Goal: Task Accomplishment & Management: Manage account settings

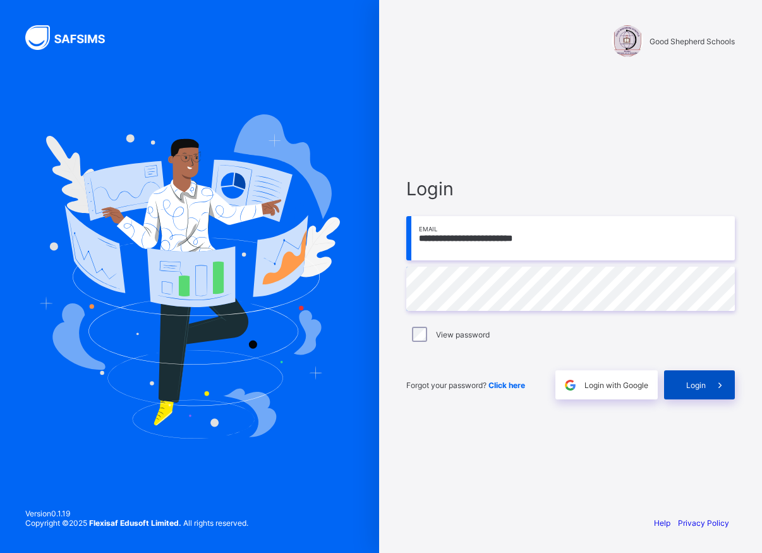
click at [685, 386] on div "Login" at bounding box center [699, 384] width 71 height 29
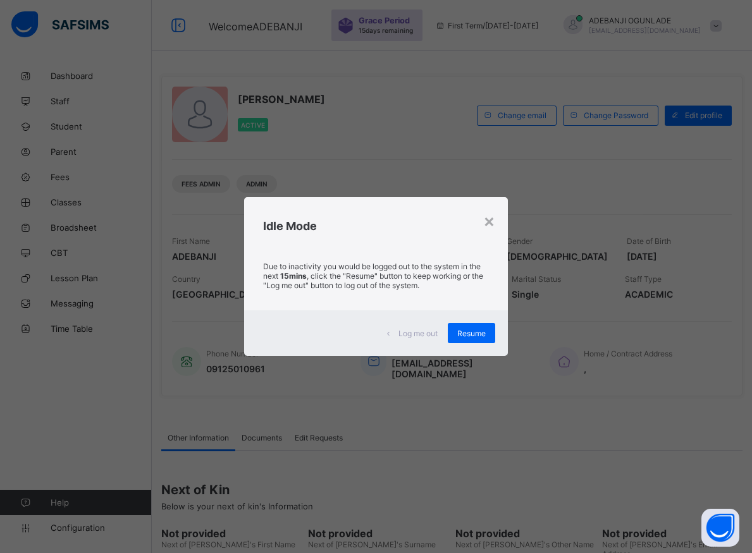
click at [691, 523] on div "× Idle Mode Due to inactivity you would be logged out to the system in the next…" at bounding box center [376, 276] width 752 height 553
click at [490, 221] on div "×" at bounding box center [489, 220] width 12 height 21
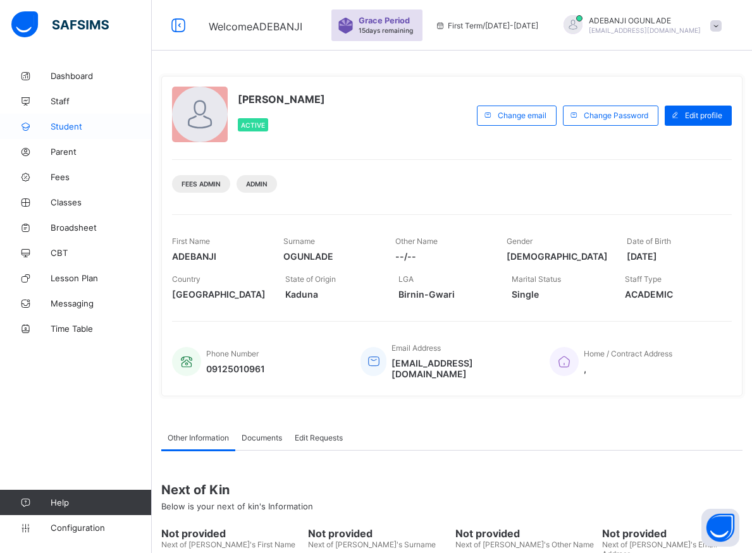
click at [58, 125] on span "Student" at bounding box center [101, 126] width 101 height 10
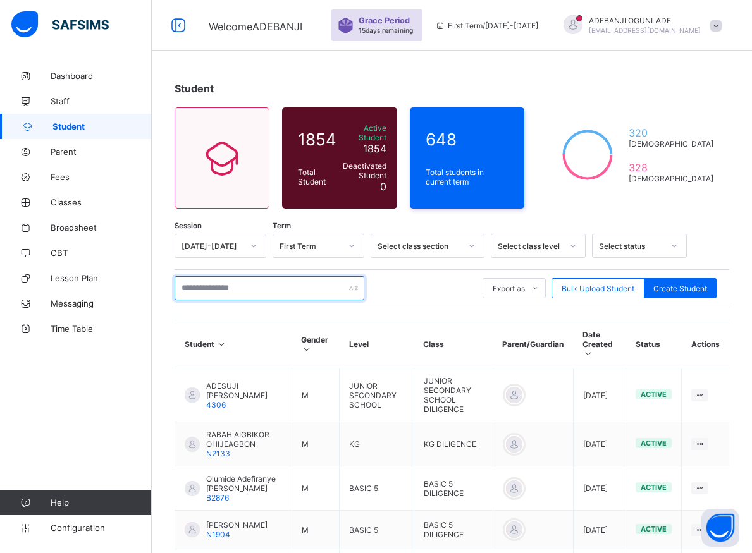
click at [193, 284] on input "text" at bounding box center [269, 288] width 190 height 24
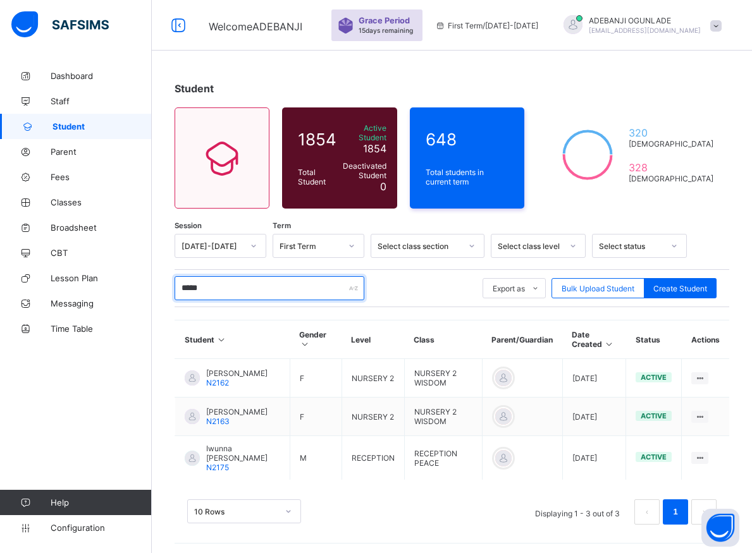
type input "******"
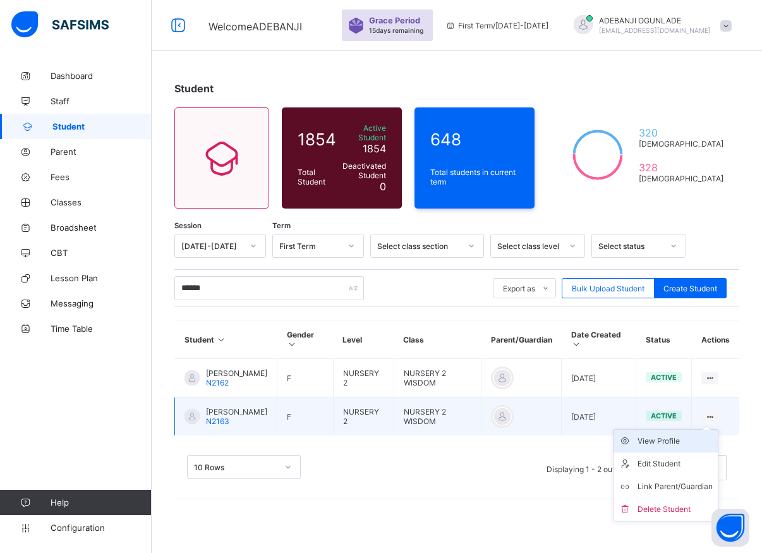
click at [672, 444] on div "View Profile" at bounding box center [675, 441] width 75 height 13
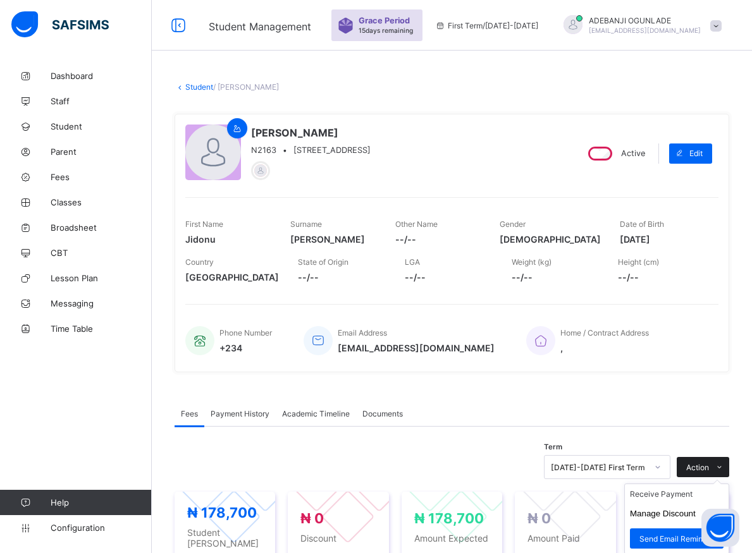
scroll to position [193, 0]
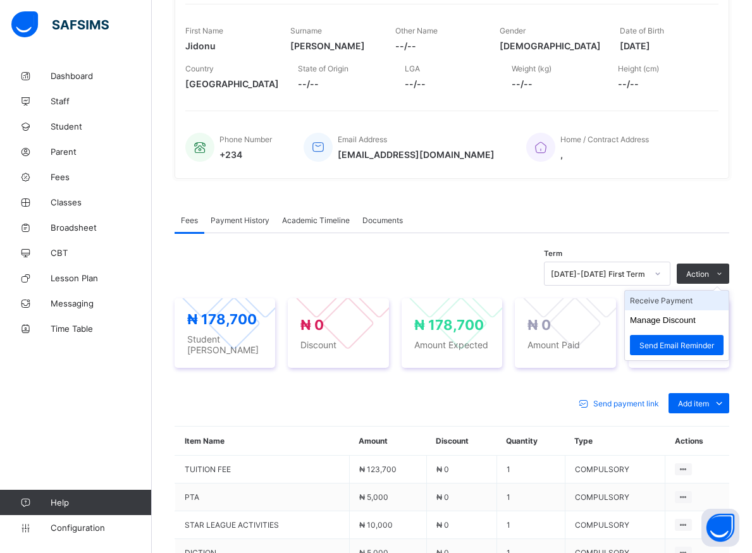
click at [677, 301] on li "Receive Payment" at bounding box center [677, 301] width 104 height 20
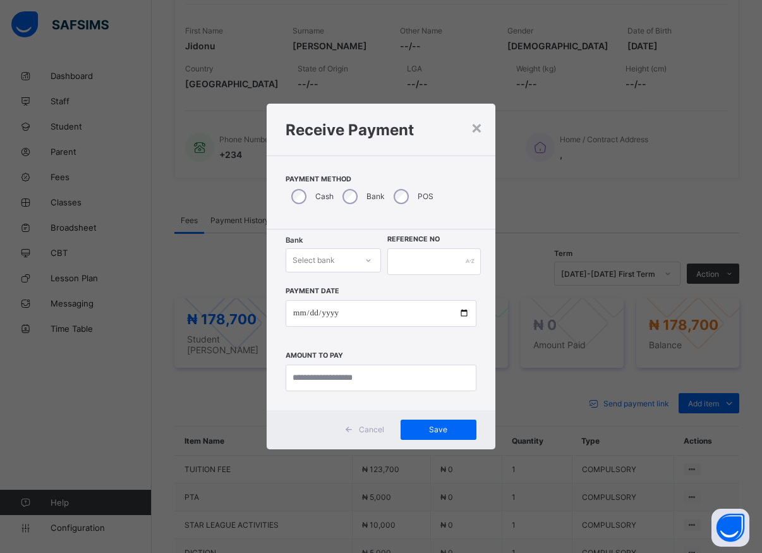
click at [362, 263] on div at bounding box center [368, 260] width 21 height 20
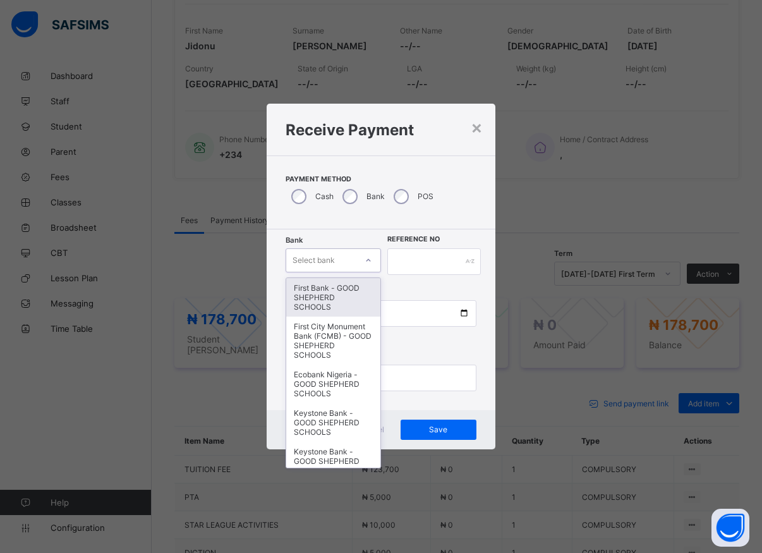
click at [342, 289] on div "First Bank - GOOD SHEPHERD SCHOOLS" at bounding box center [333, 297] width 94 height 39
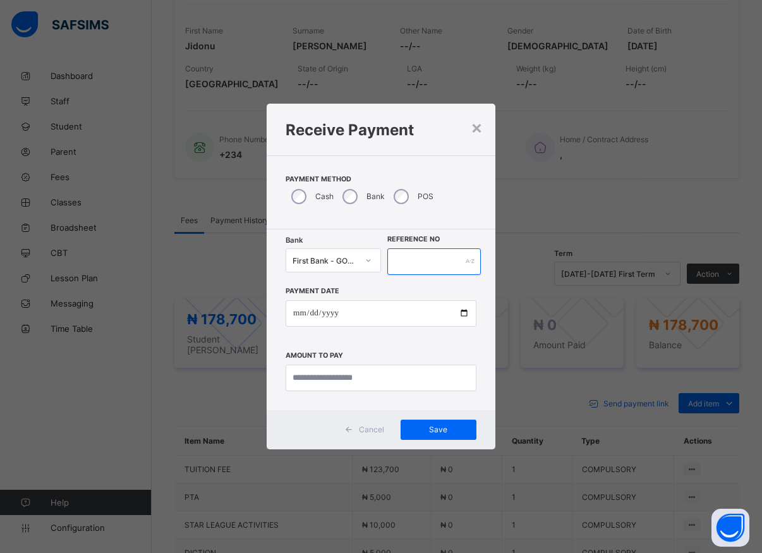
click at [393, 253] on input "text" at bounding box center [434, 261] width 94 height 27
type input "*****"
click at [462, 315] on input "date" at bounding box center [381, 313] width 191 height 27
type input "**********"
click at [332, 375] on input "currency" at bounding box center [381, 378] width 191 height 27
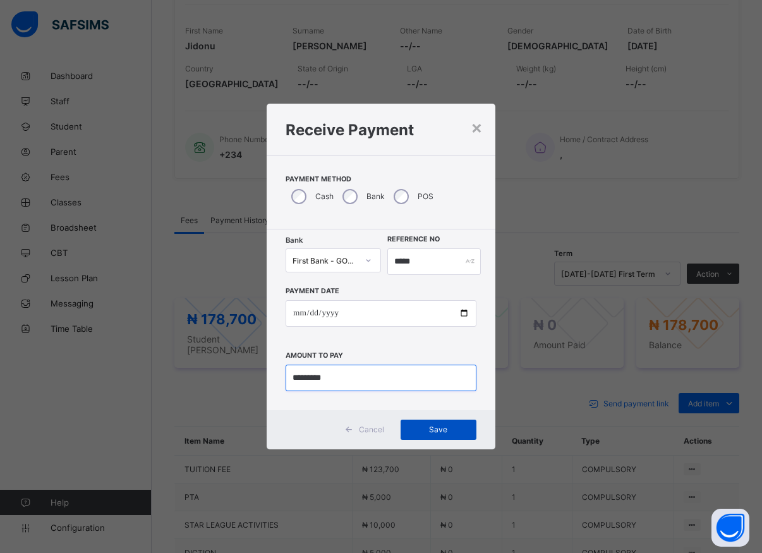
type input "*********"
click at [440, 436] on div "Save" at bounding box center [439, 430] width 76 height 20
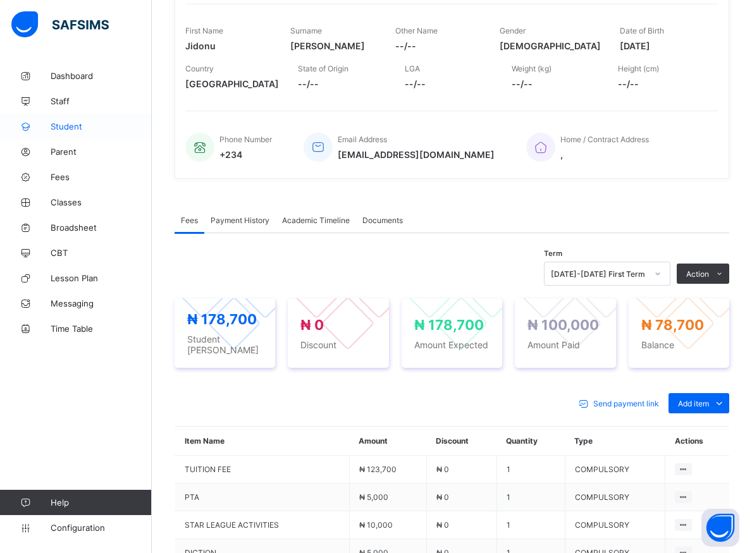
click at [66, 128] on span "Student" at bounding box center [101, 126] width 101 height 10
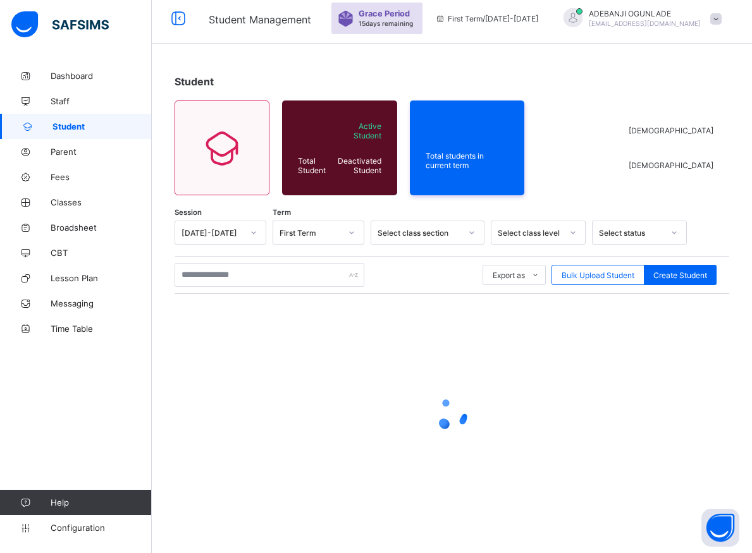
scroll to position [7, 0]
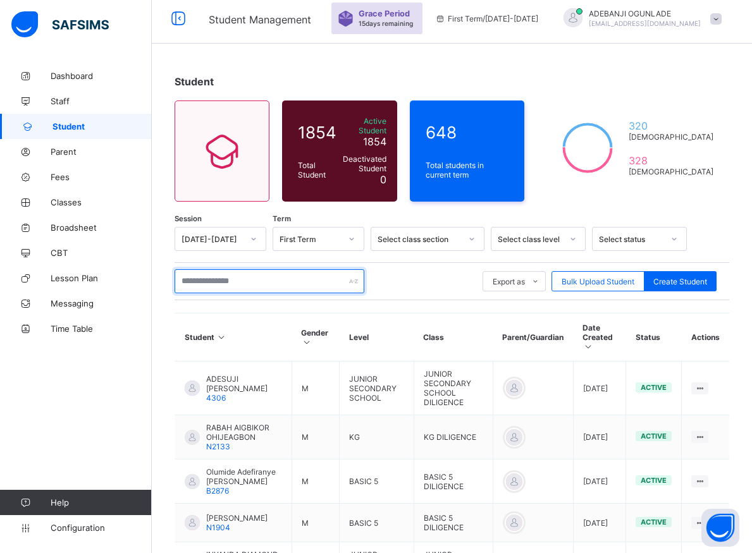
click at [296, 272] on input "text" at bounding box center [269, 281] width 190 height 24
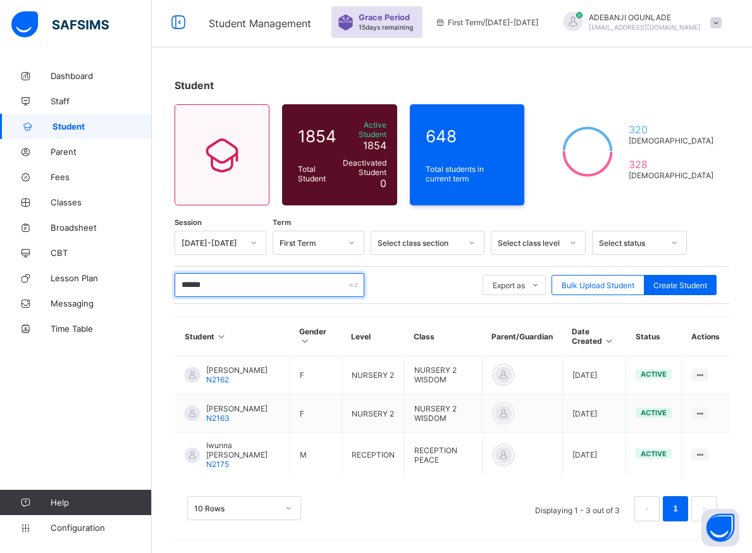
scroll to position [0, 0]
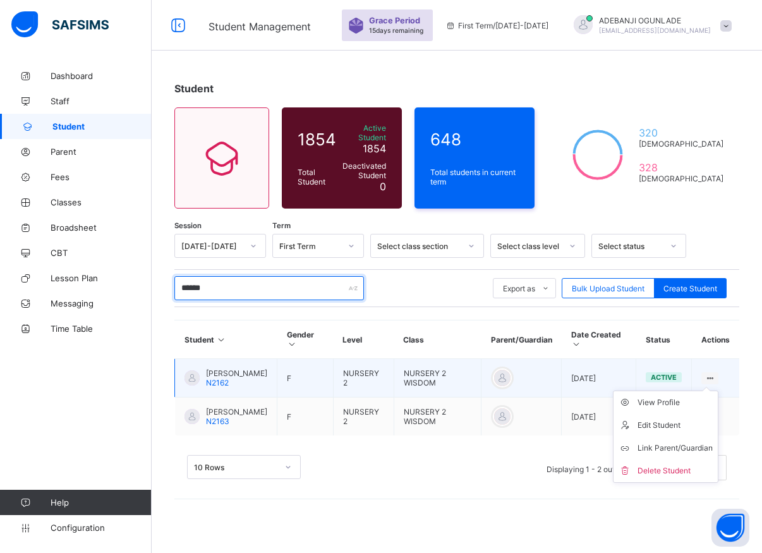
type input "******"
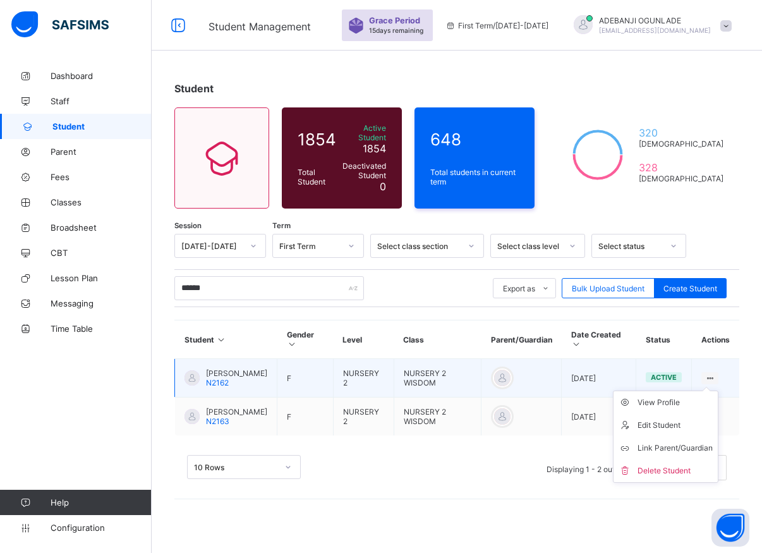
click at [702, 391] on ul "View Profile Edit Student Link Parent/Guardian Delete Student" at bounding box center [666, 437] width 106 height 92
click at [675, 403] on div "View Profile" at bounding box center [675, 402] width 75 height 13
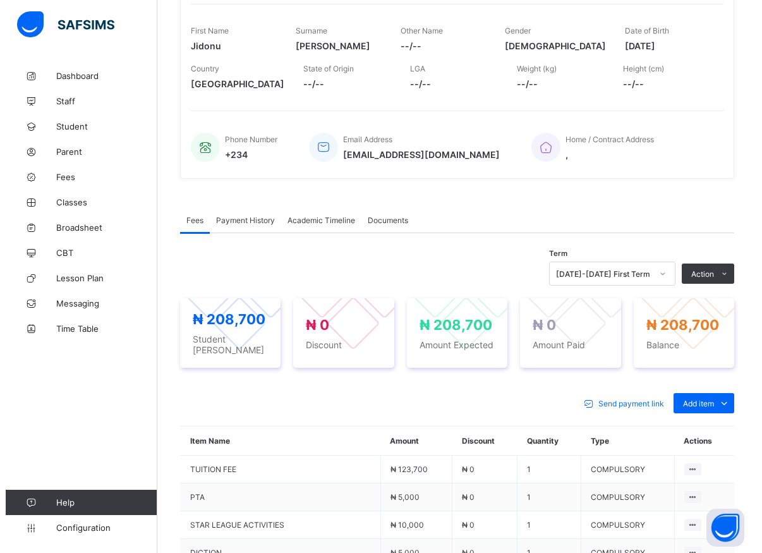
scroll to position [322, 0]
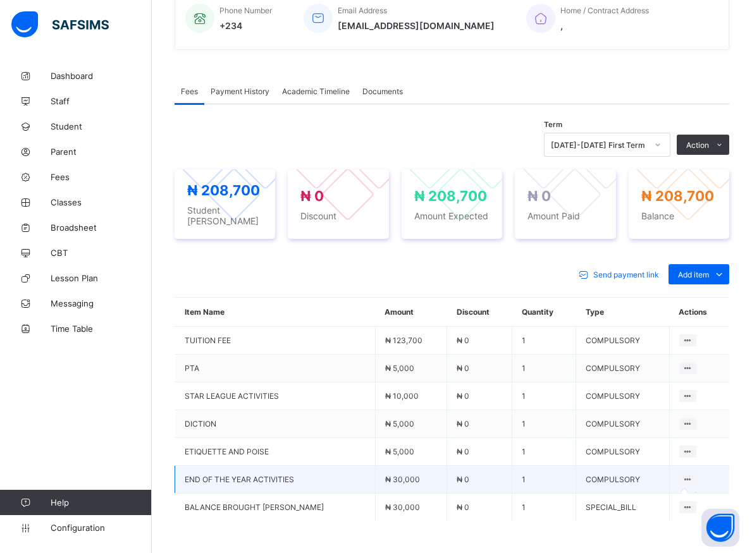
click at [693, 475] on icon at bounding box center [687, 479] width 11 height 9
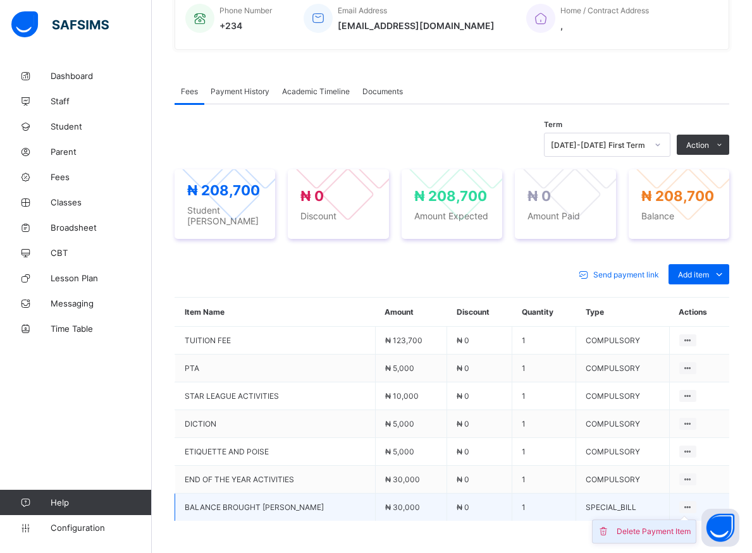
click at [677, 530] on div "Delete Payment Item" at bounding box center [653, 531] width 74 height 13
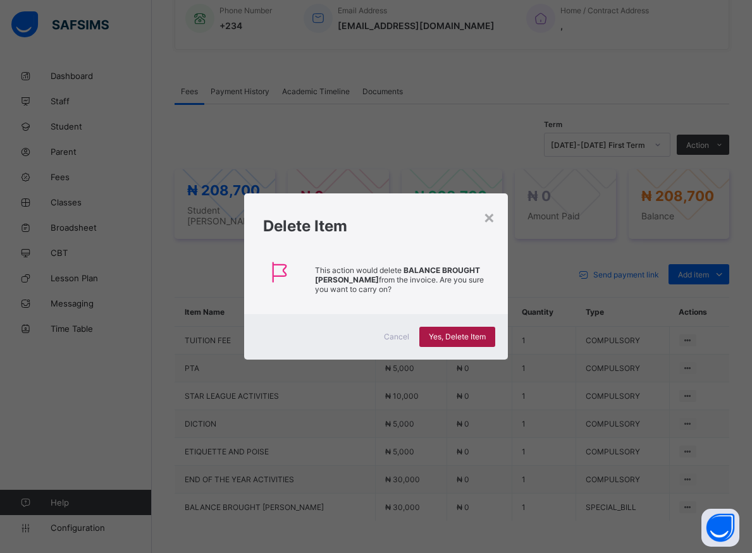
click at [453, 343] on div "Yes, Delete Item" at bounding box center [457, 337] width 76 height 20
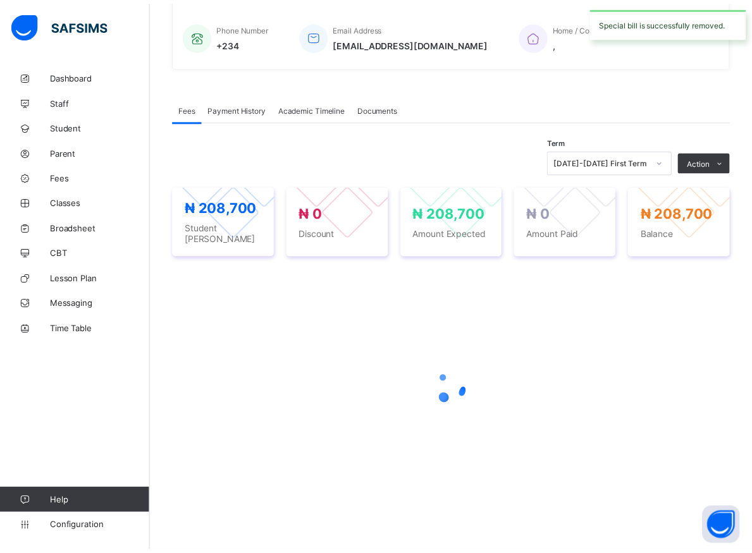
scroll to position [299, 0]
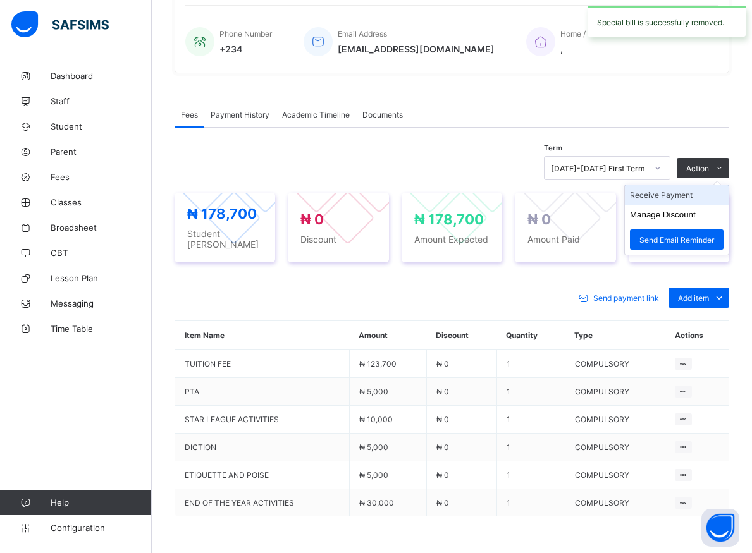
click at [687, 195] on li "Receive Payment" at bounding box center [677, 195] width 104 height 20
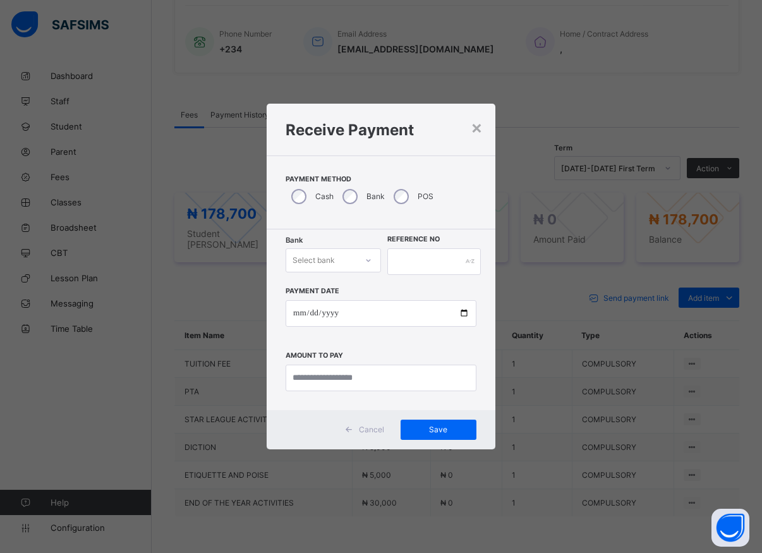
click at [368, 262] on icon at bounding box center [369, 260] width 8 height 13
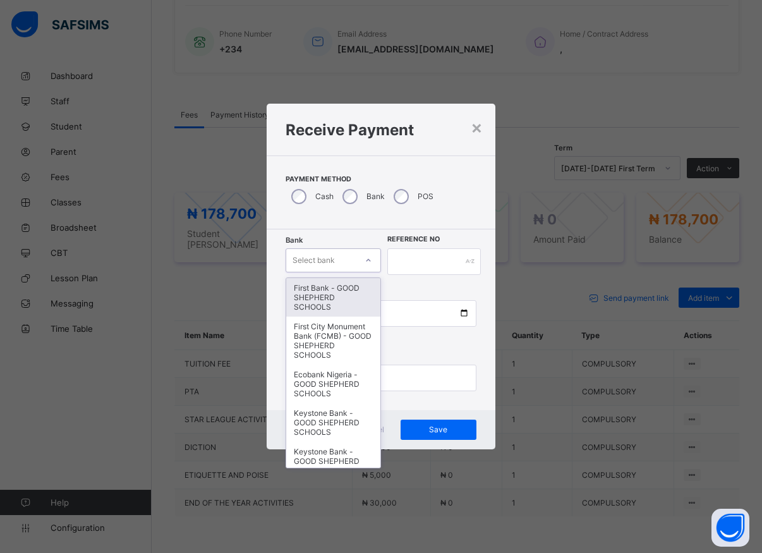
click at [323, 308] on div "First Bank - GOOD SHEPHERD SCHOOLS" at bounding box center [333, 297] width 94 height 39
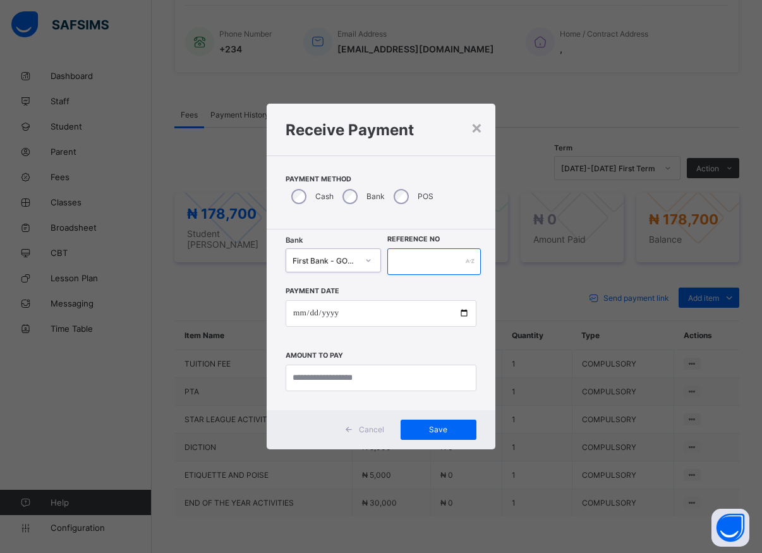
click at [410, 255] on input "text" at bounding box center [434, 261] width 94 height 27
type input "*****"
click at [463, 314] on input "date" at bounding box center [381, 313] width 191 height 27
type input "**********"
click at [321, 377] on input "currency" at bounding box center [381, 378] width 191 height 27
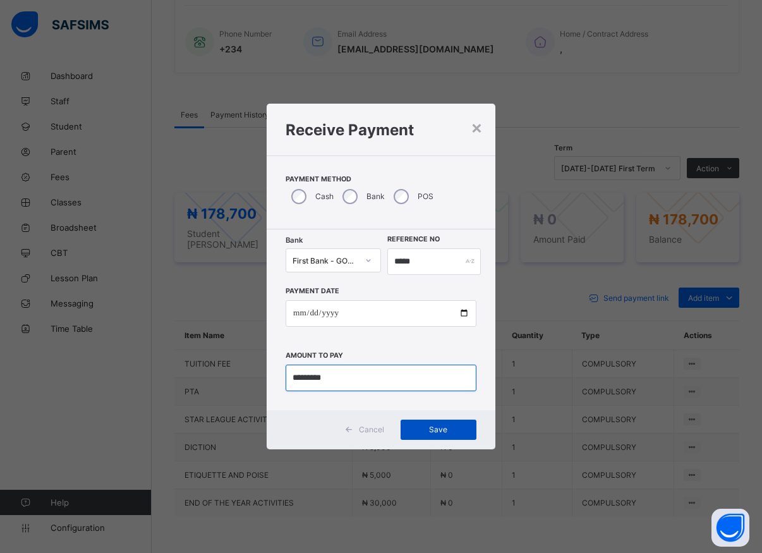
type input "*********"
click at [426, 425] on div "Save" at bounding box center [439, 430] width 76 height 20
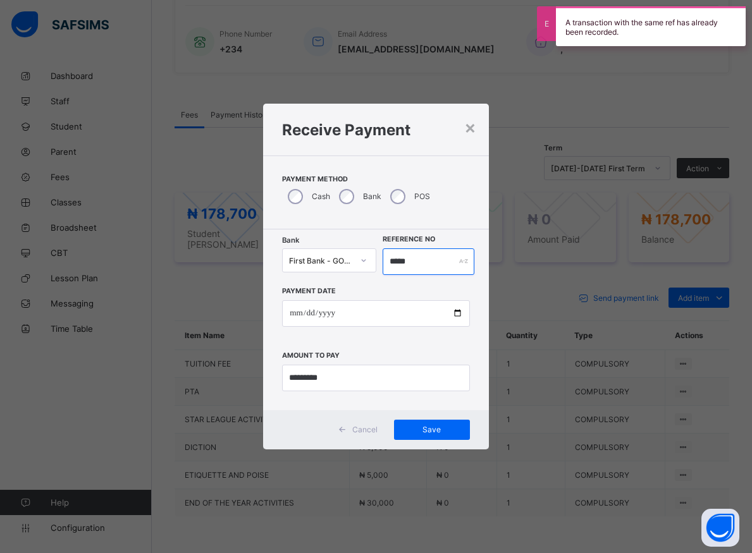
click at [417, 265] on input "*****" at bounding box center [428, 261] width 92 height 27
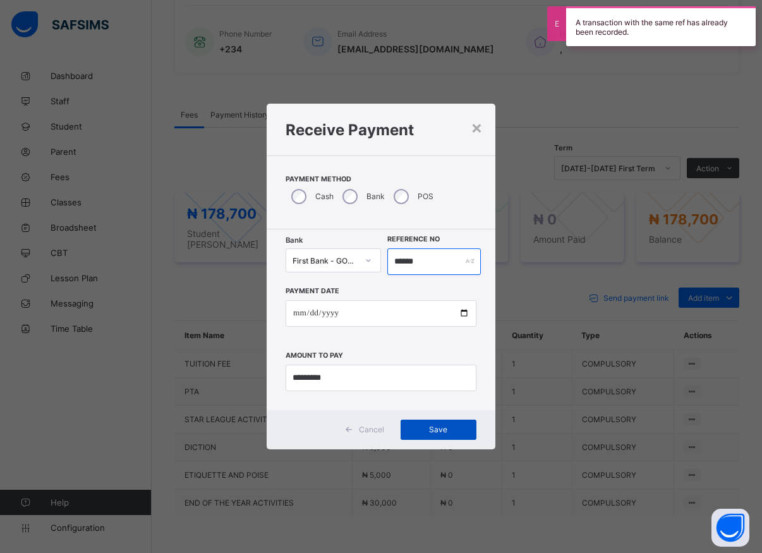
type input "******"
click at [440, 437] on div "Save" at bounding box center [439, 430] width 76 height 20
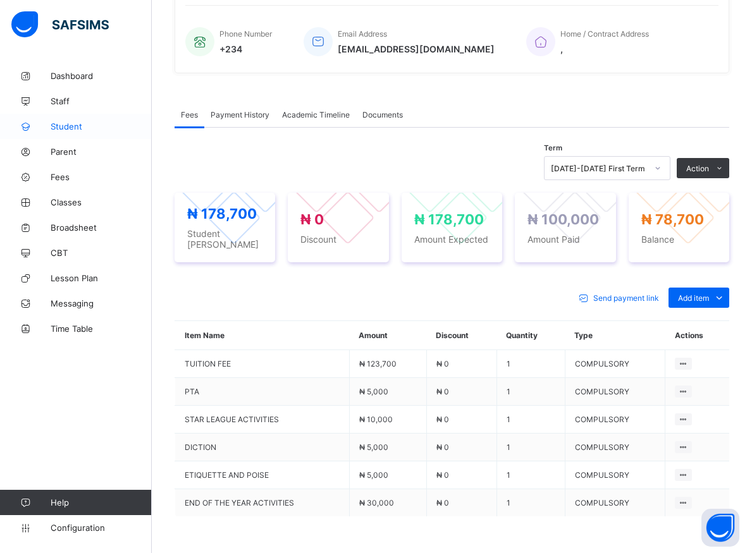
click at [68, 126] on span "Student" at bounding box center [101, 126] width 101 height 10
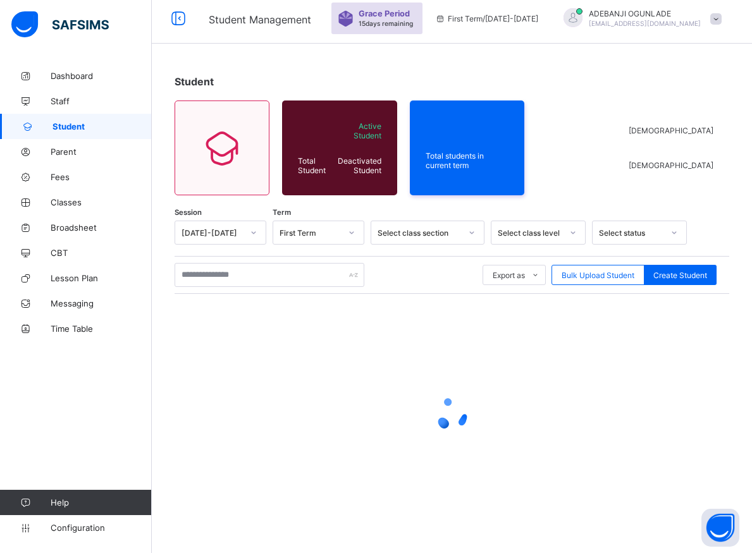
scroll to position [7, 0]
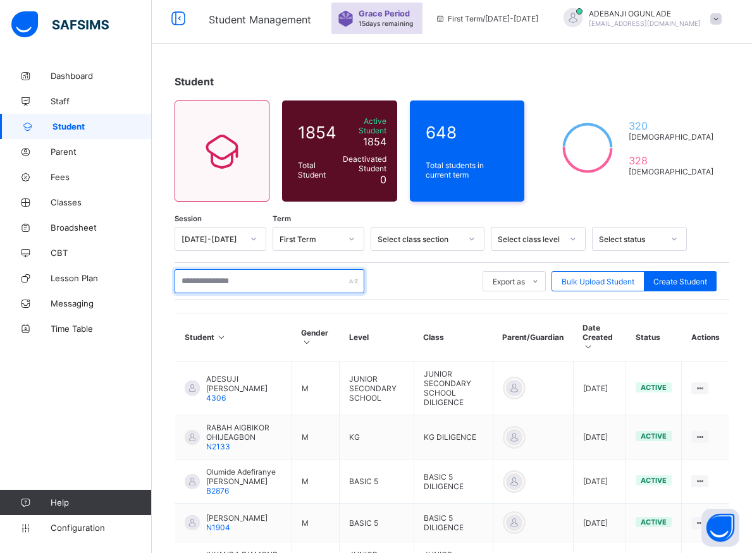
click at [196, 276] on input "text" at bounding box center [269, 281] width 190 height 24
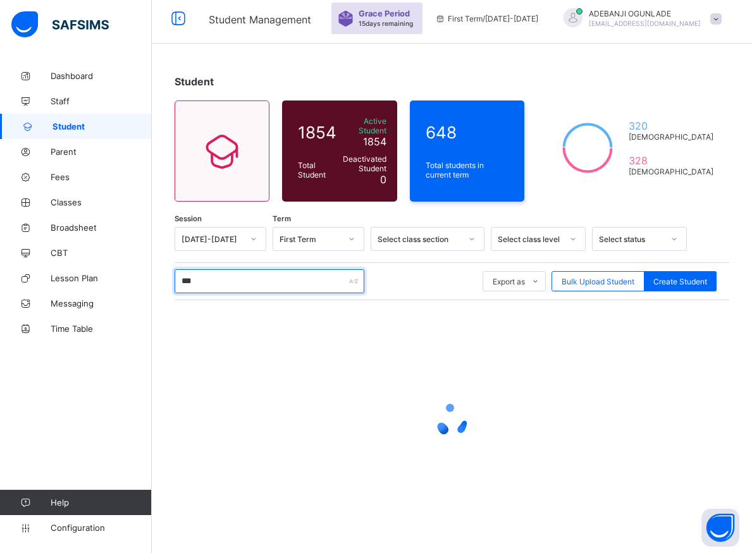
type input "****"
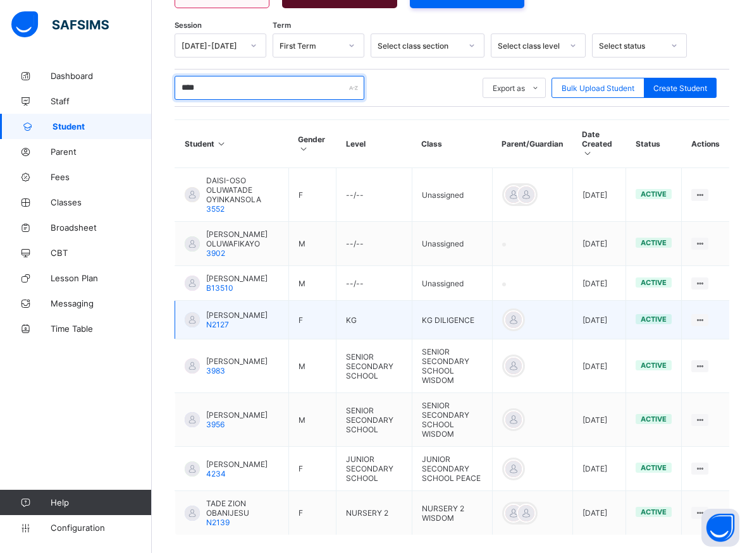
scroll to position [259, 0]
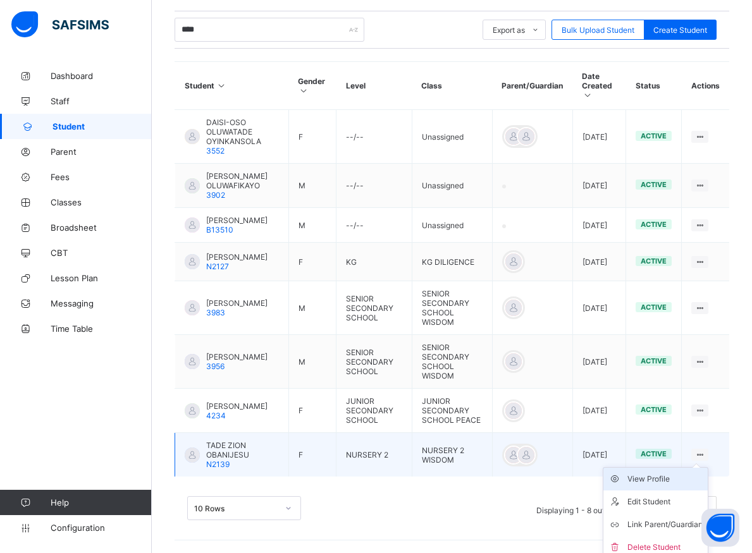
click at [663, 482] on div "View Profile" at bounding box center [664, 479] width 75 height 13
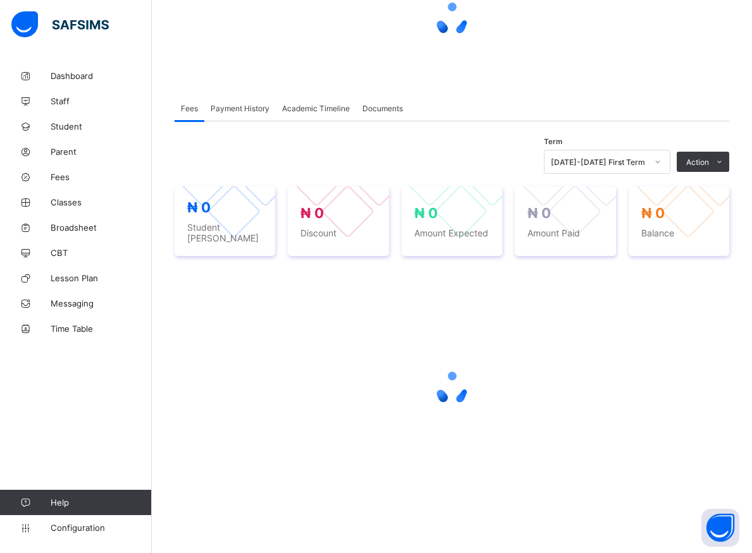
scroll to position [135, 0]
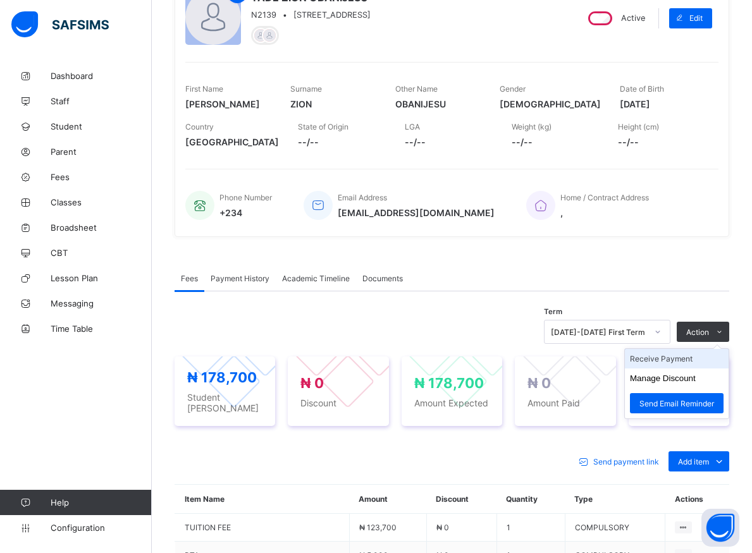
click at [678, 360] on li "Receive Payment" at bounding box center [677, 359] width 104 height 20
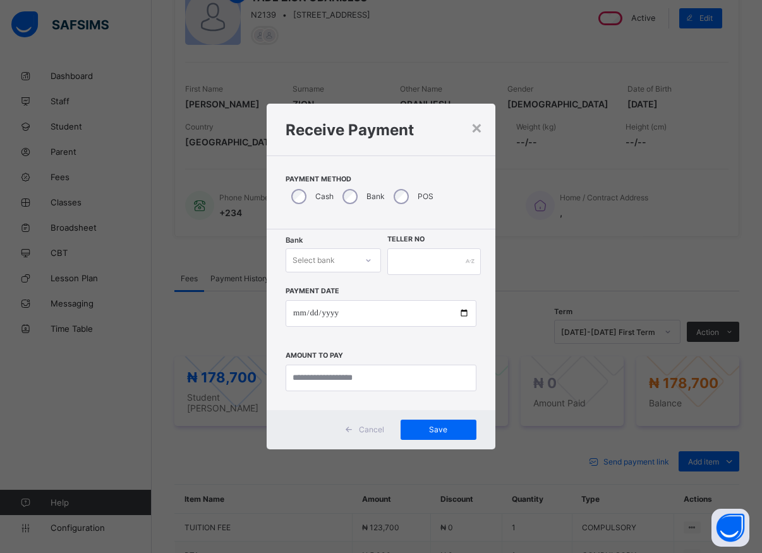
click at [367, 261] on icon at bounding box center [369, 260] width 8 height 13
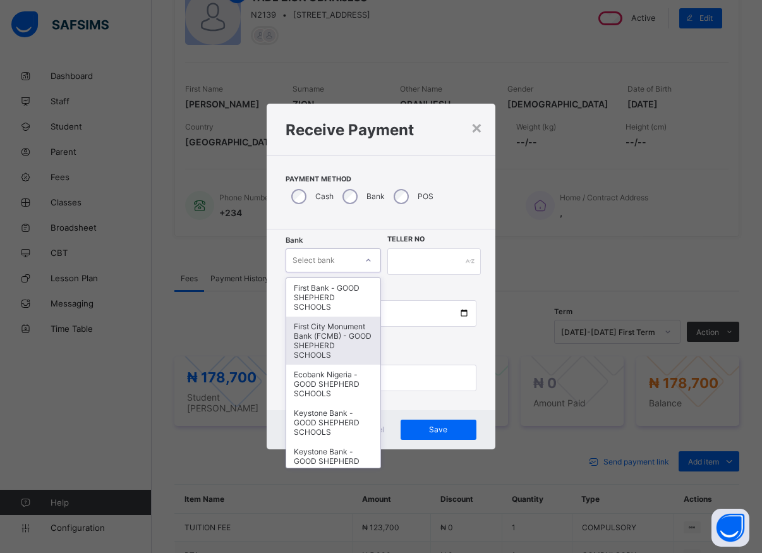
click at [317, 348] on div "First City Monument Bank (FCMB) - GOOD SHEPHERD SCHOOLS" at bounding box center [333, 341] width 94 height 48
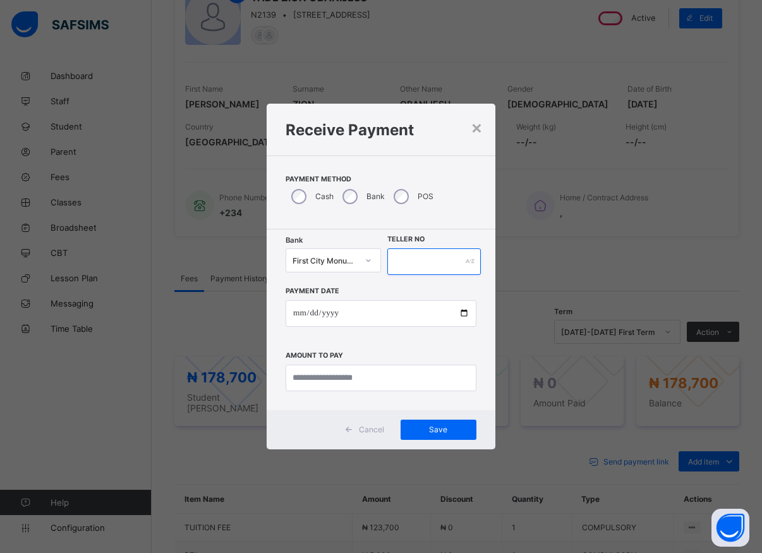
click at [398, 265] on input "text" at bounding box center [434, 261] width 94 height 27
type input "*****"
click at [463, 315] on input "date" at bounding box center [381, 313] width 191 height 27
type input "**********"
click at [322, 384] on input "currency" at bounding box center [381, 378] width 191 height 27
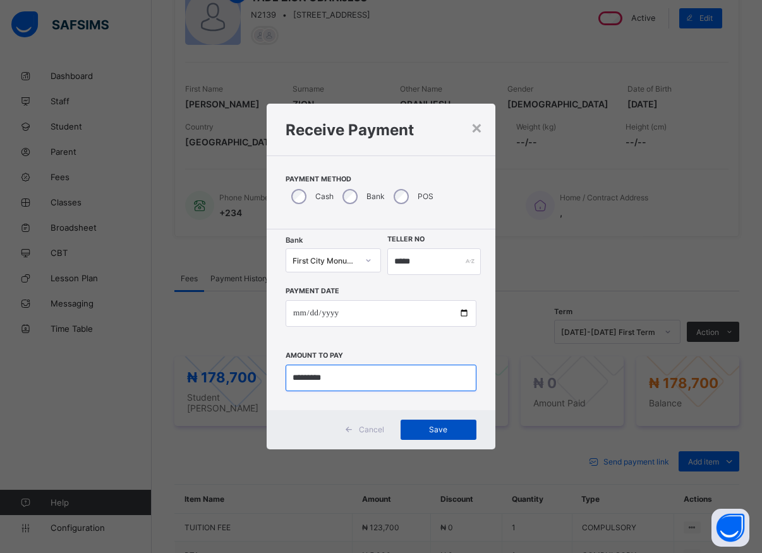
type input "*********"
click at [436, 434] on span "Save" at bounding box center [438, 429] width 57 height 9
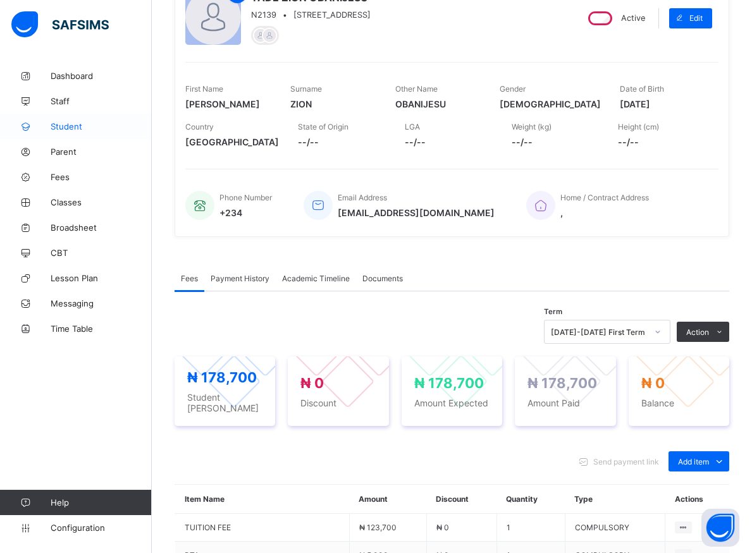
click at [70, 126] on span "Student" at bounding box center [101, 126] width 101 height 10
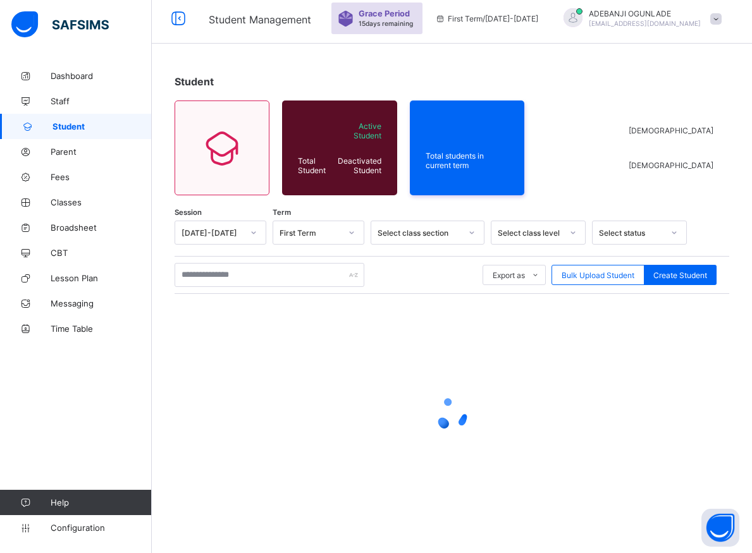
scroll to position [7, 0]
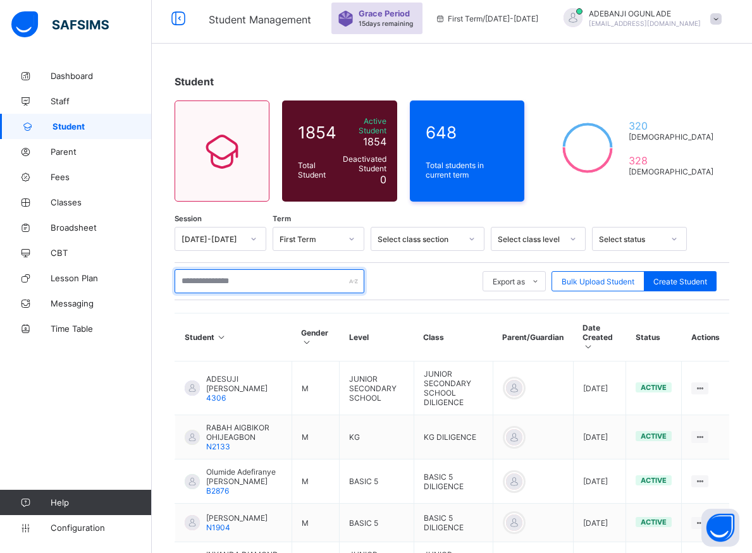
click at [202, 273] on input "text" at bounding box center [269, 281] width 190 height 24
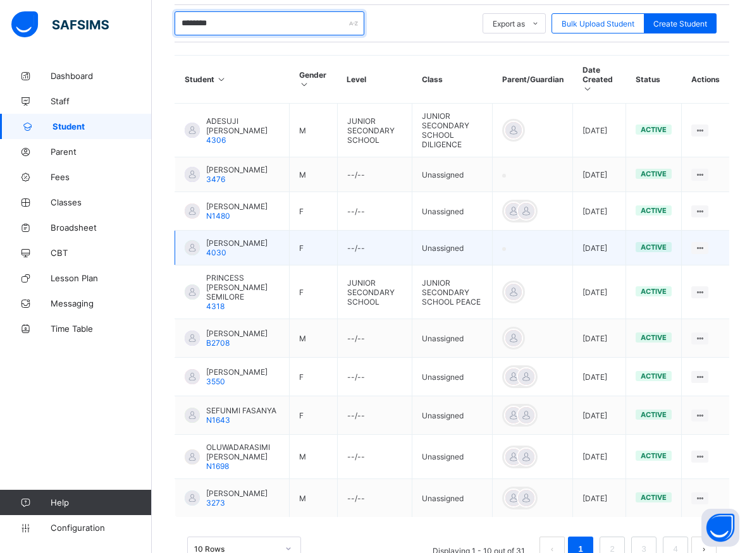
scroll to position [312, 0]
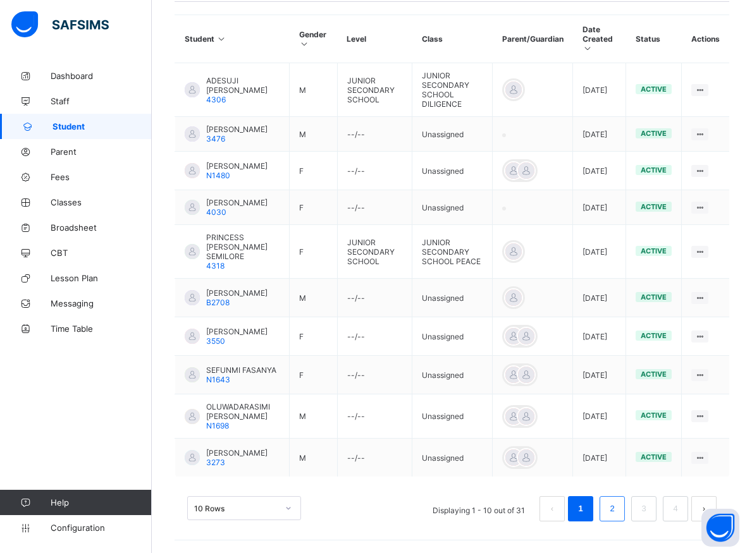
type input "********"
click at [618, 511] on link "2" at bounding box center [612, 509] width 12 height 16
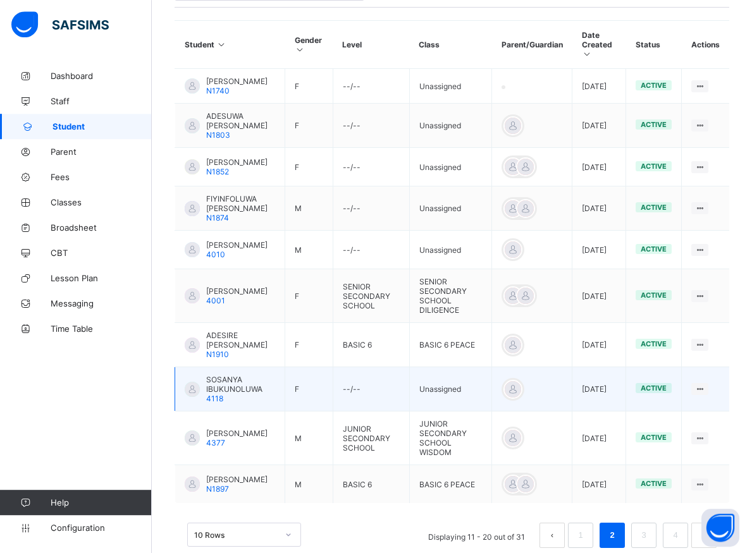
scroll to position [341, 0]
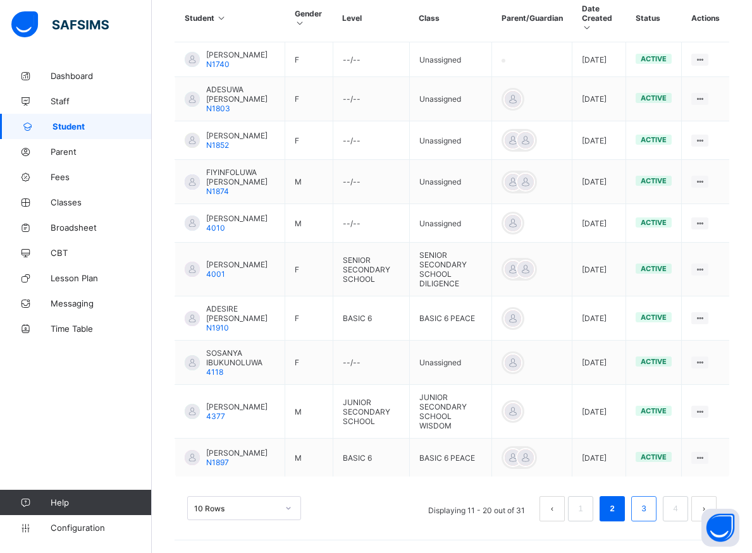
click at [649, 509] on link "3" at bounding box center [643, 509] width 12 height 16
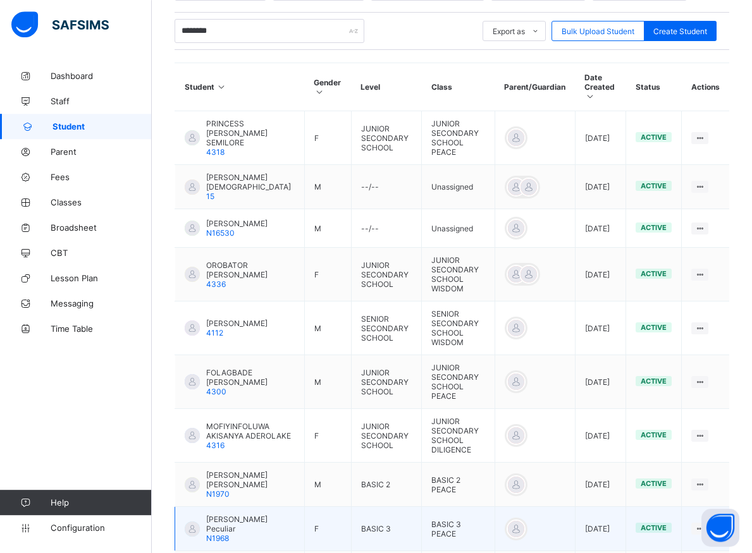
scroll to position [329, 0]
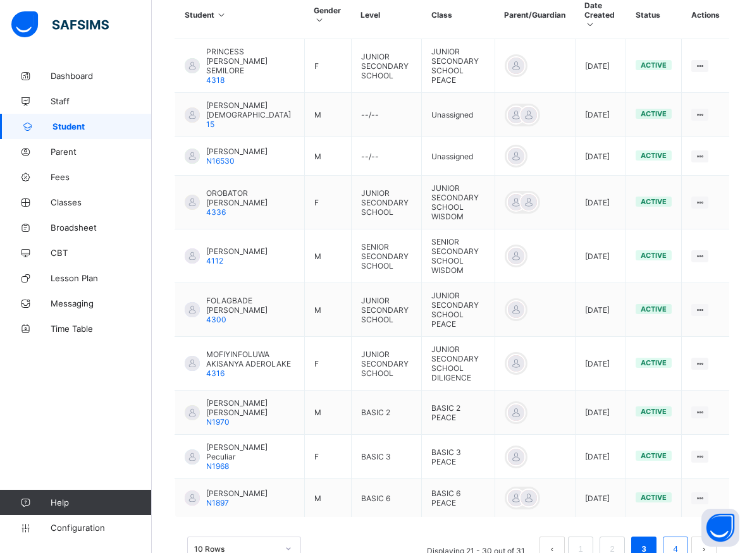
click at [681, 541] on link "4" at bounding box center [675, 549] width 12 height 16
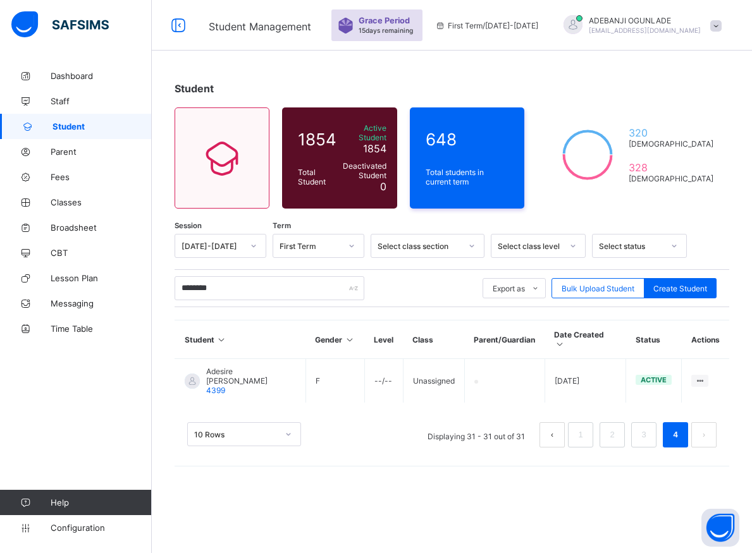
scroll to position [0, 0]
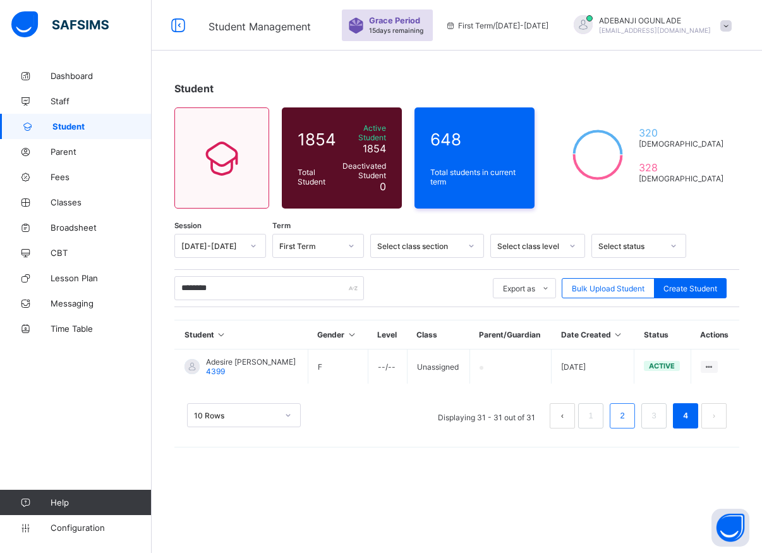
click at [621, 413] on link "2" at bounding box center [622, 416] width 12 height 16
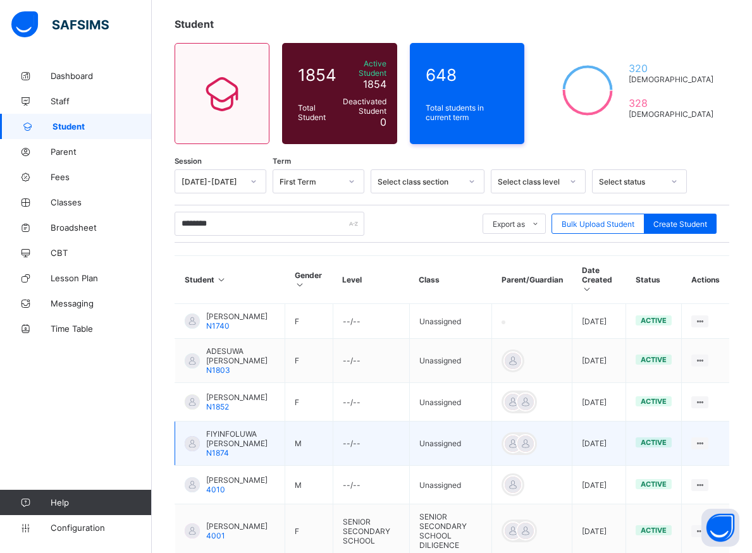
scroll to position [129, 0]
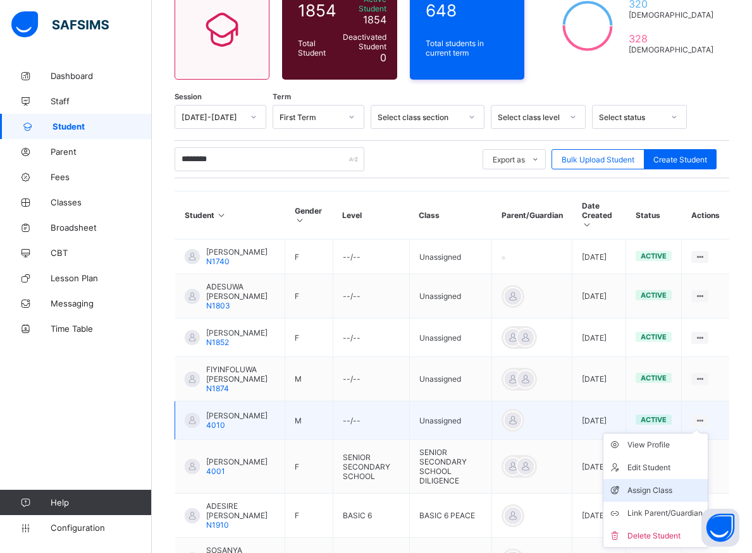
click at [657, 497] on div "Assign Class" at bounding box center [664, 490] width 75 height 13
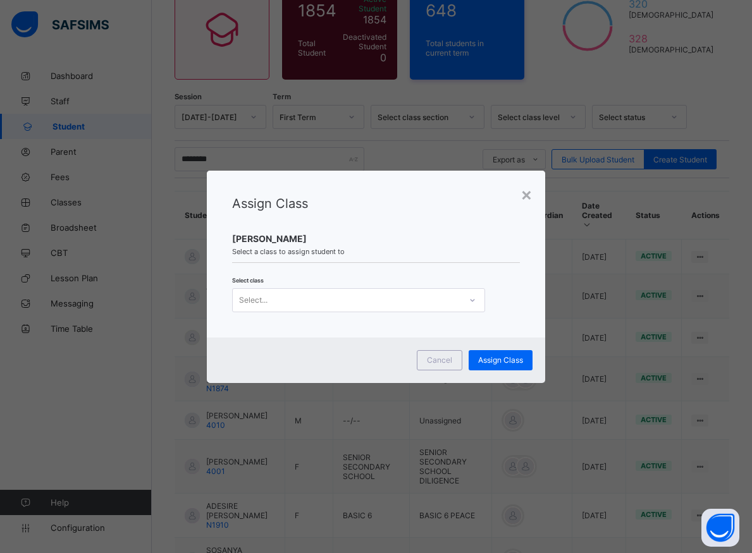
click at [465, 298] on div at bounding box center [471, 300] width 21 height 20
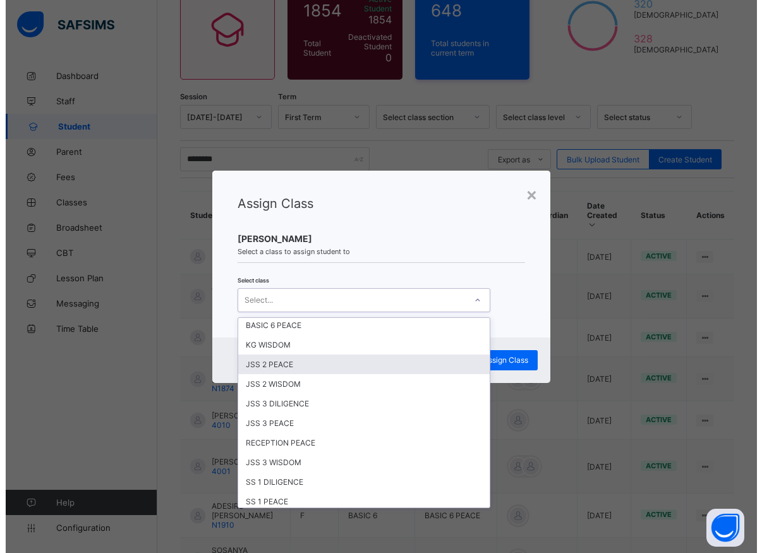
scroll to position [228, 0]
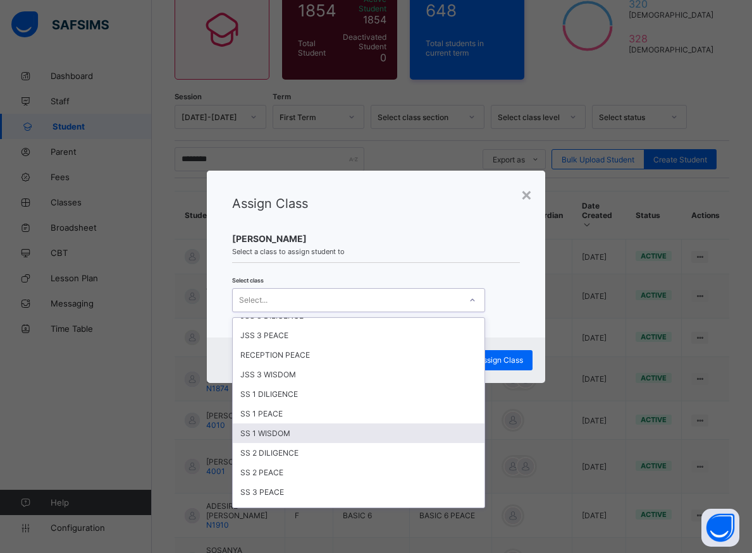
click at [273, 430] on div "SS 1 WISDOM" at bounding box center [359, 433] width 252 height 20
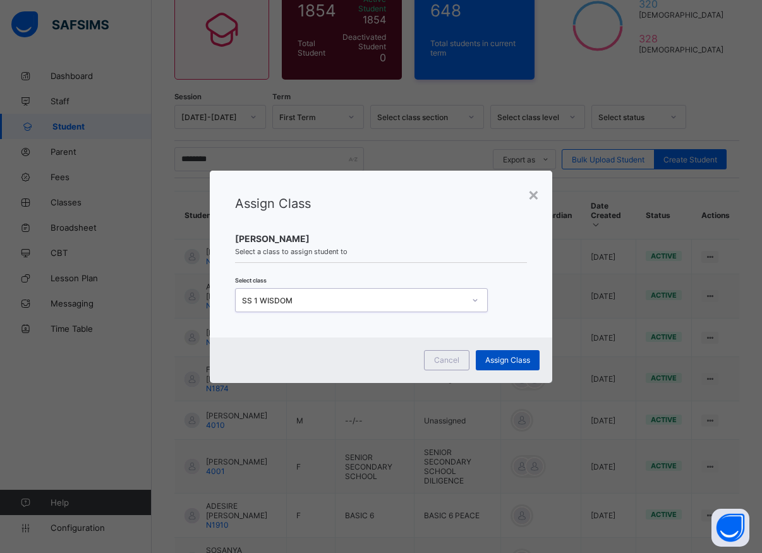
click at [488, 360] on span "Assign Class" at bounding box center [507, 359] width 45 height 9
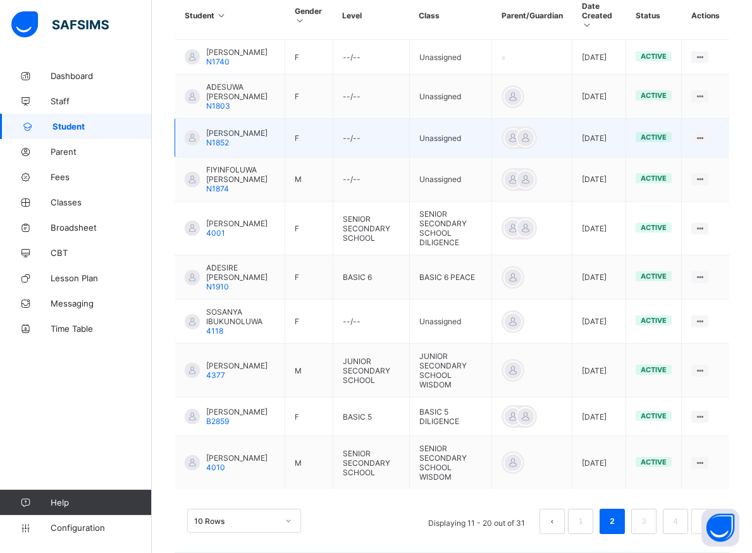
scroll to position [329, 0]
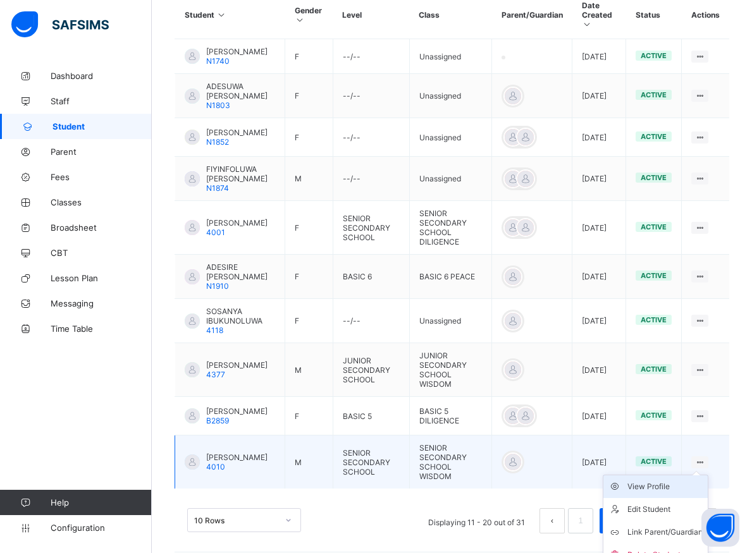
click at [663, 493] on div "View Profile" at bounding box center [664, 486] width 75 height 13
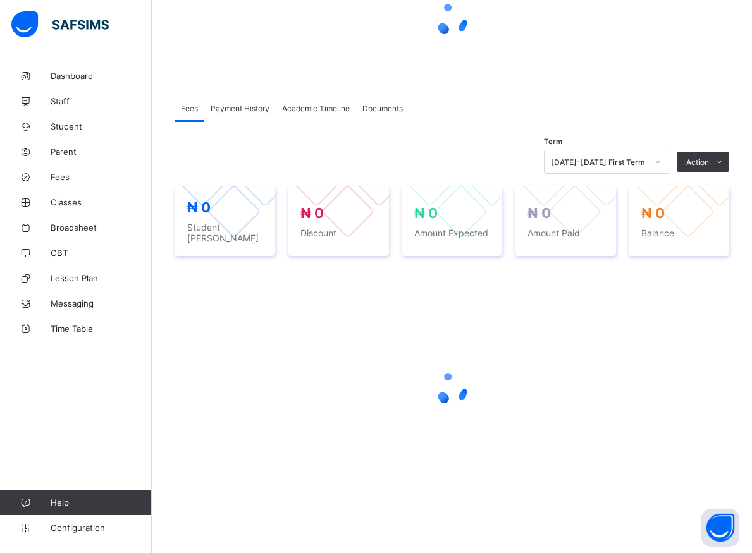
scroll to position [135, 0]
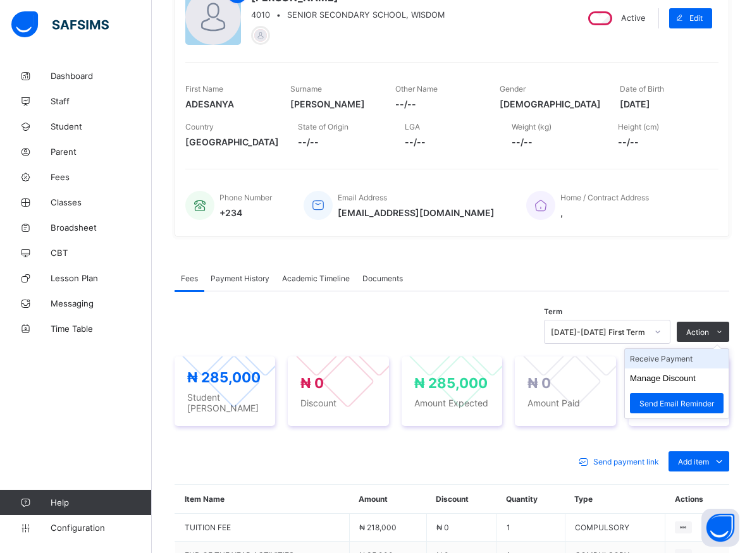
click at [678, 357] on li "Receive Payment" at bounding box center [677, 359] width 104 height 20
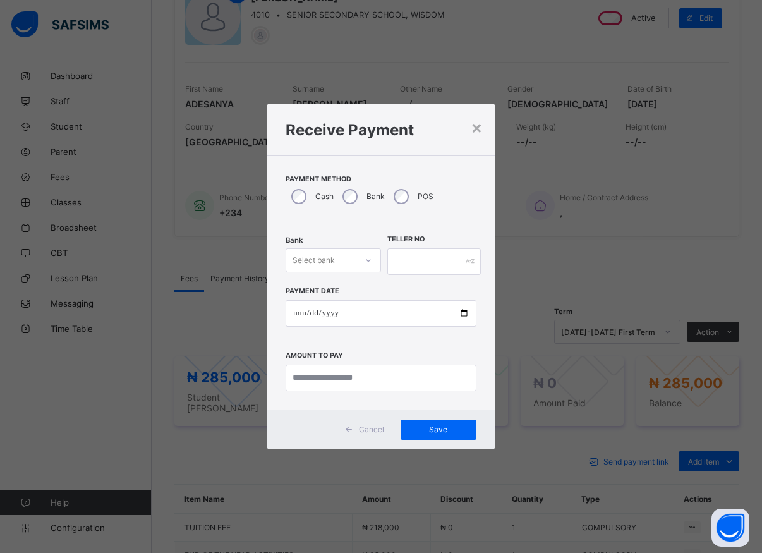
click at [363, 259] on div at bounding box center [368, 260] width 21 height 20
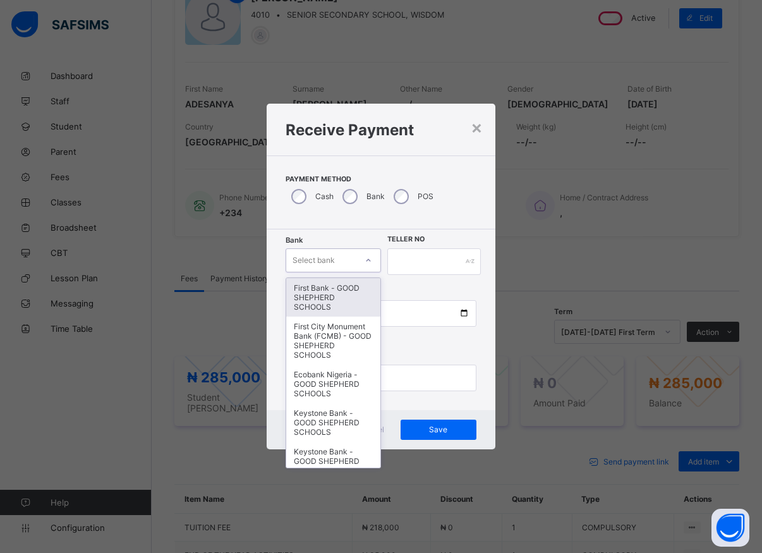
click at [329, 307] on div "First Bank - GOOD SHEPHERD SCHOOLS" at bounding box center [333, 297] width 94 height 39
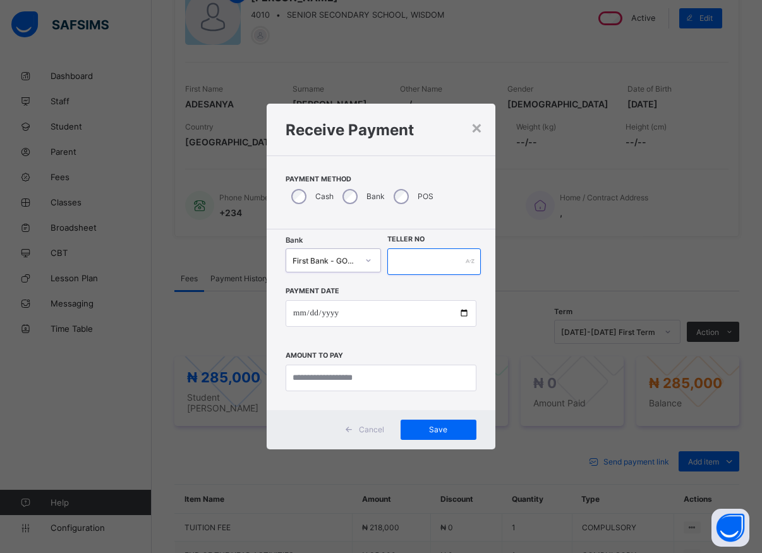
click at [393, 260] on input "text" at bounding box center [434, 261] width 94 height 27
type input "*****"
click at [462, 315] on input "date" at bounding box center [381, 313] width 191 height 27
type input "**********"
click at [319, 380] on input "currency" at bounding box center [381, 378] width 191 height 27
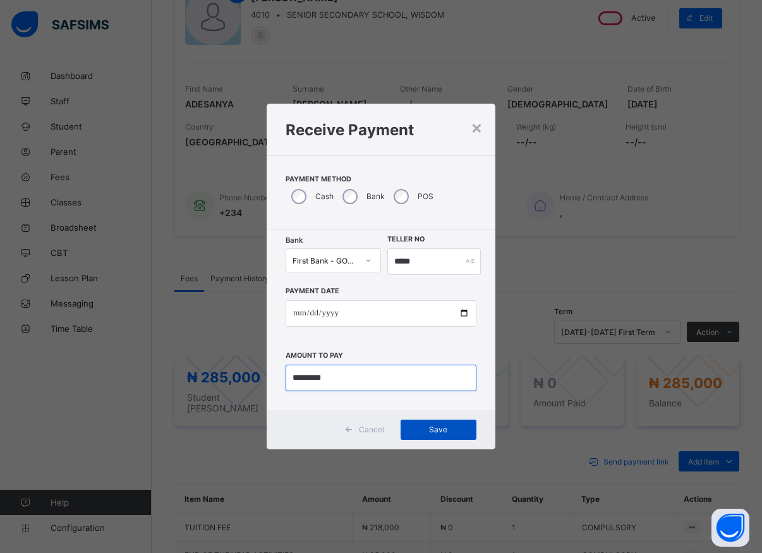
type input "*********"
click at [420, 425] on span "Save" at bounding box center [438, 429] width 57 height 9
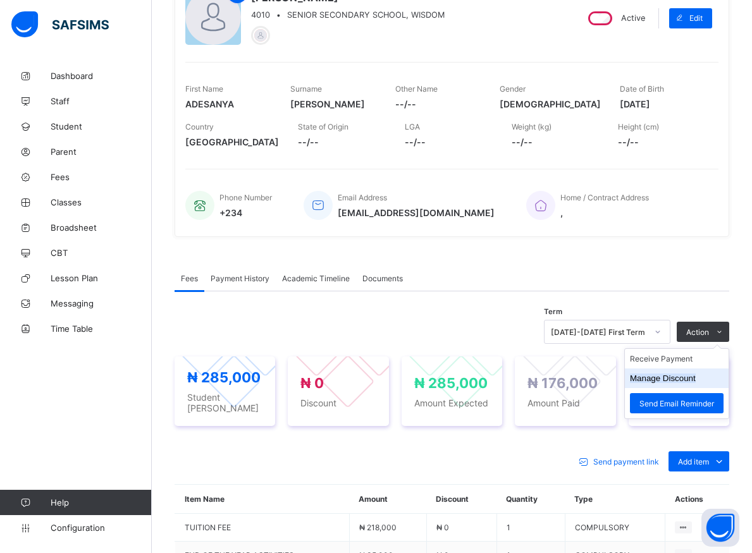
click at [659, 381] on button "Manage Discount" at bounding box center [663, 378] width 66 height 9
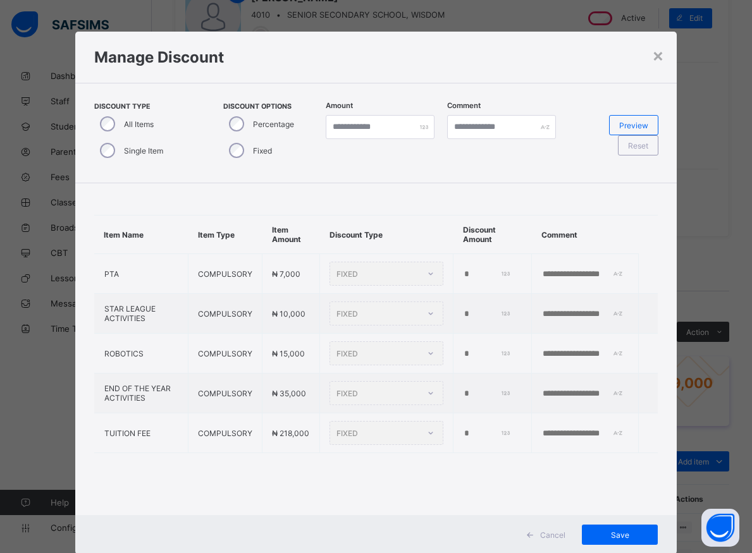
type input "*"
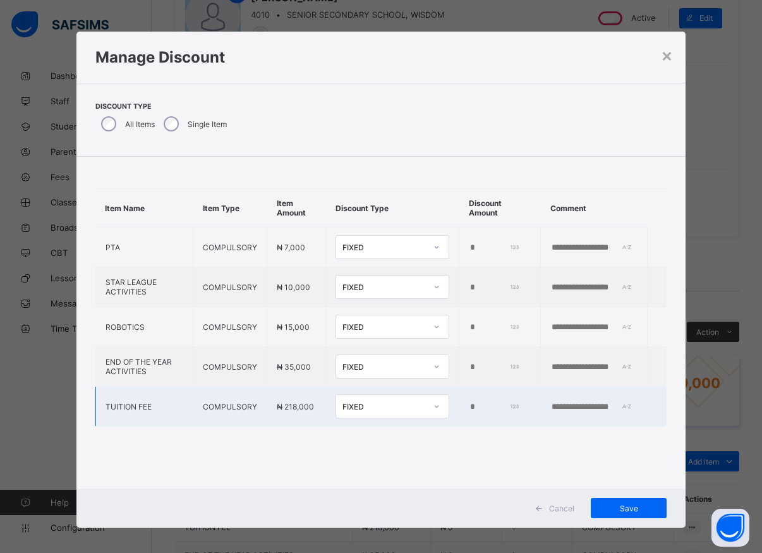
click at [469, 409] on input "*" at bounding box center [494, 407] width 51 height 10
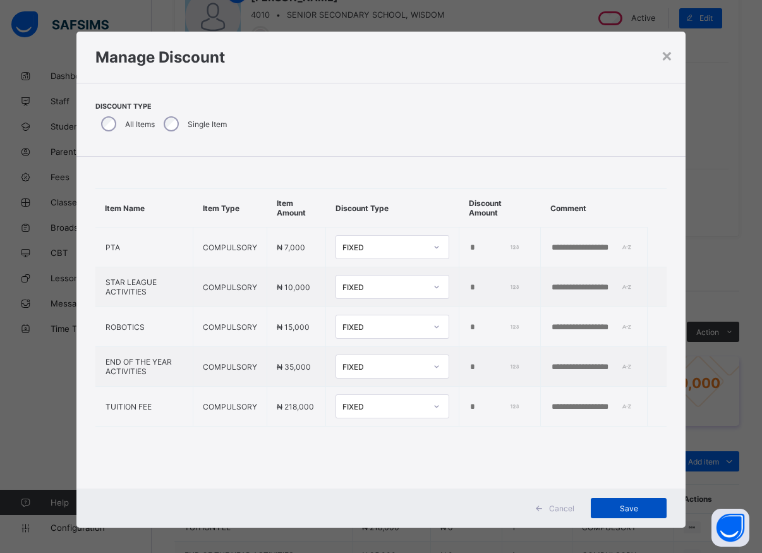
type input "******"
click at [620, 509] on span "Save" at bounding box center [628, 508] width 57 height 9
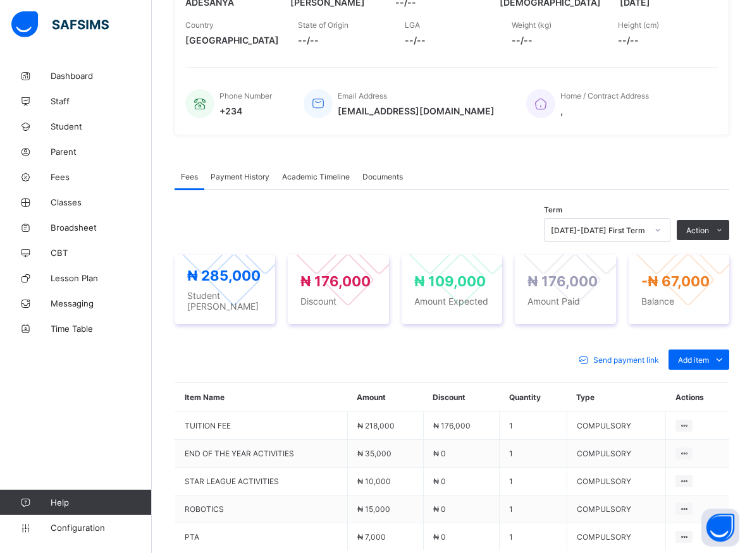
scroll to position [200, 0]
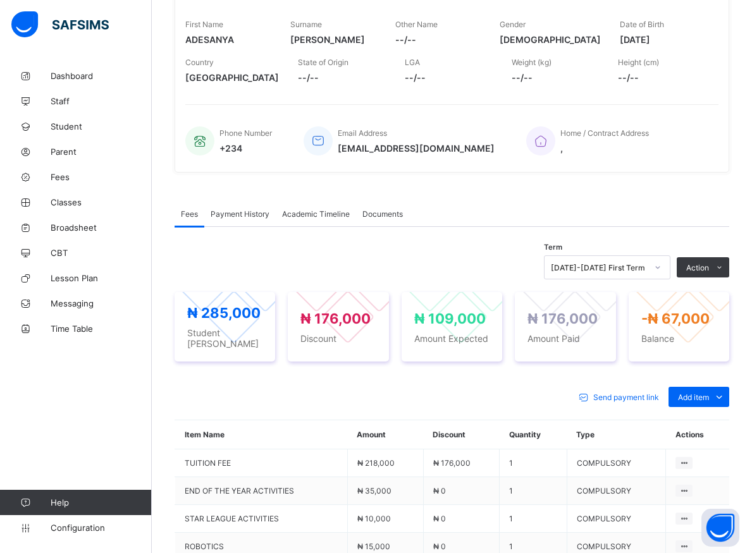
click at [188, 213] on span "Fees" at bounding box center [189, 213] width 17 height 9
click at [236, 212] on span "Payment History" at bounding box center [239, 213] width 59 height 9
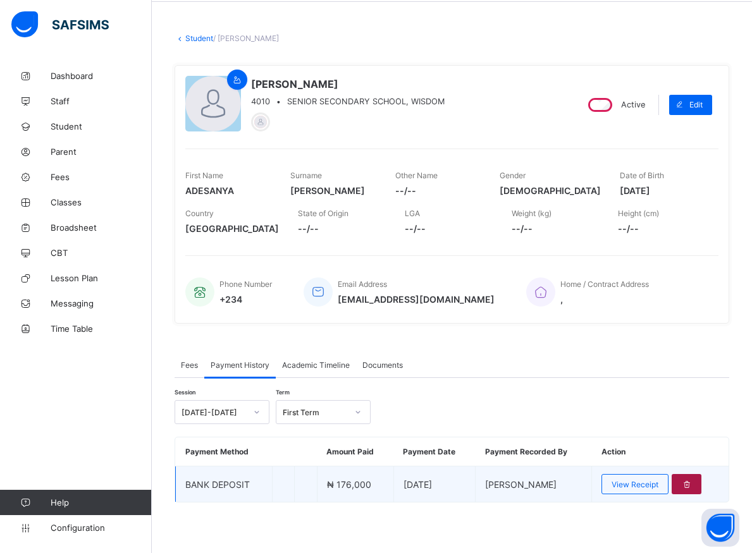
click at [692, 483] on icon at bounding box center [686, 484] width 11 height 9
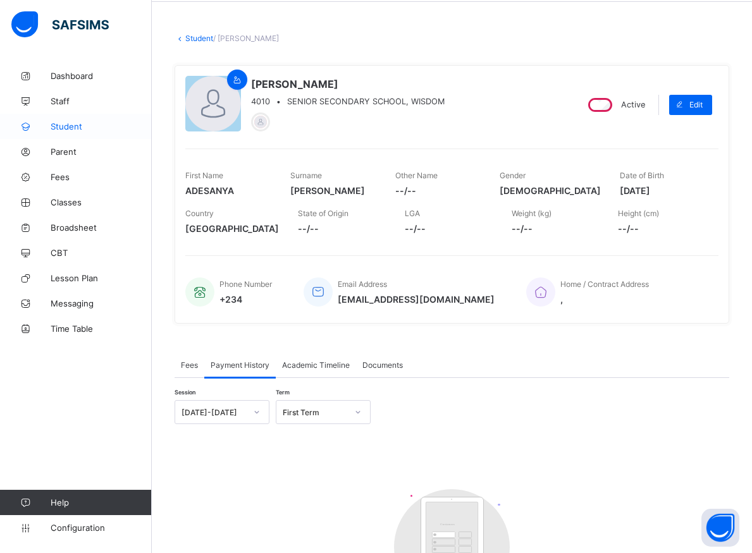
click at [54, 122] on span "Student" at bounding box center [101, 126] width 101 height 10
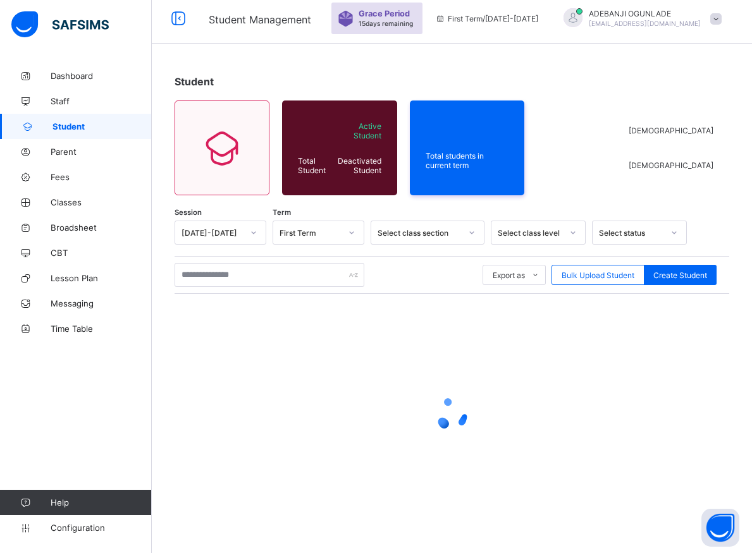
scroll to position [7, 0]
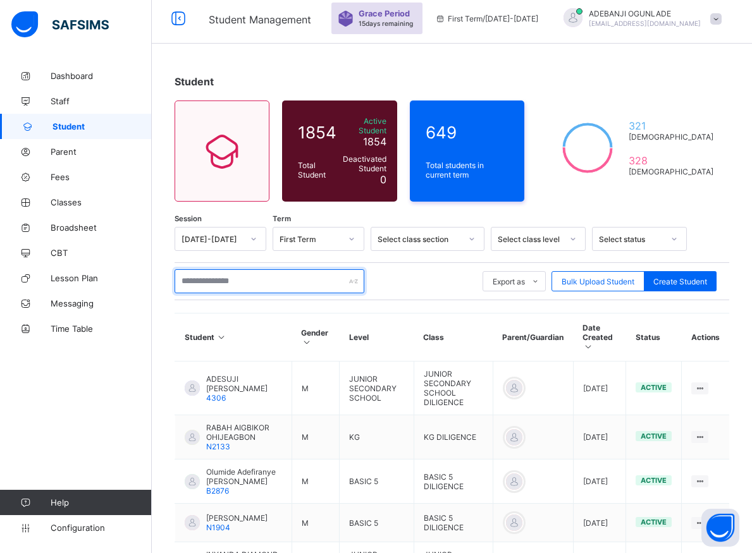
click at [198, 278] on input "text" at bounding box center [269, 281] width 190 height 24
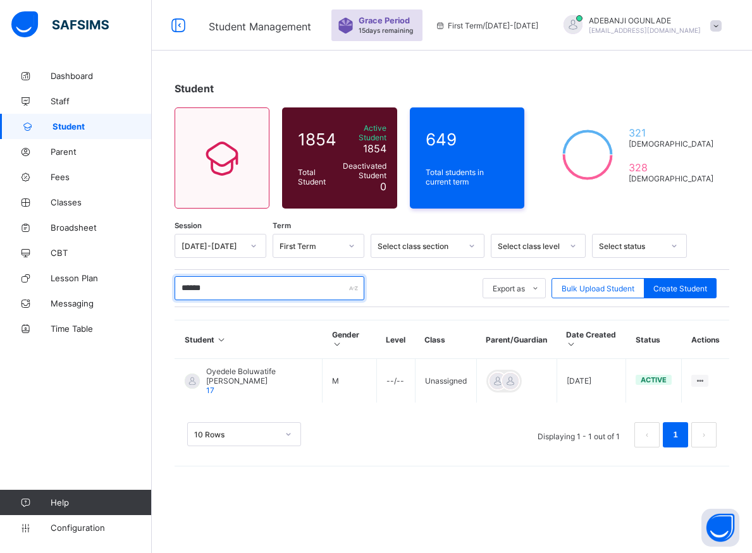
scroll to position [0, 0]
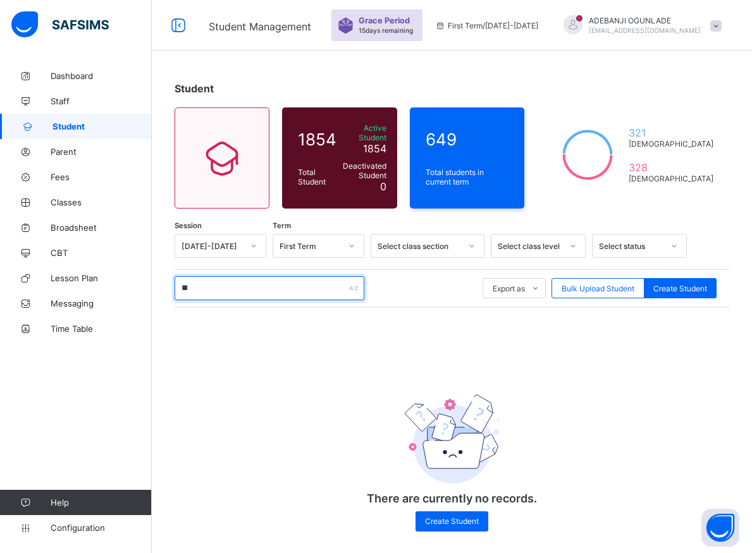
type input "*"
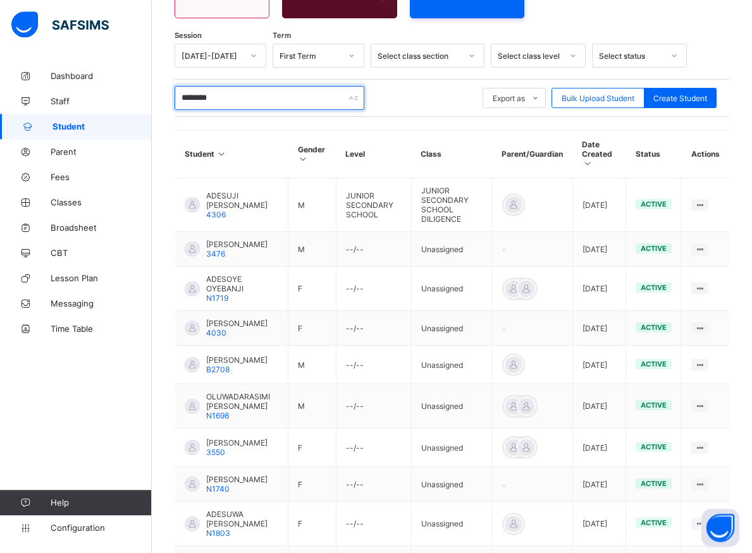
scroll to position [308, 0]
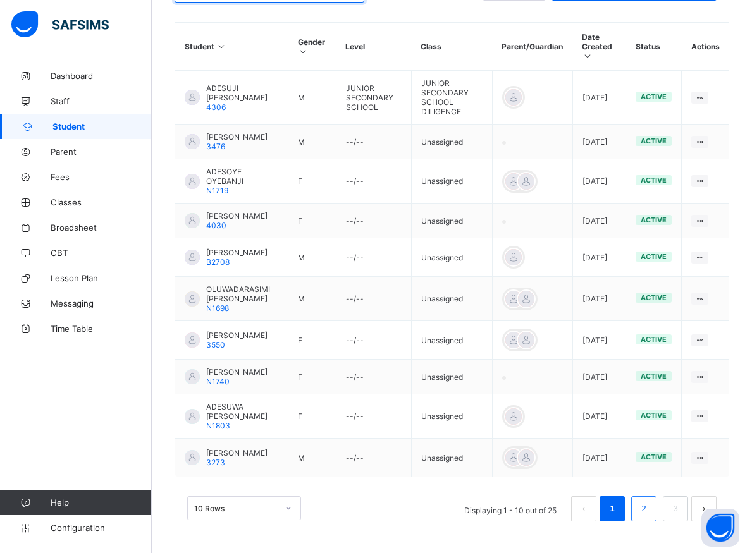
type input "********"
click at [649, 514] on link "2" at bounding box center [643, 509] width 12 height 16
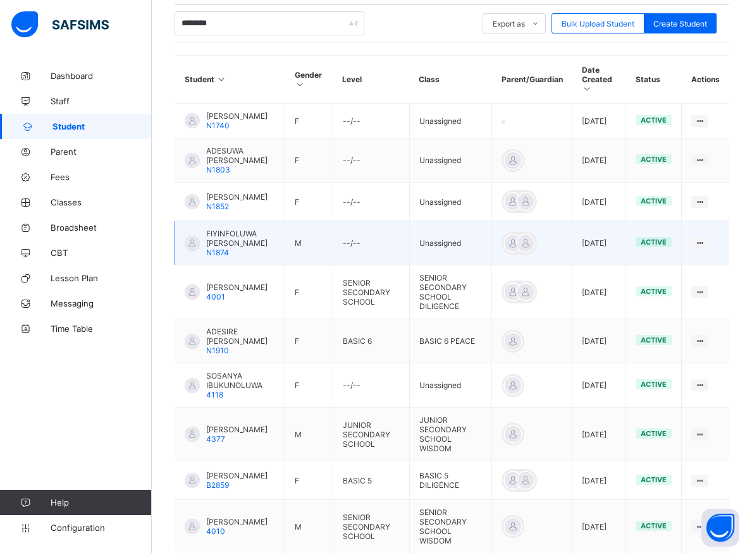
scroll to position [329, 0]
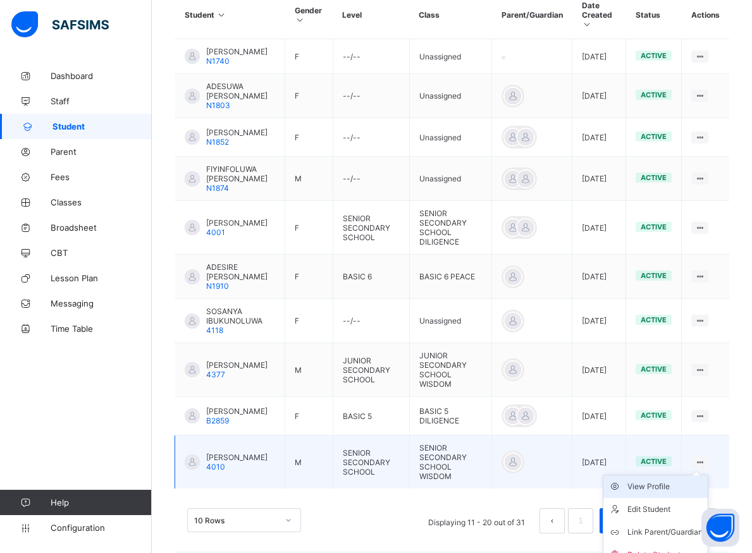
click at [679, 493] on div "View Profile" at bounding box center [664, 486] width 75 height 13
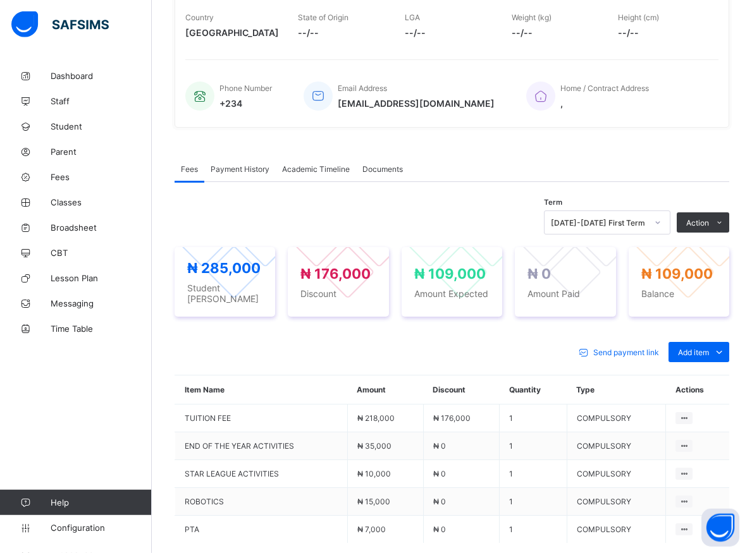
scroll to position [200, 0]
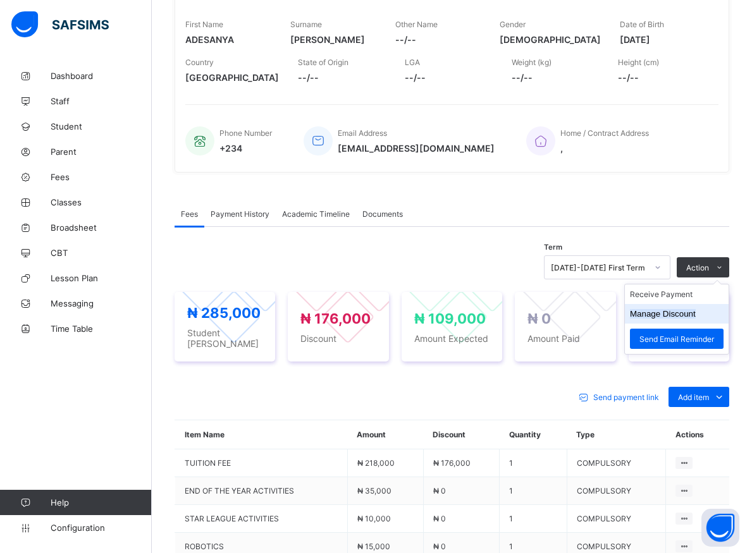
click at [666, 315] on button "Manage Discount" at bounding box center [663, 313] width 66 height 9
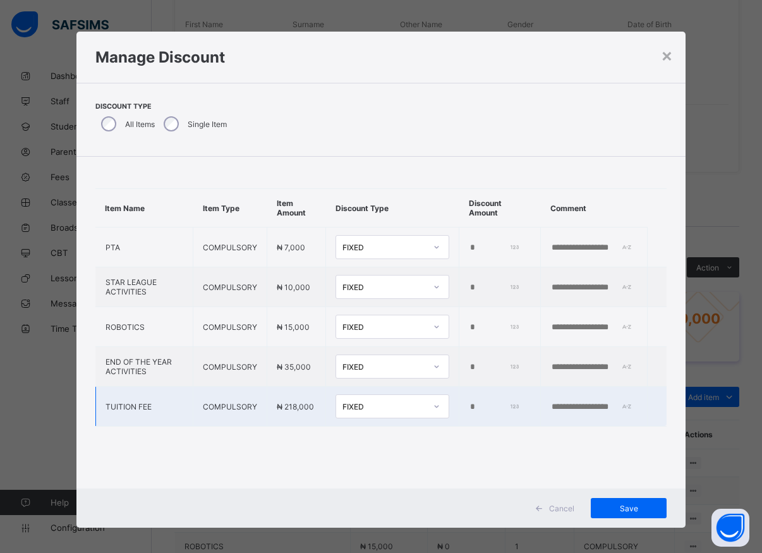
click at [477, 408] on input "******" at bounding box center [494, 407] width 51 height 10
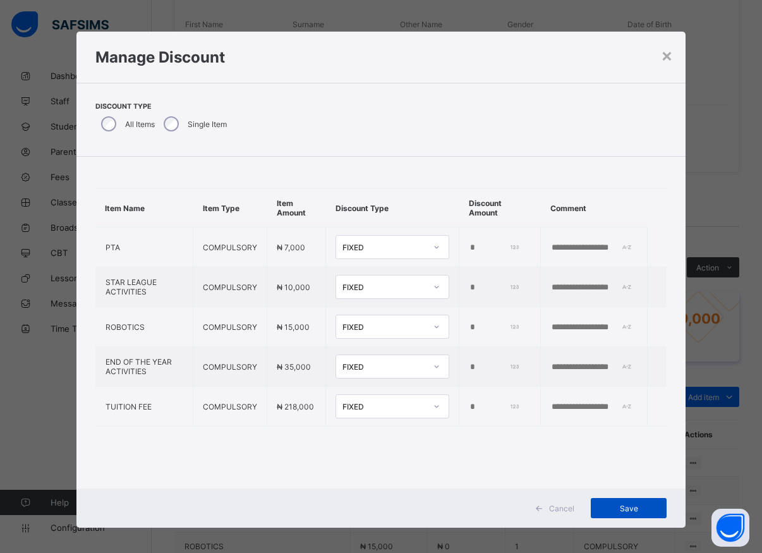
type input "******"
click at [631, 509] on span "Save" at bounding box center [628, 508] width 57 height 9
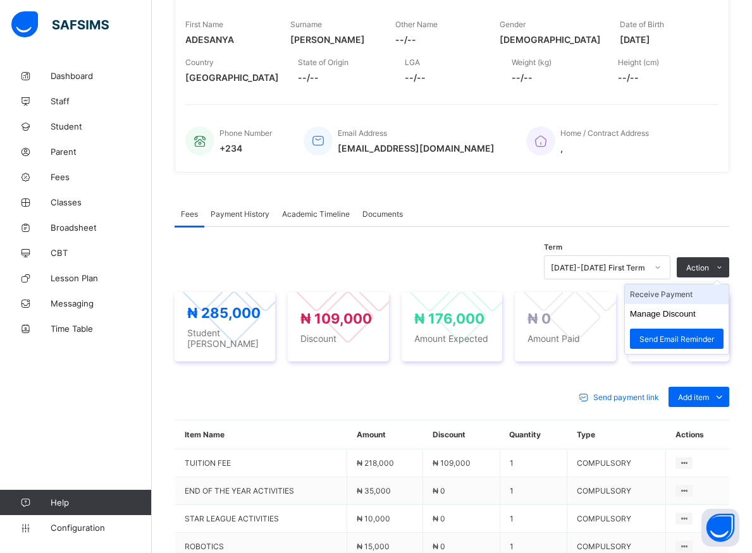
click at [671, 298] on li "Receive Payment" at bounding box center [677, 294] width 104 height 20
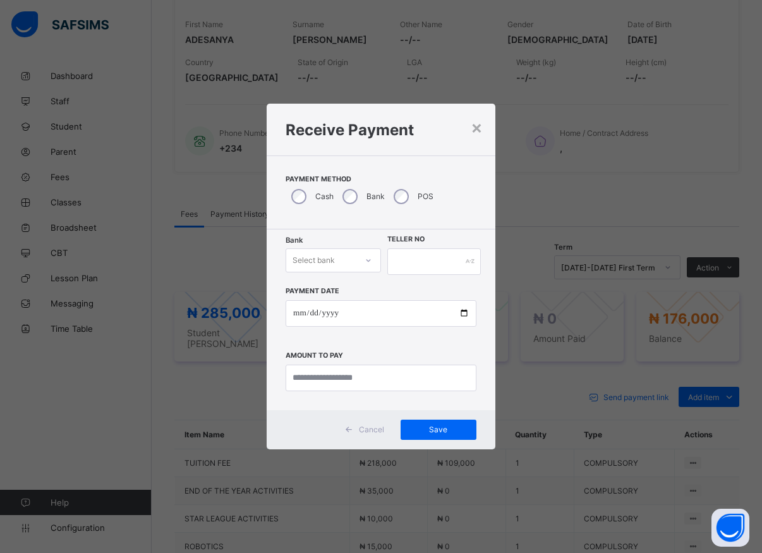
click at [367, 261] on icon at bounding box center [369, 260] width 8 height 13
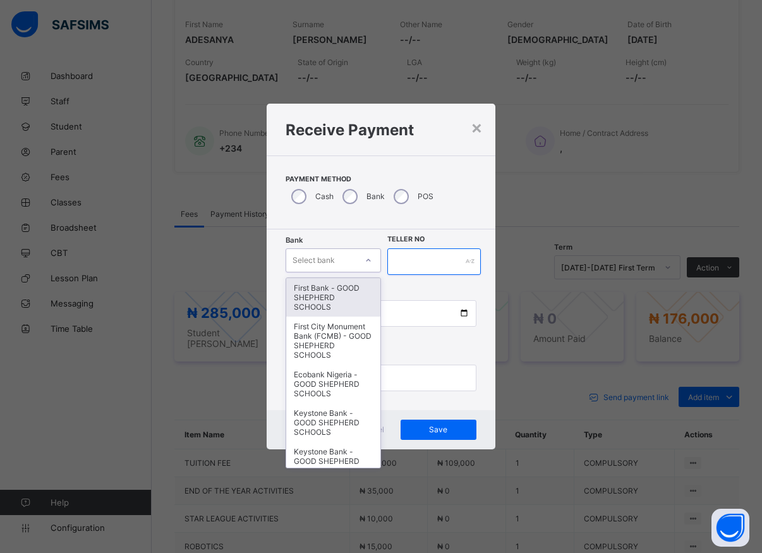
click at [398, 260] on input "text" at bounding box center [434, 261] width 94 height 27
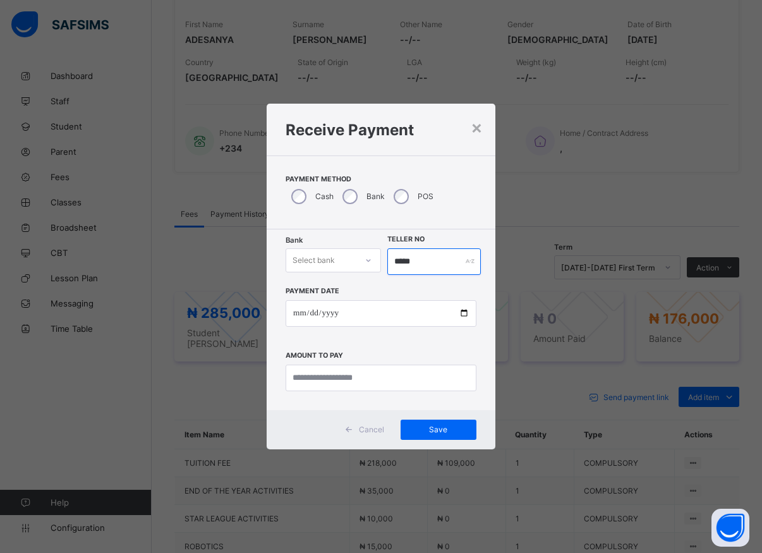
type input "*****"
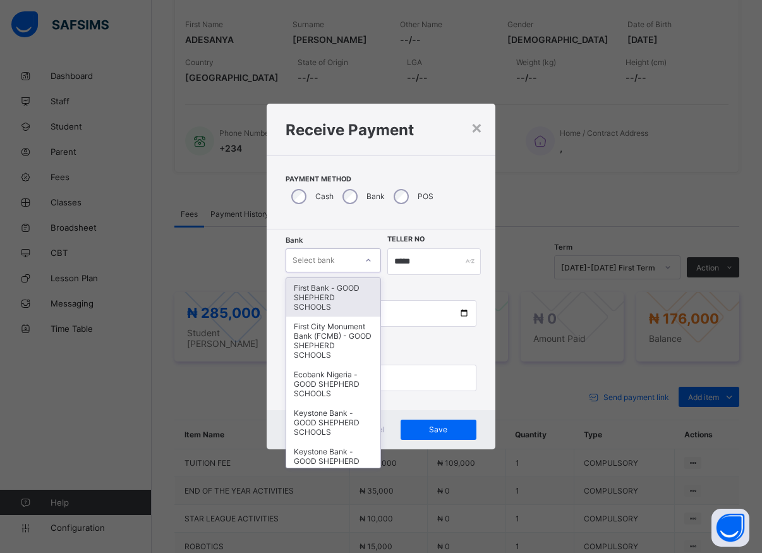
click at [372, 266] on div at bounding box center [368, 260] width 21 height 20
click at [336, 301] on div "First Bank - GOOD SHEPHERD SCHOOLS" at bounding box center [333, 297] width 94 height 39
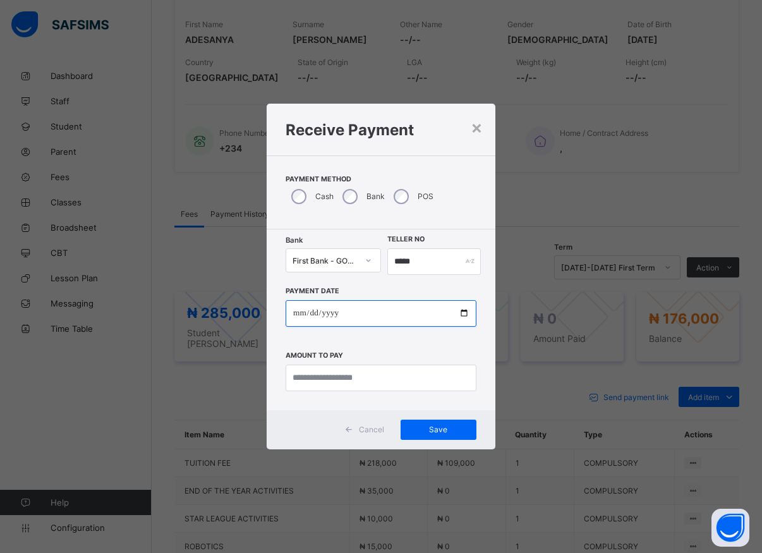
click at [461, 315] on input "date" at bounding box center [381, 313] width 191 height 27
type input "**********"
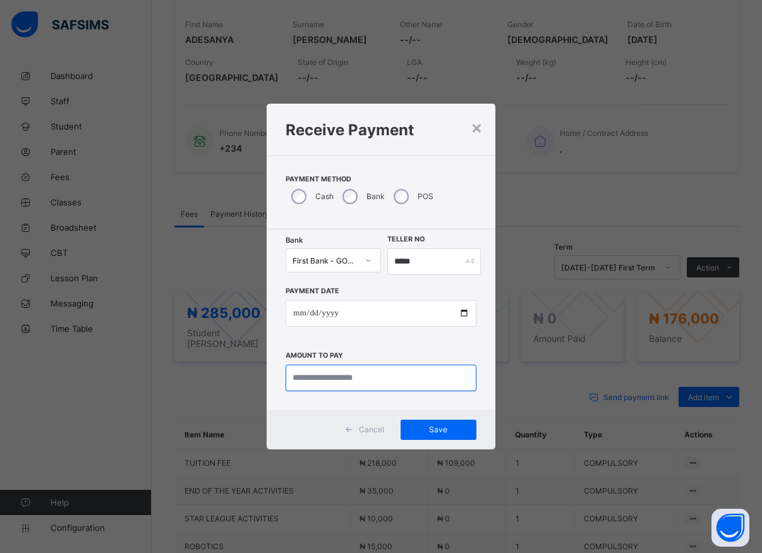
click at [321, 378] on input "currency" at bounding box center [381, 378] width 191 height 27
type input "*********"
click at [436, 430] on span "Save" at bounding box center [438, 429] width 57 height 9
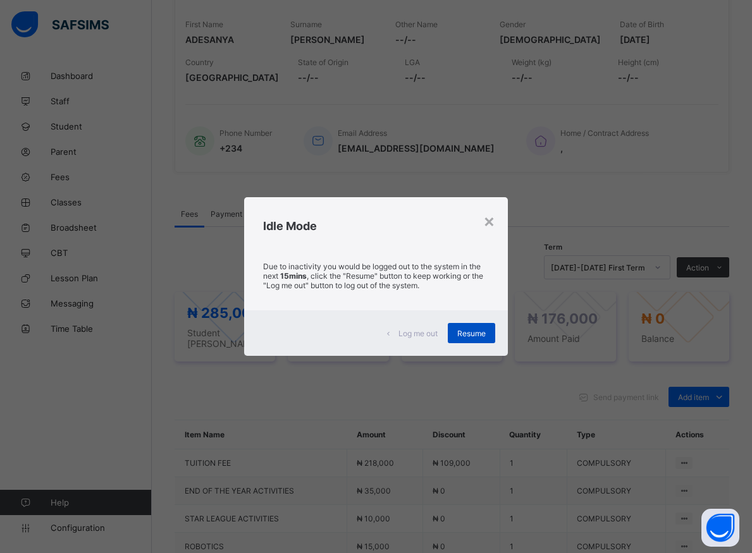
click at [461, 328] on div "Resume" at bounding box center [471, 333] width 47 height 20
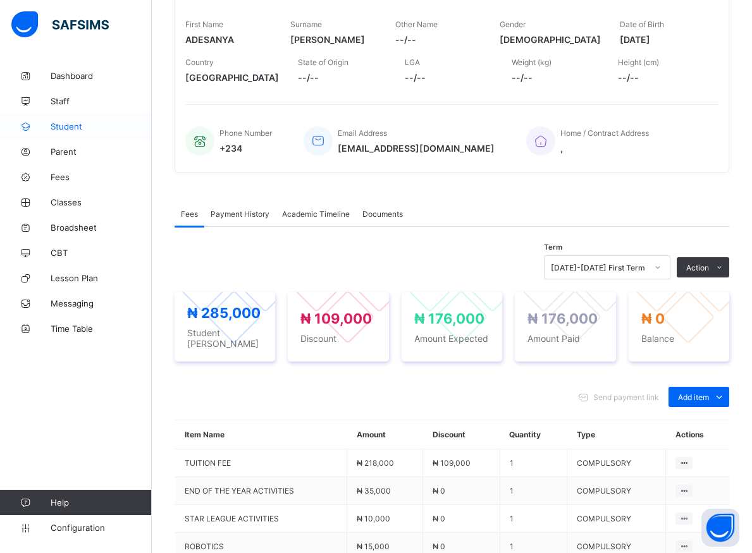
click at [56, 125] on span "Student" at bounding box center [101, 126] width 101 height 10
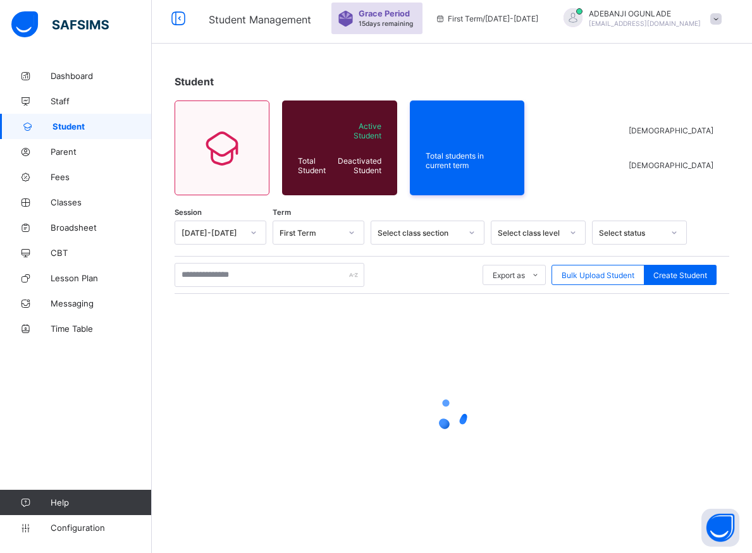
scroll to position [7, 0]
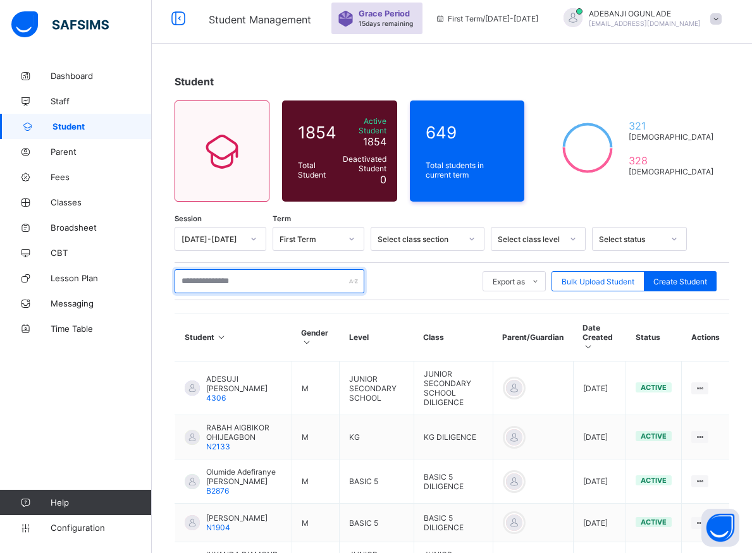
click at [225, 275] on input "text" at bounding box center [269, 281] width 190 height 24
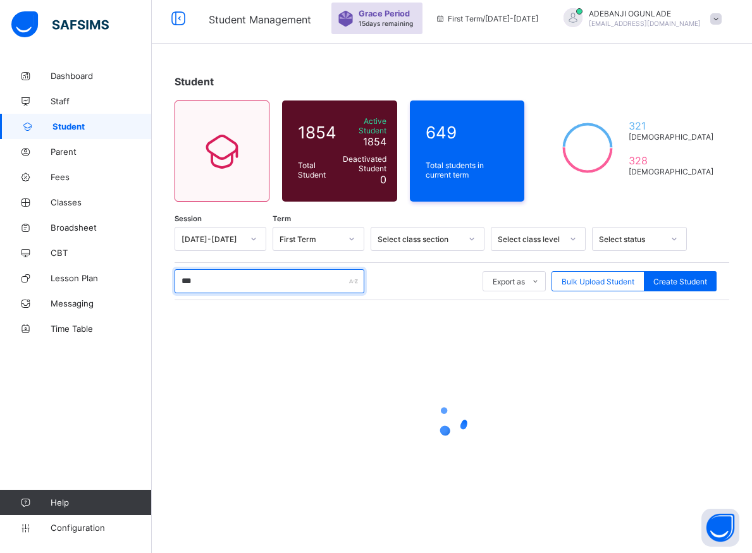
type input "****"
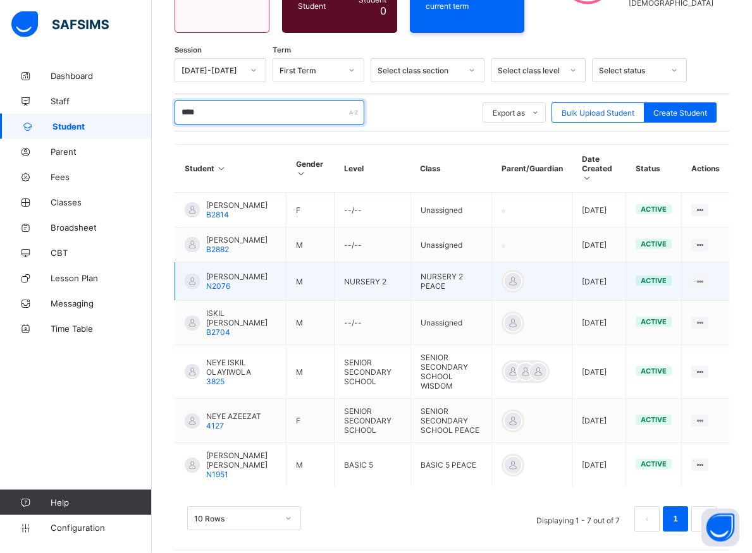
scroll to position [176, 0]
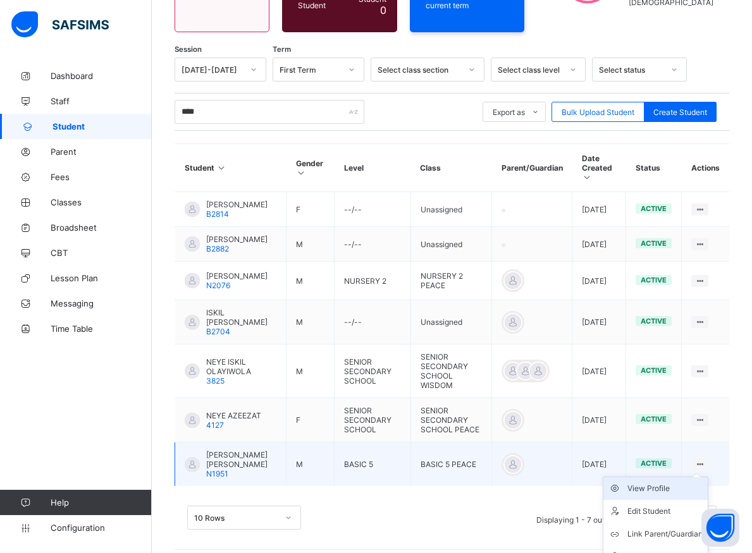
click at [668, 482] on div "View Profile" at bounding box center [664, 488] width 75 height 13
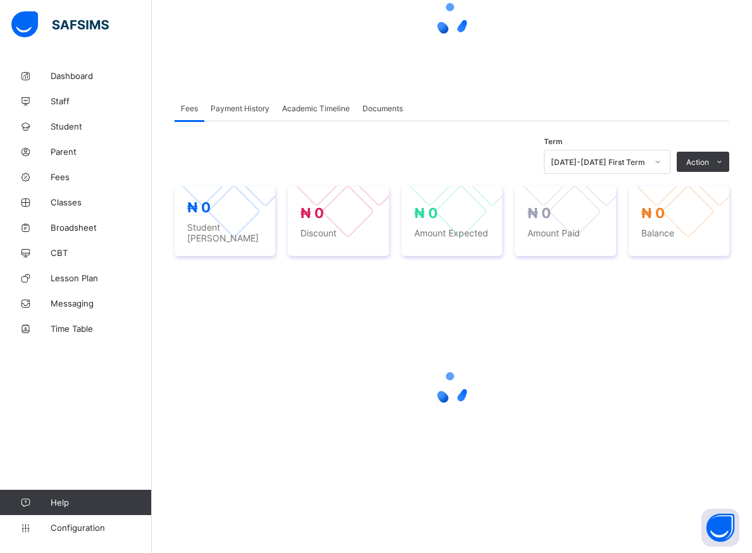
scroll to position [135, 0]
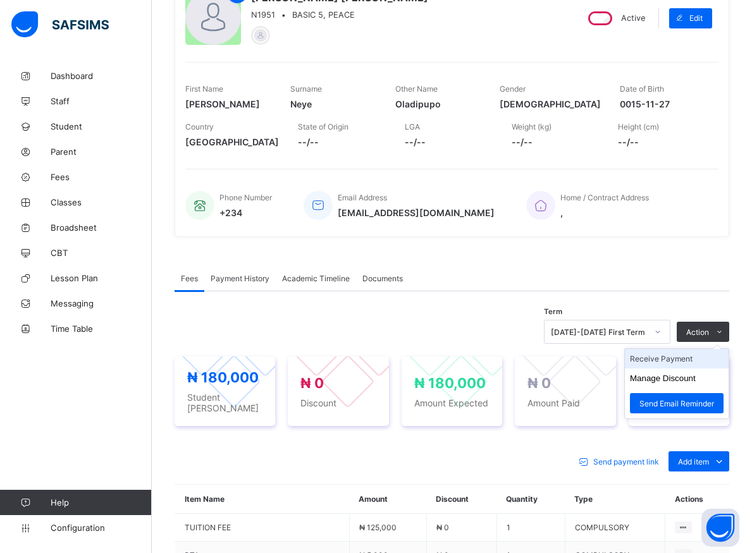
click at [682, 363] on li "Receive Payment" at bounding box center [677, 359] width 104 height 20
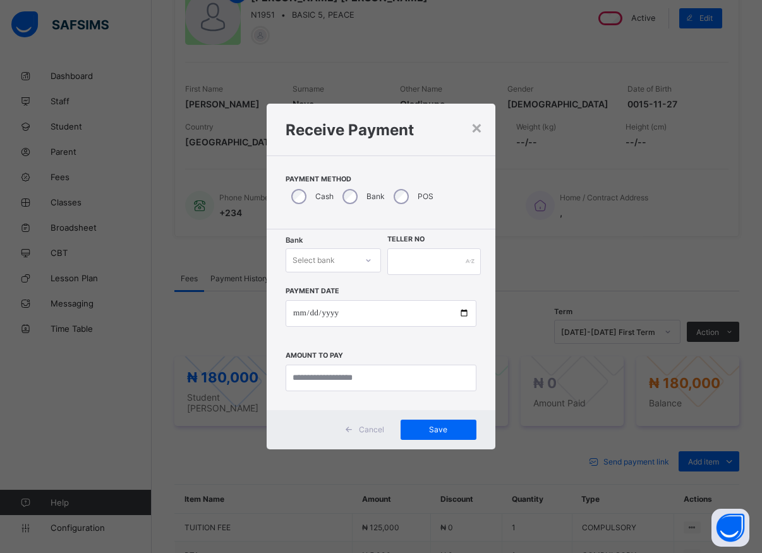
click at [371, 262] on icon at bounding box center [369, 260] width 8 height 13
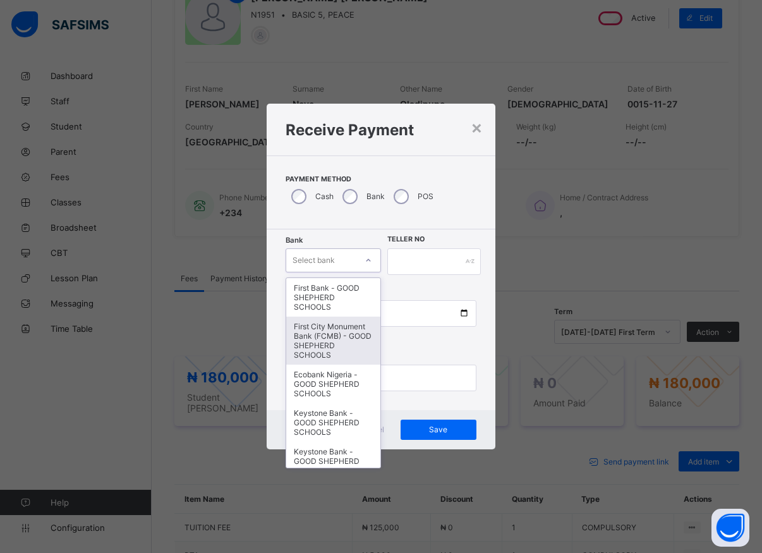
click at [306, 346] on div "First City Monument Bank (FCMB) - GOOD SHEPHERD SCHOOLS" at bounding box center [333, 341] width 94 height 48
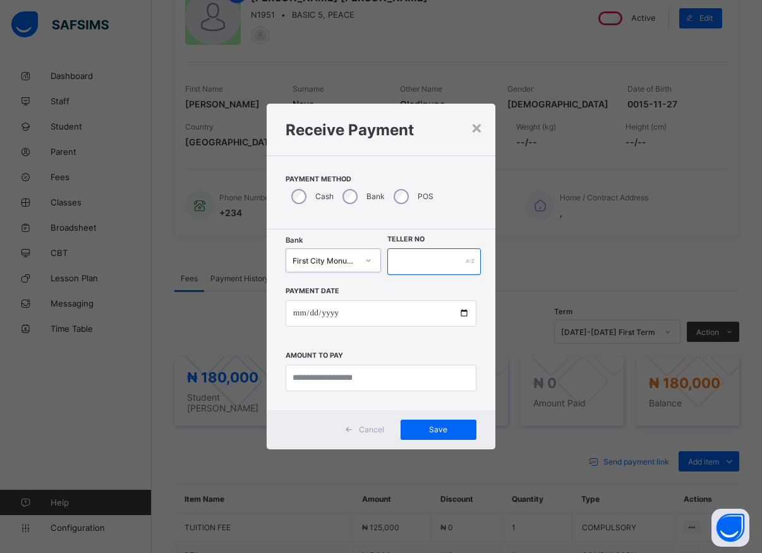
click at [411, 257] on input "text" at bounding box center [434, 261] width 94 height 27
type input "*****"
click at [463, 314] on input "date" at bounding box center [381, 313] width 191 height 27
type input "**********"
click at [320, 379] on input "currency" at bounding box center [381, 378] width 191 height 27
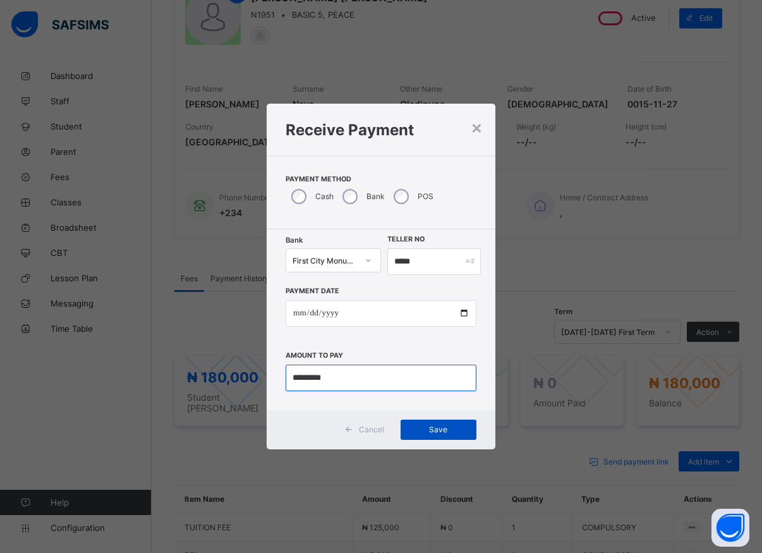
type input "*********"
click at [434, 425] on span "Save" at bounding box center [438, 429] width 57 height 9
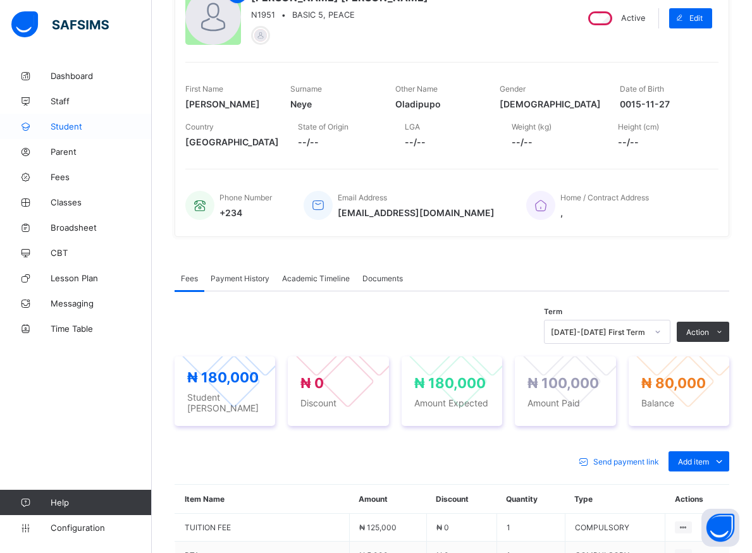
click at [60, 129] on span "Student" at bounding box center [101, 126] width 101 height 10
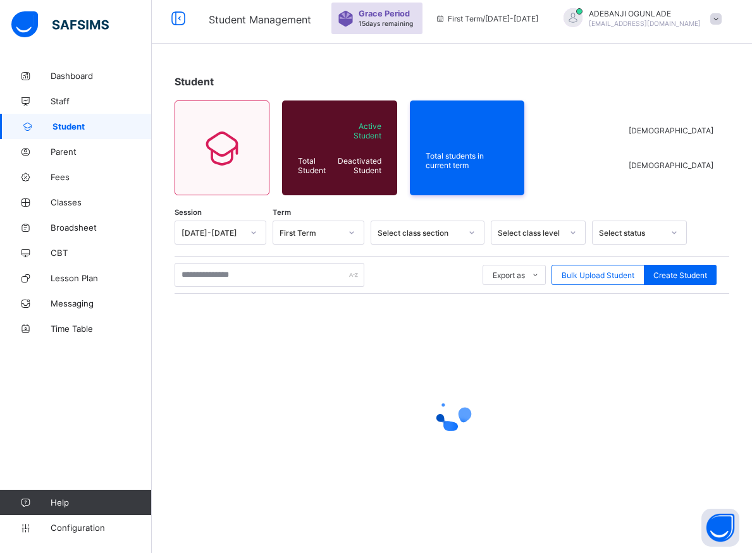
scroll to position [7, 0]
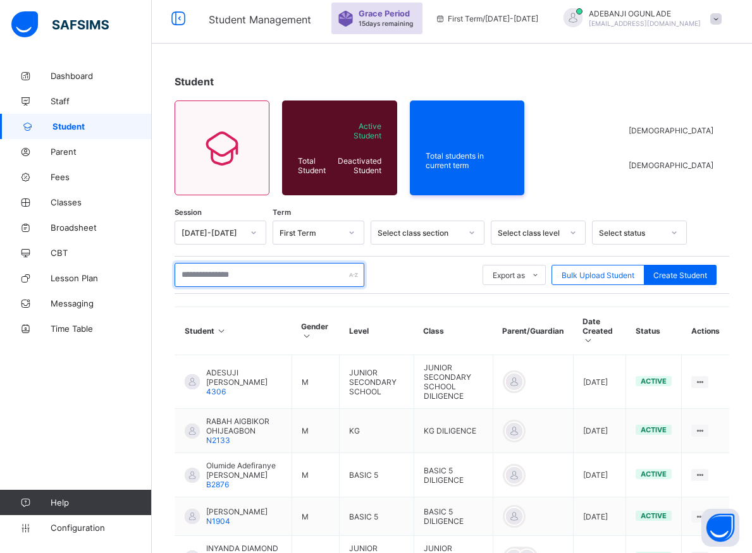
click at [271, 279] on input "text" at bounding box center [269, 275] width 190 height 24
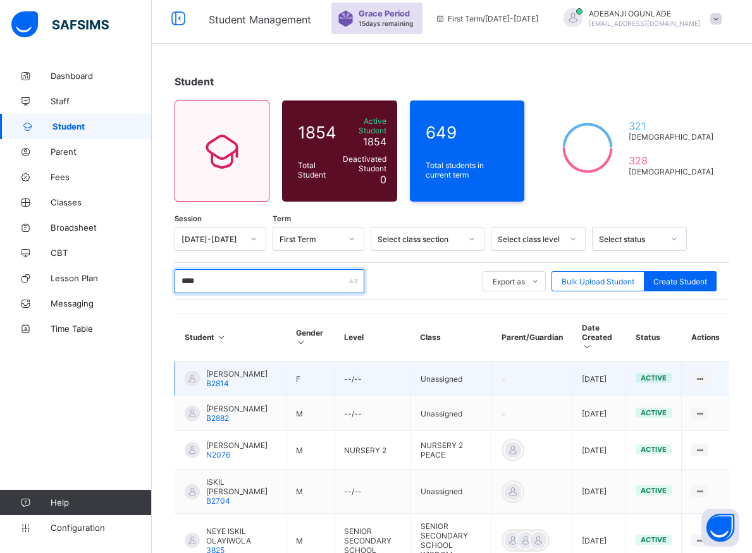
scroll to position [136, 0]
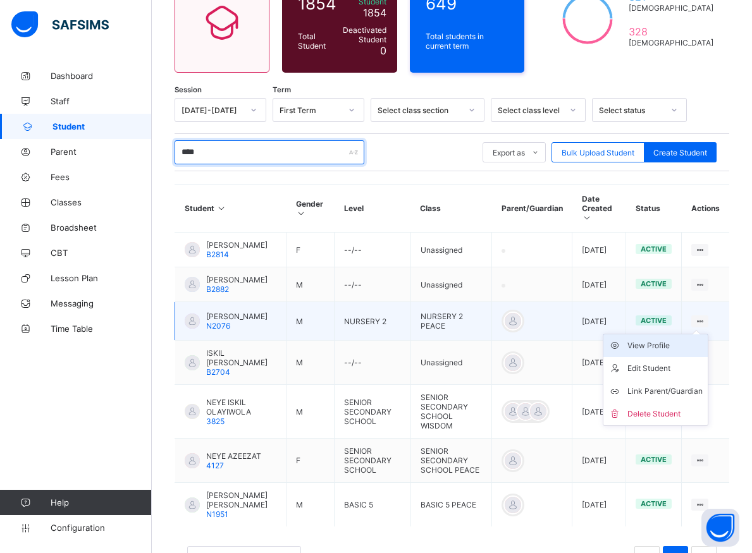
type input "****"
click at [681, 345] on div "View Profile" at bounding box center [664, 345] width 75 height 13
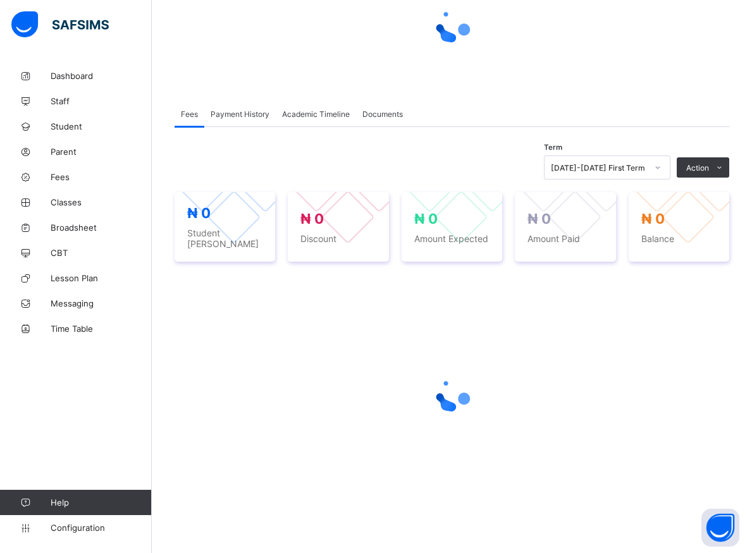
scroll to position [135, 0]
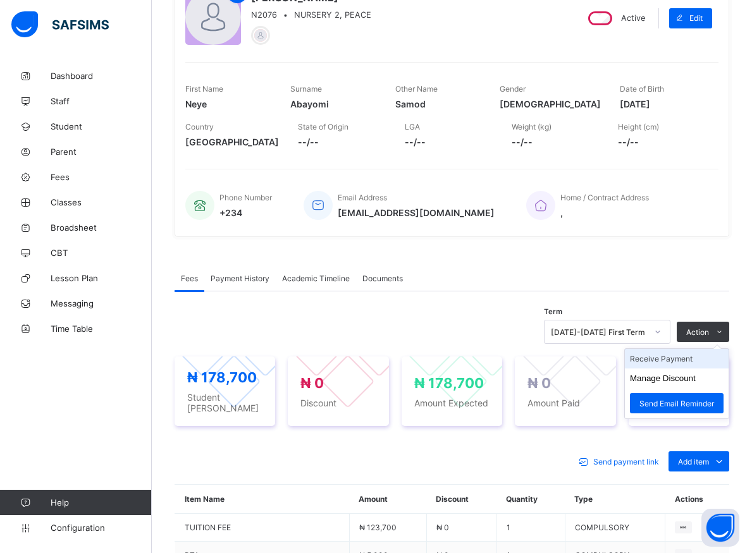
click at [673, 357] on li "Receive Payment" at bounding box center [677, 359] width 104 height 20
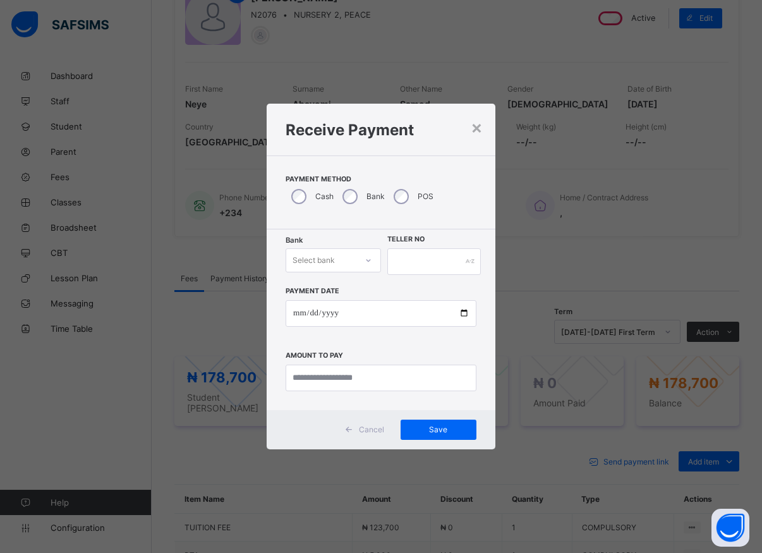
click at [368, 264] on icon at bounding box center [369, 260] width 8 height 13
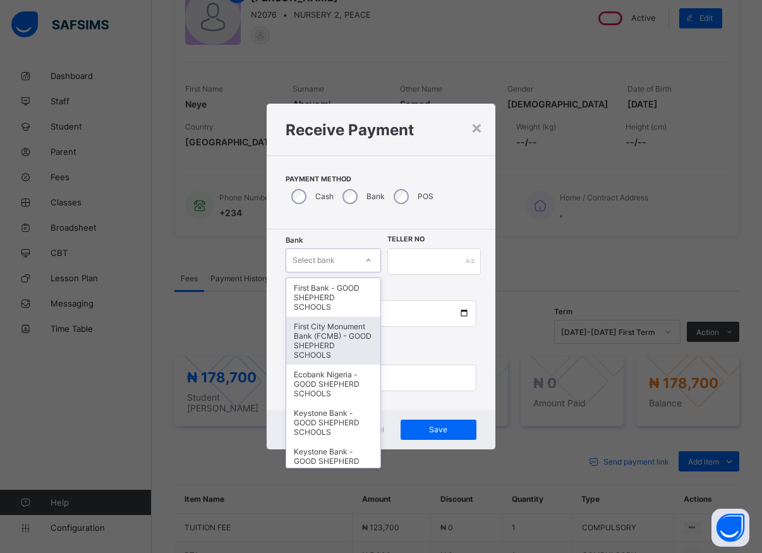
click at [314, 340] on div "First City Monument Bank (FCMB) - GOOD SHEPHERD SCHOOLS" at bounding box center [333, 341] width 94 height 48
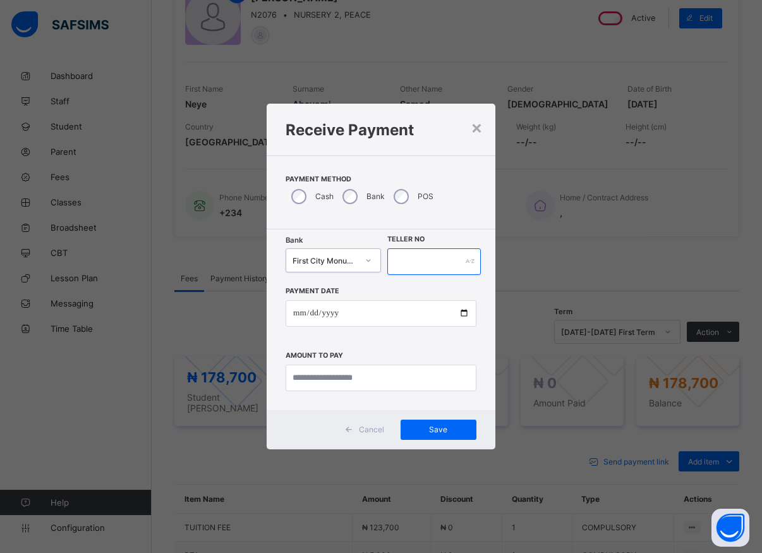
click at [393, 257] on input "text" at bounding box center [434, 261] width 94 height 27
type input "*****"
click at [463, 316] on input "date" at bounding box center [381, 313] width 191 height 27
type input "**********"
click at [332, 379] on input "currency" at bounding box center [381, 378] width 191 height 27
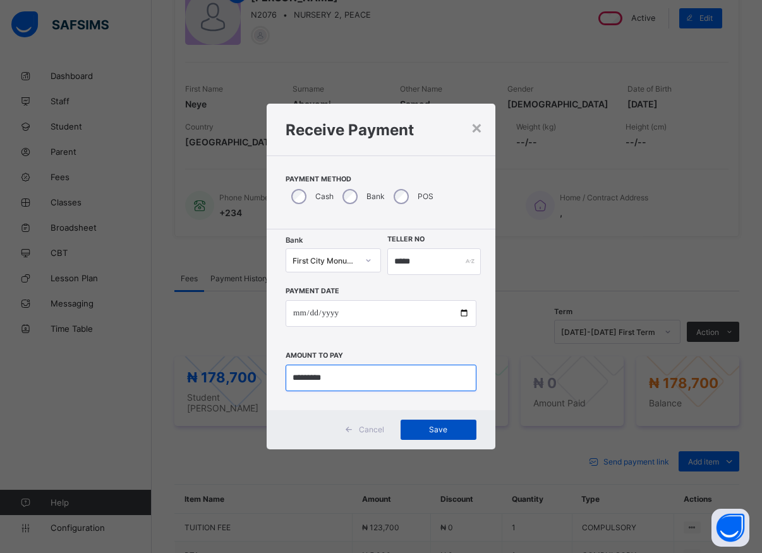
type input "*********"
click at [442, 430] on span "Save" at bounding box center [438, 429] width 57 height 9
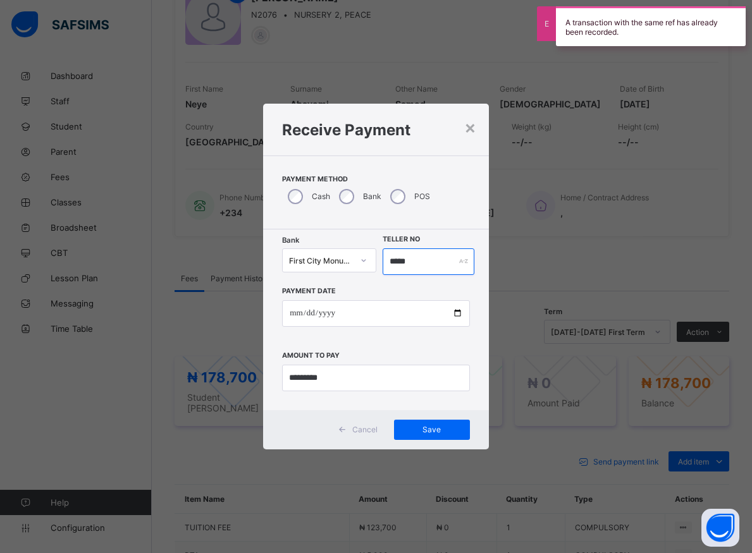
click at [413, 264] on input "*****" at bounding box center [428, 261] width 92 height 27
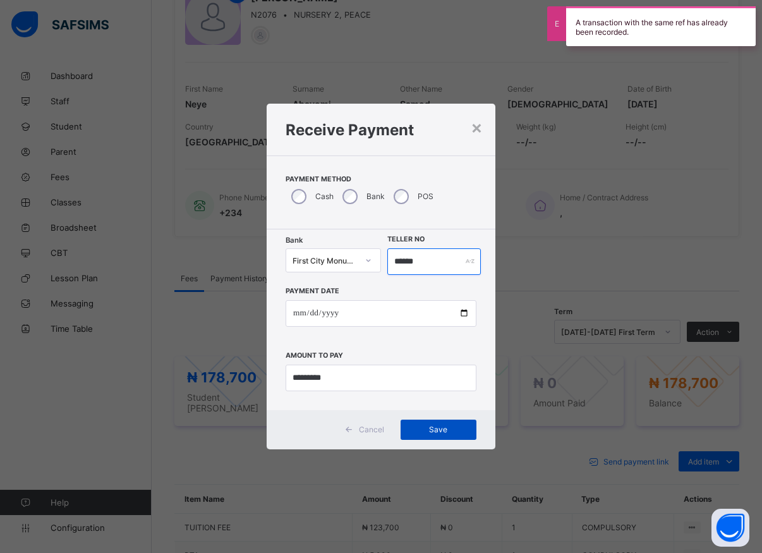
type input "******"
click at [433, 430] on span "Save" at bounding box center [438, 429] width 57 height 9
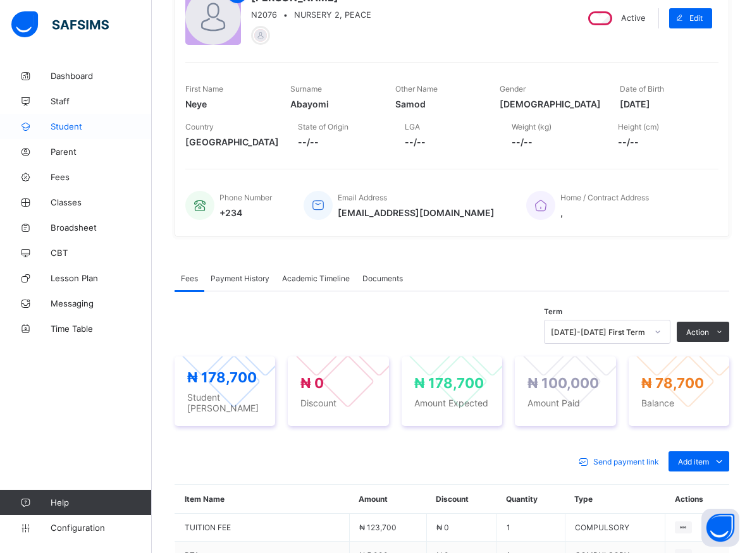
click at [70, 126] on span "Student" at bounding box center [101, 126] width 101 height 10
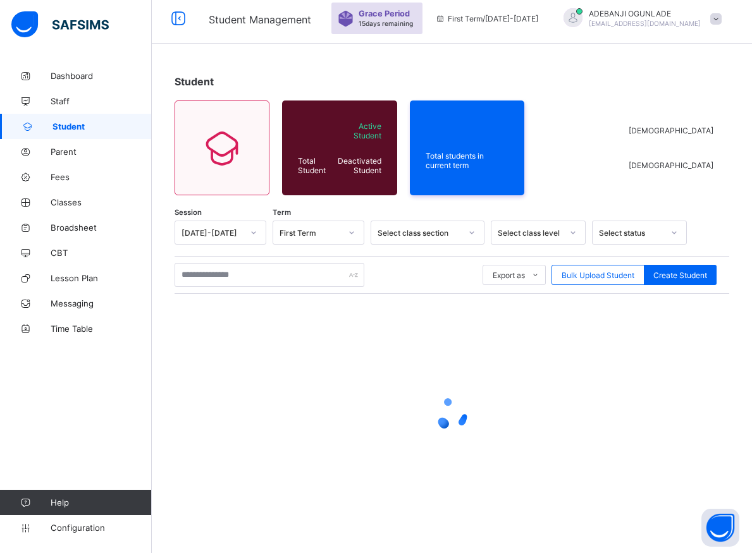
scroll to position [7, 0]
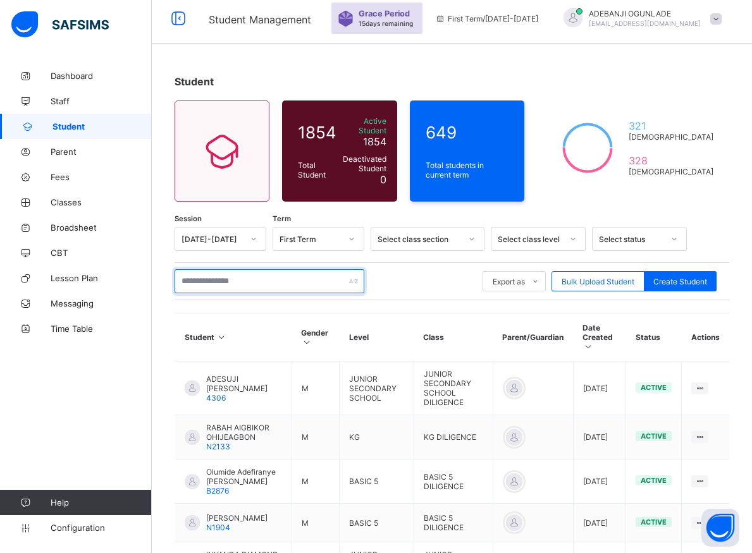
click at [246, 278] on input "text" at bounding box center [269, 281] width 190 height 24
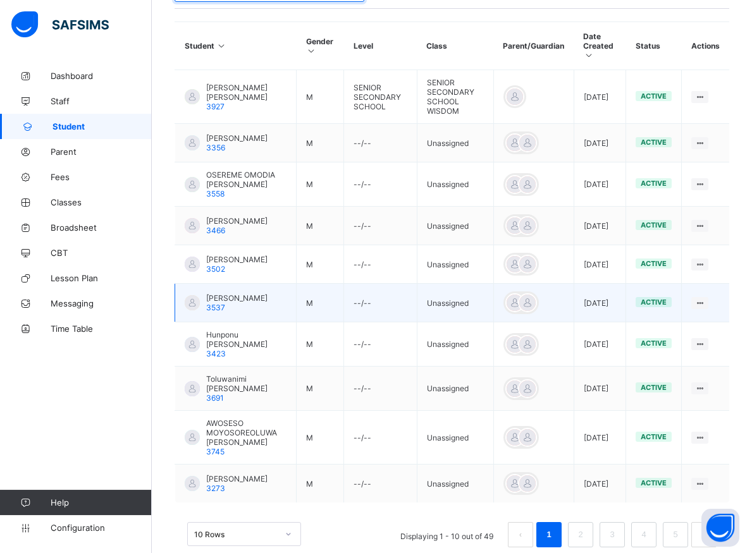
scroll to position [331, 0]
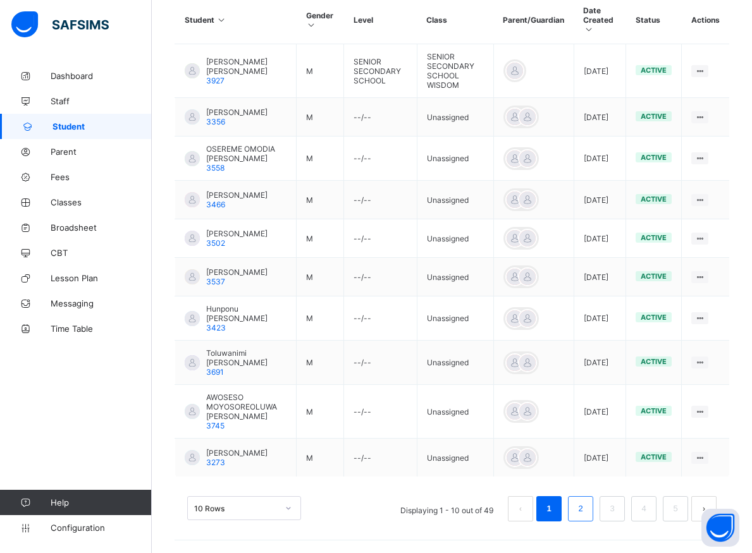
type input "******"
click at [586, 513] on link "2" at bounding box center [580, 509] width 12 height 16
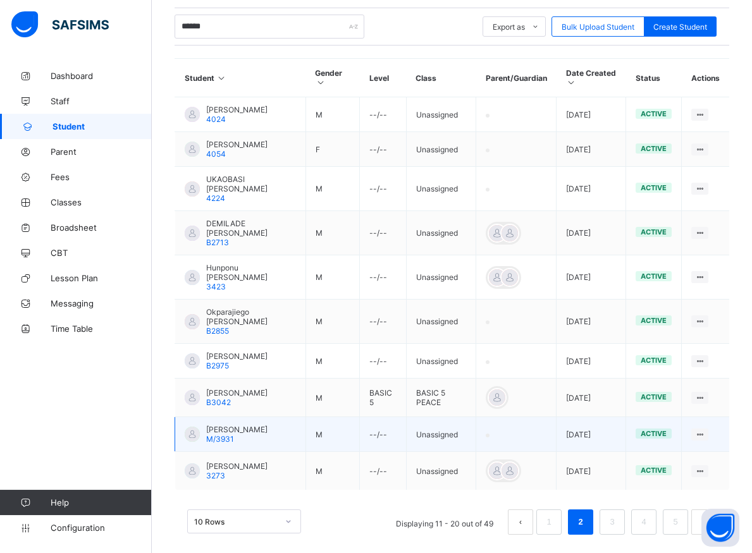
scroll to position [278, 0]
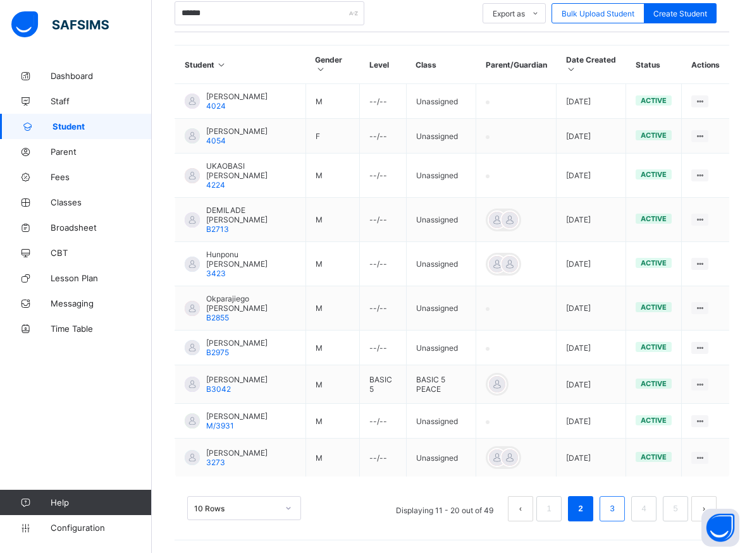
click at [618, 513] on link "3" at bounding box center [612, 509] width 12 height 16
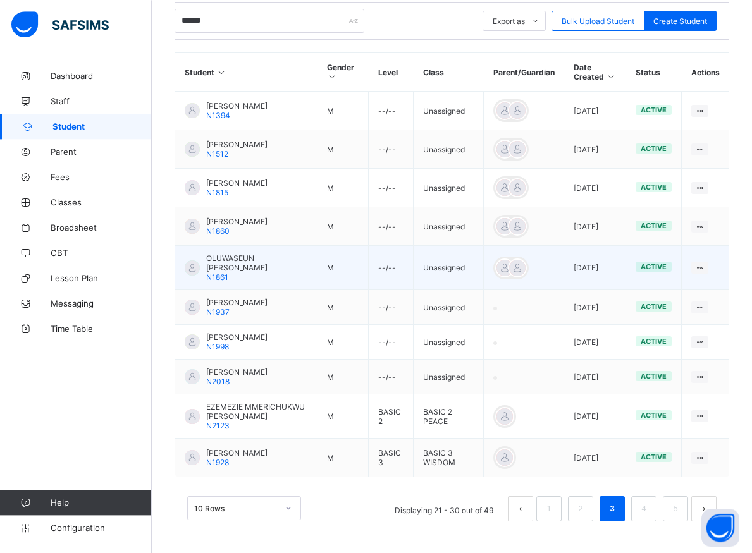
scroll to position [291, 0]
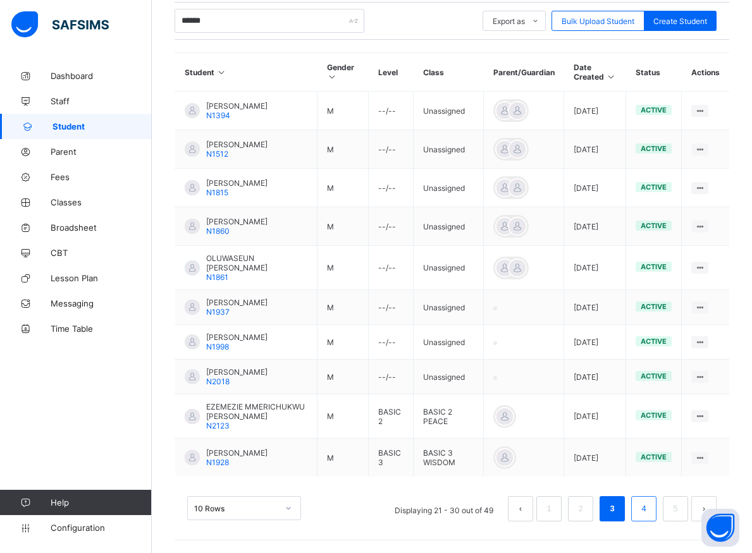
click at [656, 513] on li "4" at bounding box center [643, 508] width 25 height 25
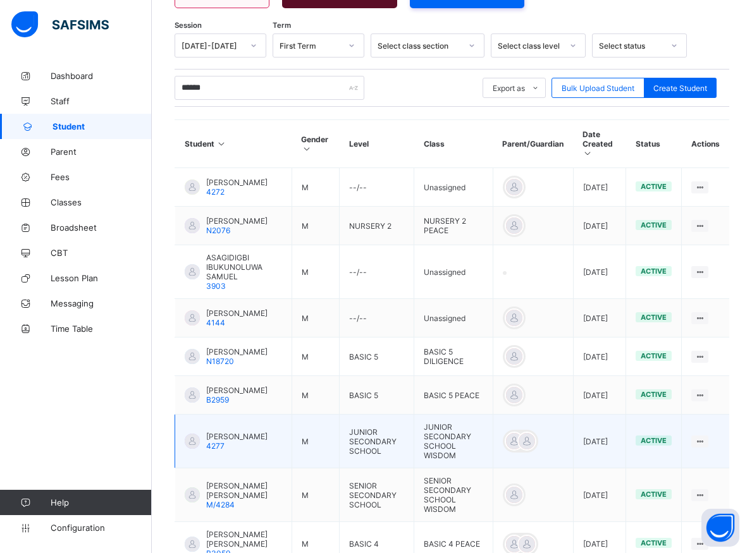
scroll to position [329, 0]
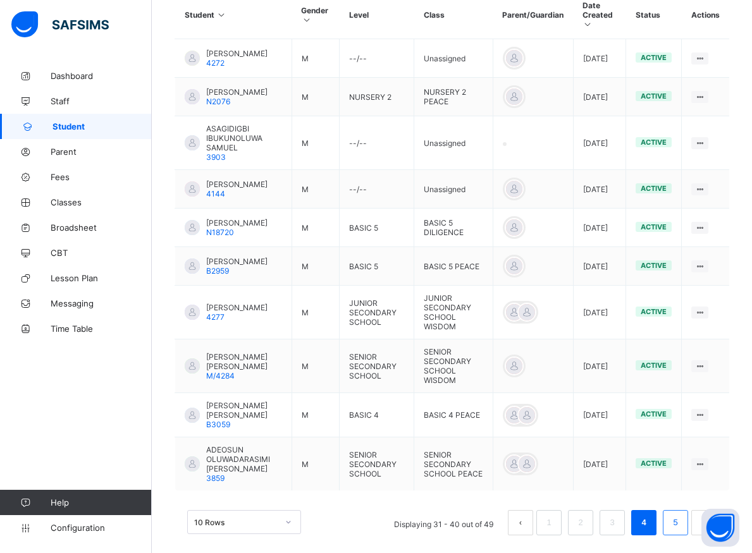
click at [681, 521] on link "5" at bounding box center [675, 523] width 12 height 16
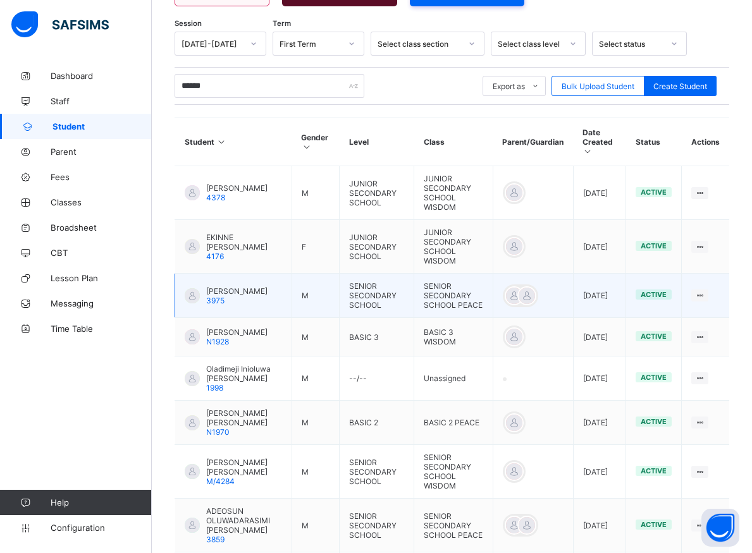
scroll to position [312, 0]
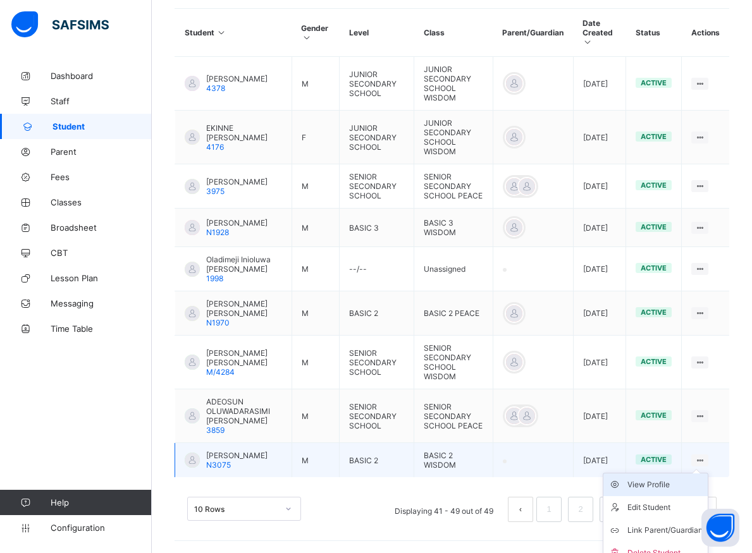
click at [673, 478] on div "View Profile" at bounding box center [664, 484] width 75 height 13
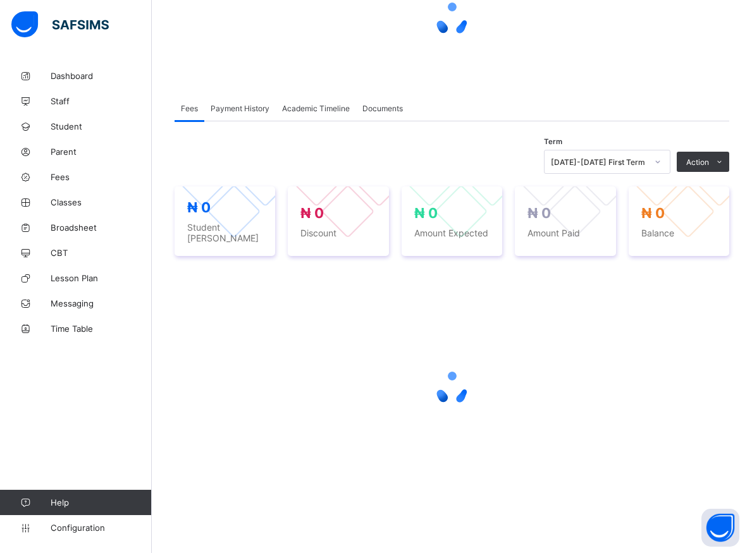
scroll to position [135, 0]
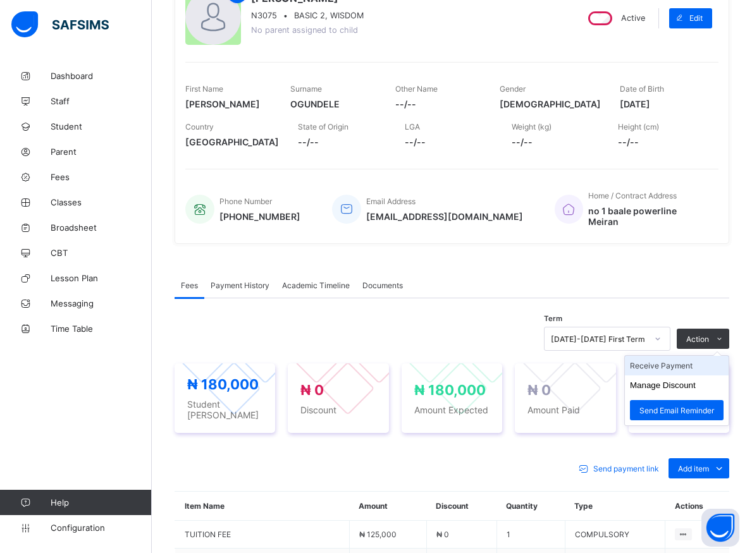
click at [675, 362] on li "Receive Payment" at bounding box center [677, 366] width 104 height 20
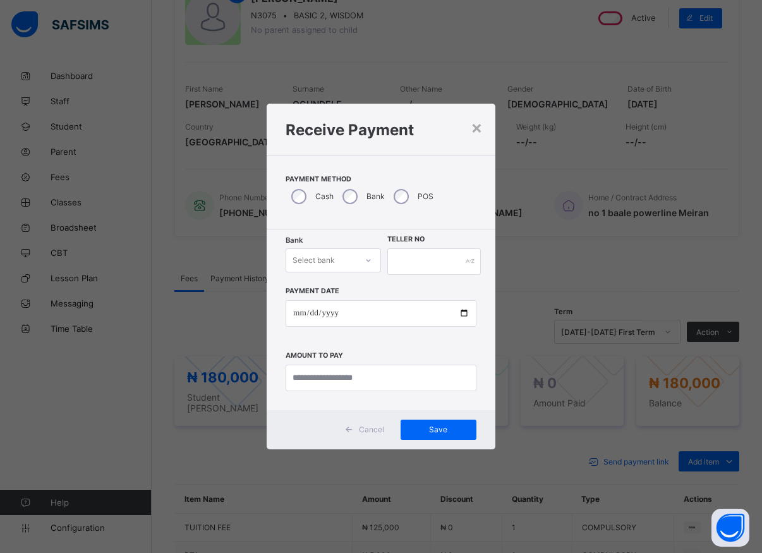
click at [375, 263] on div at bounding box center [368, 260] width 21 height 20
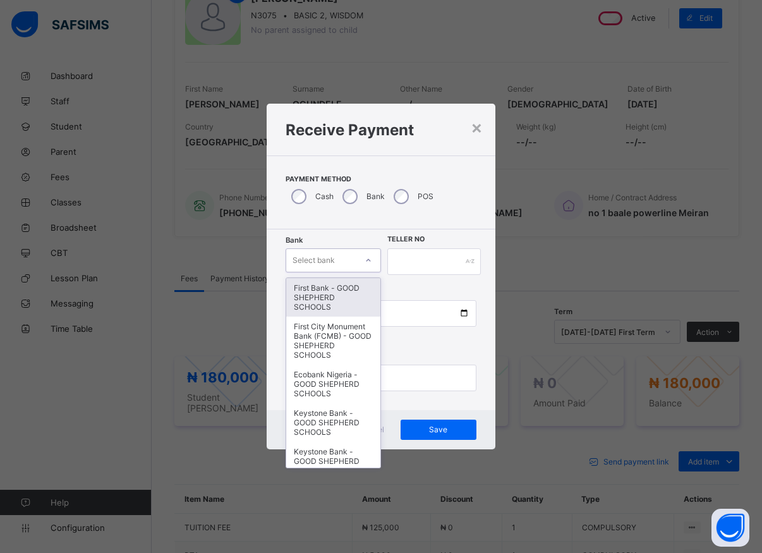
click at [339, 293] on div "First Bank - GOOD SHEPHERD SCHOOLS" at bounding box center [333, 297] width 94 height 39
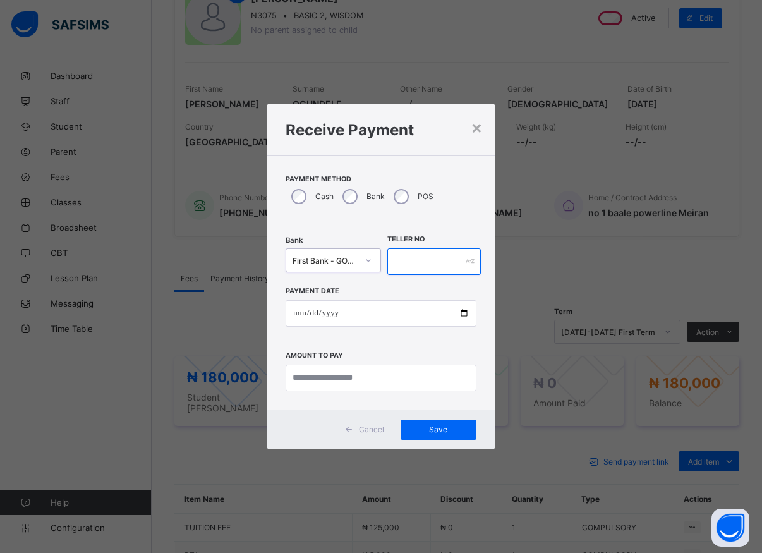
click at [395, 262] on input "text" at bounding box center [434, 261] width 94 height 27
type input "*****"
click at [465, 317] on input "date" at bounding box center [381, 313] width 191 height 27
type input "**********"
click at [348, 379] on input "currency" at bounding box center [381, 378] width 191 height 27
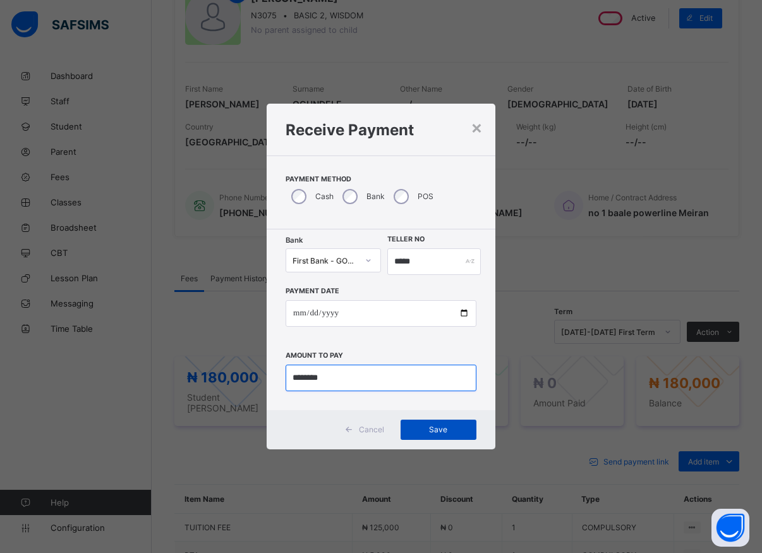
type input "********"
click at [450, 429] on span "Save" at bounding box center [438, 429] width 57 height 9
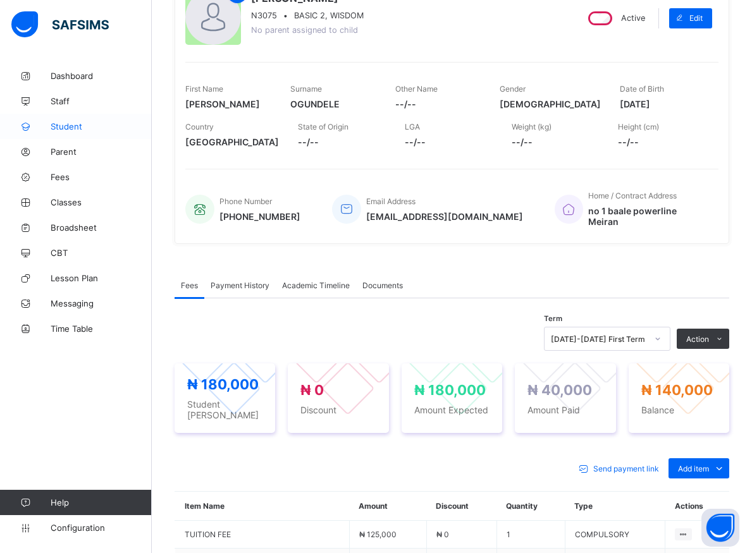
click at [68, 119] on link "Student" at bounding box center [76, 126] width 152 height 25
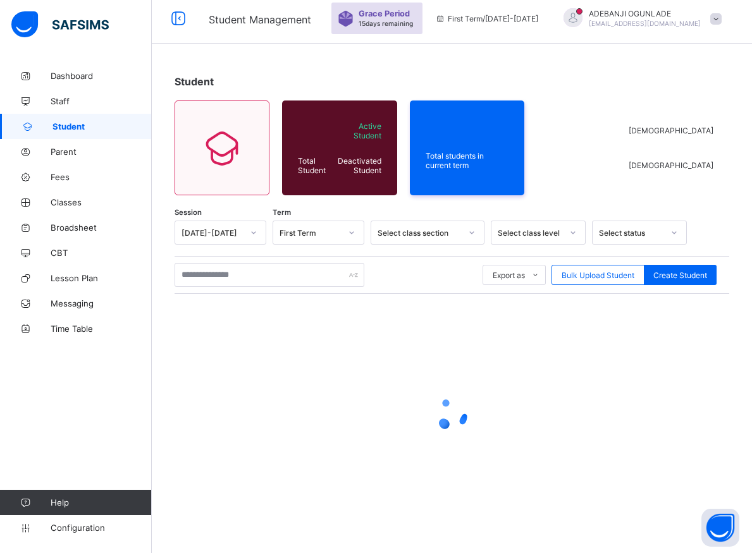
scroll to position [7, 0]
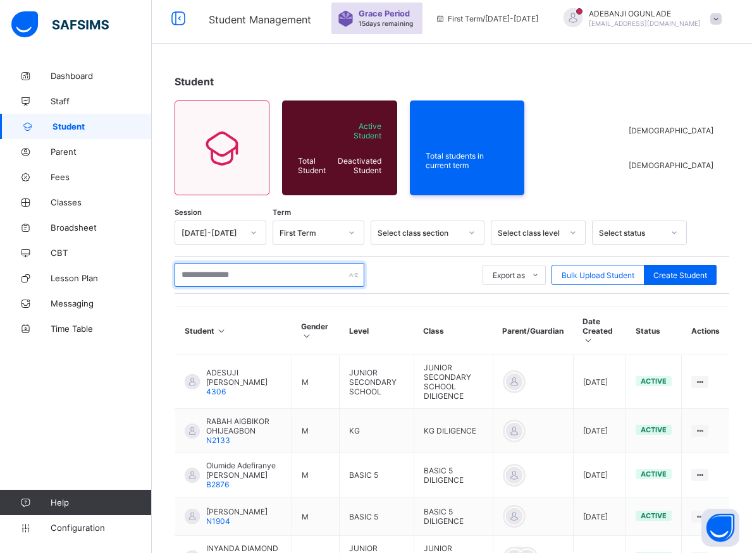
click at [296, 277] on input "text" at bounding box center [269, 275] width 190 height 24
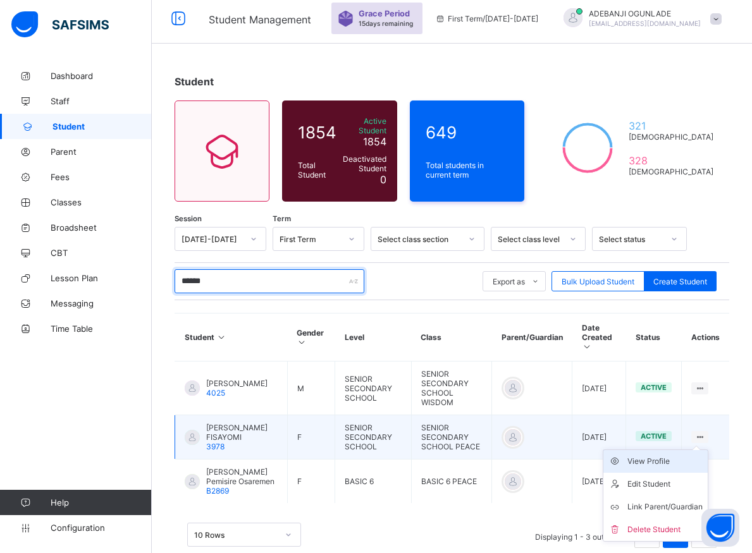
type input "******"
click at [665, 455] on div "View Profile" at bounding box center [664, 461] width 75 height 13
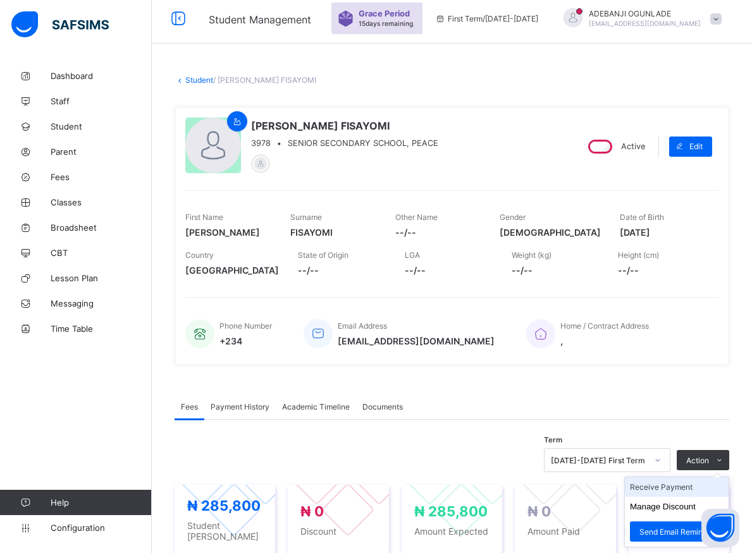
scroll to position [71, 0]
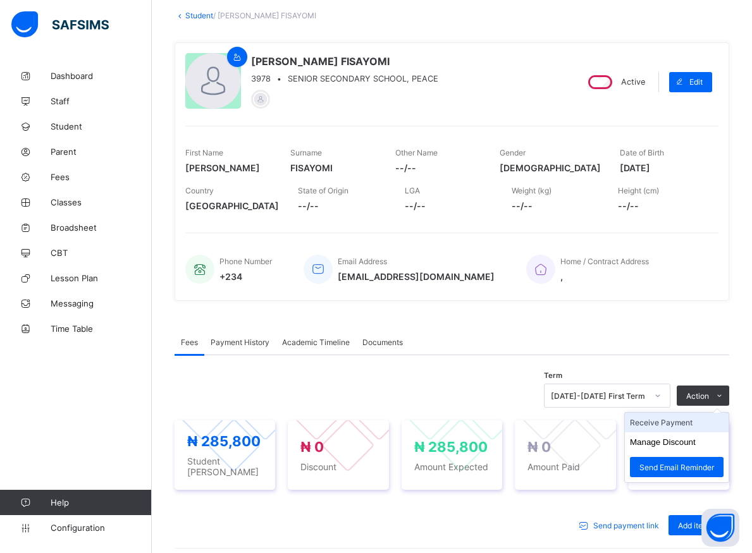
click at [658, 423] on li "Receive Payment" at bounding box center [677, 423] width 104 height 20
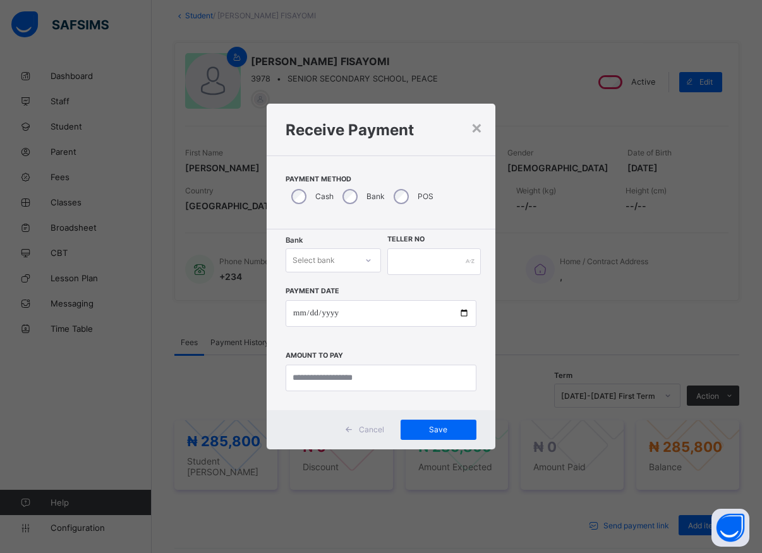
click at [373, 265] on div at bounding box center [368, 260] width 21 height 20
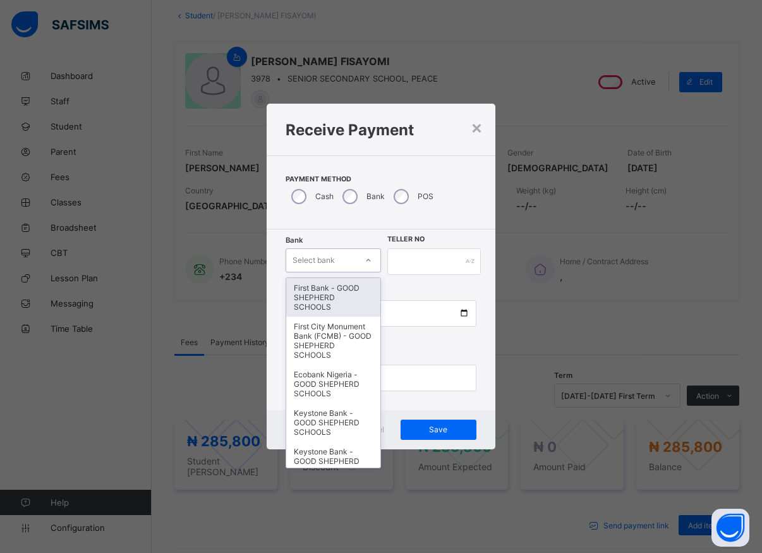
click at [405, 35] on div "× Receive Payment Payment Method Cash Bank POS Bank option First Bank - GOOD SH…" at bounding box center [381, 276] width 762 height 553
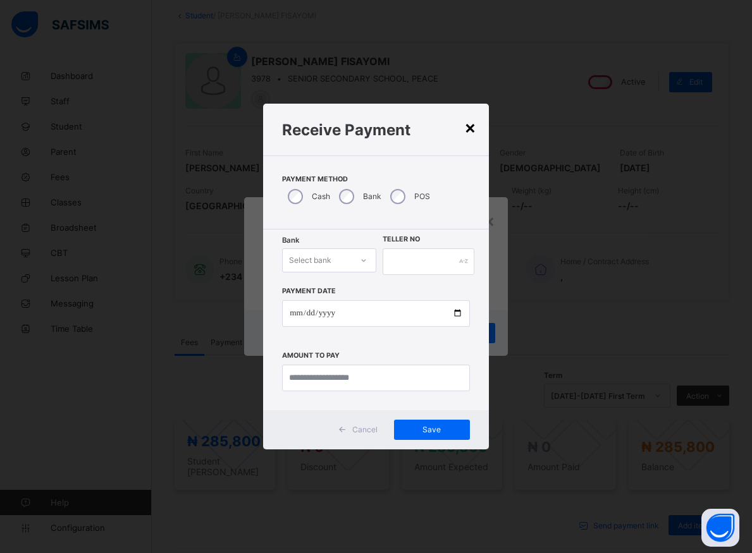
click at [468, 128] on div "×" at bounding box center [470, 126] width 12 height 21
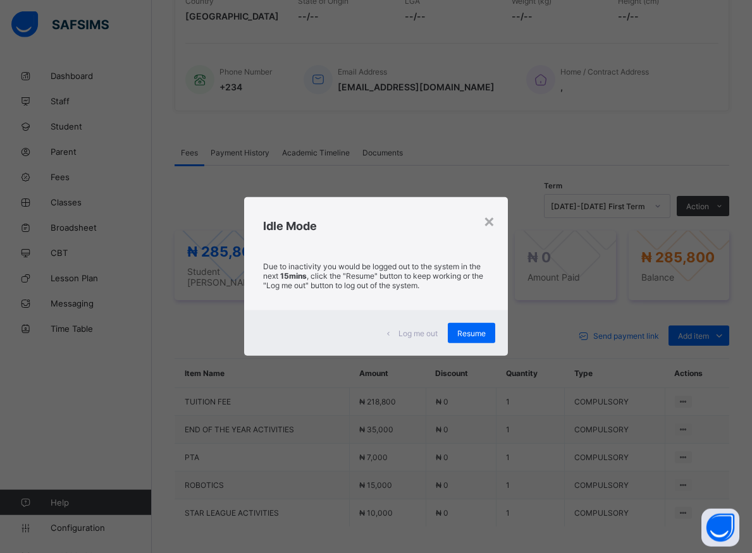
scroll to position [265, 0]
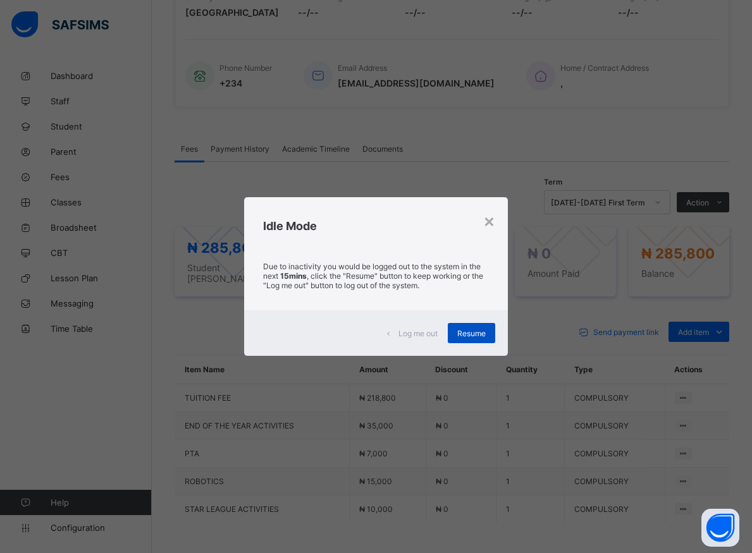
click at [484, 334] on span "Resume" at bounding box center [471, 333] width 28 height 9
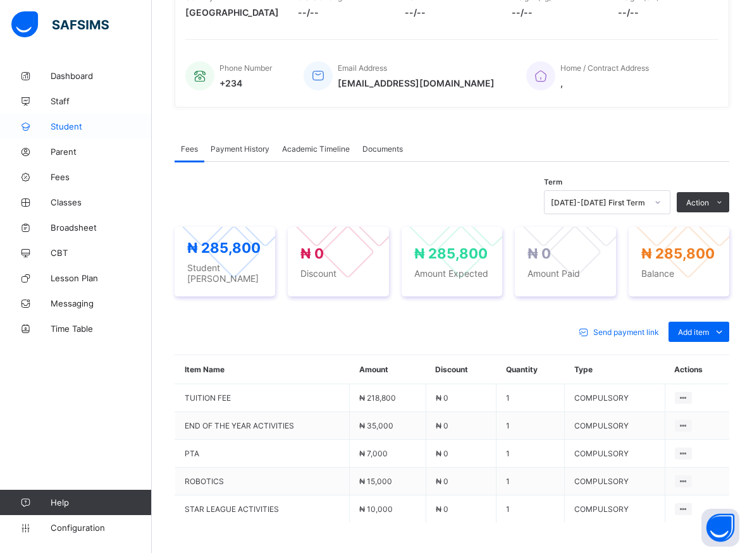
click at [67, 126] on span "Student" at bounding box center [101, 126] width 101 height 10
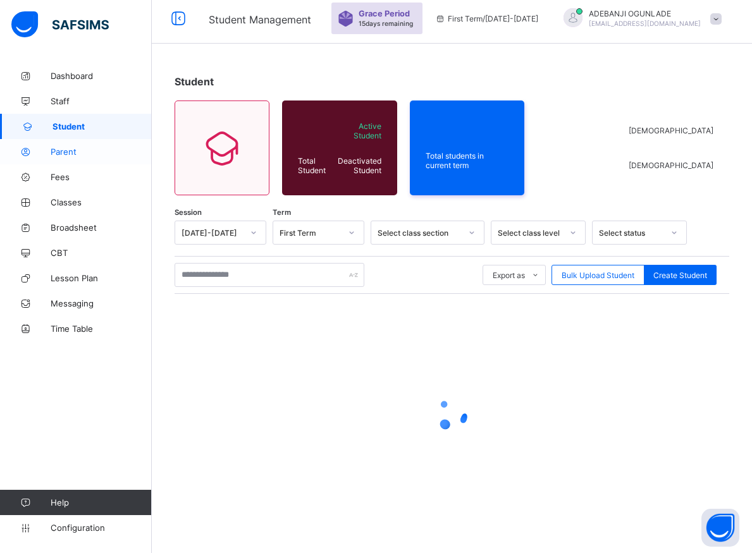
scroll to position [7, 0]
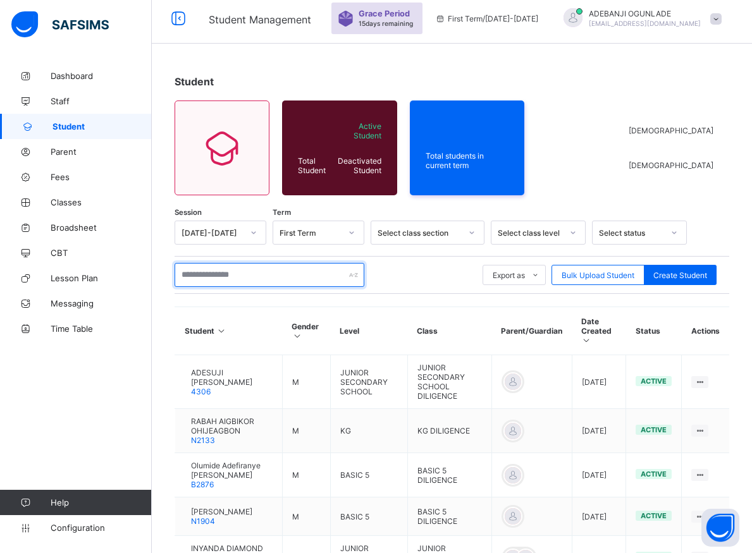
click at [215, 277] on input "text" at bounding box center [269, 275] width 190 height 24
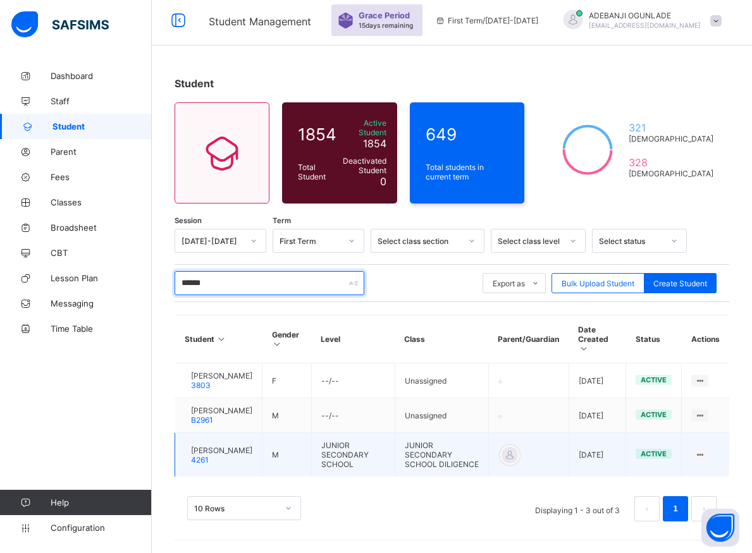
scroll to position [9, 0]
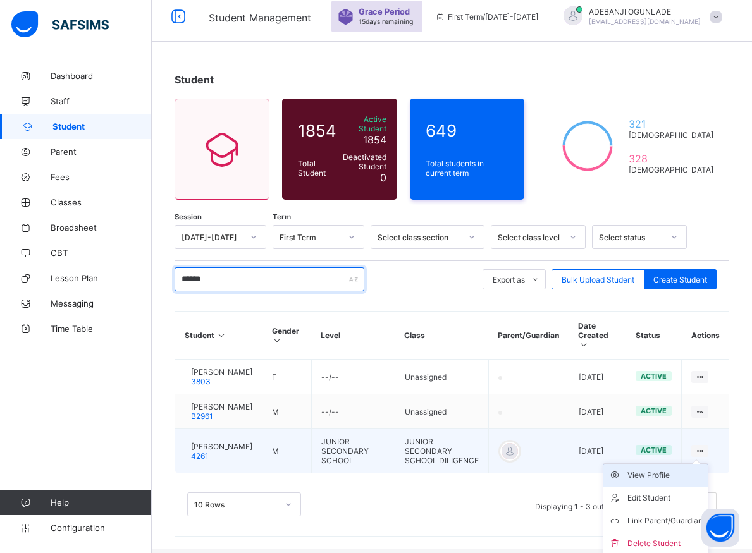
type input "******"
click at [650, 472] on div "View Profile" at bounding box center [664, 475] width 75 height 13
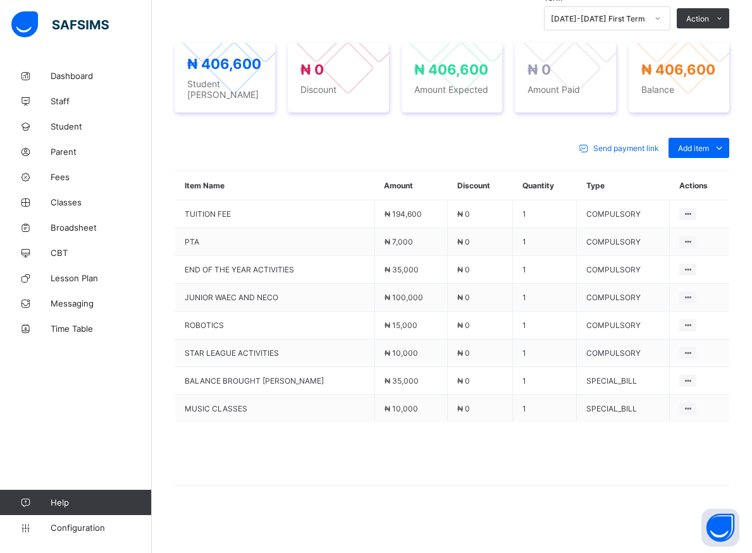
scroll to position [381, 0]
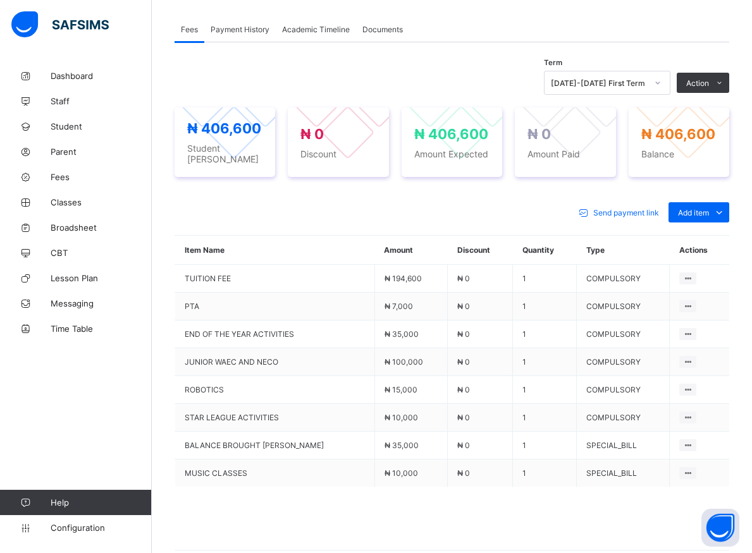
click at [109, 401] on div "Dashboard Staff Student Parent Fees Classes Broadsheet CBT Lesson Plan Messagin…" at bounding box center [76, 302] width 152 height 503
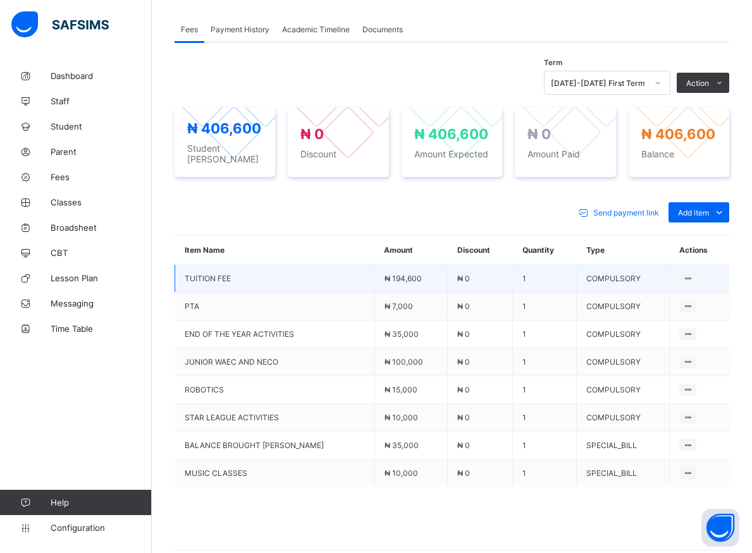
click at [716, 272] on td at bounding box center [698, 279] width 59 height 28
click at [707, 281] on td at bounding box center [698, 279] width 59 height 28
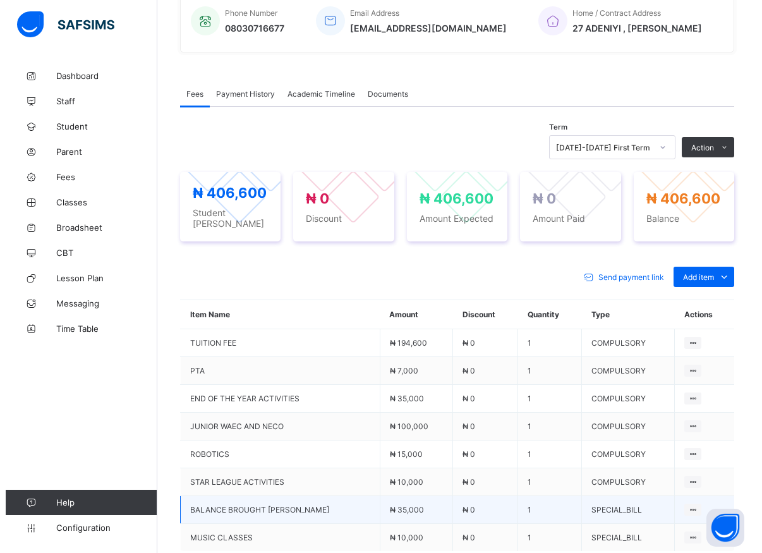
scroll to position [445, 0]
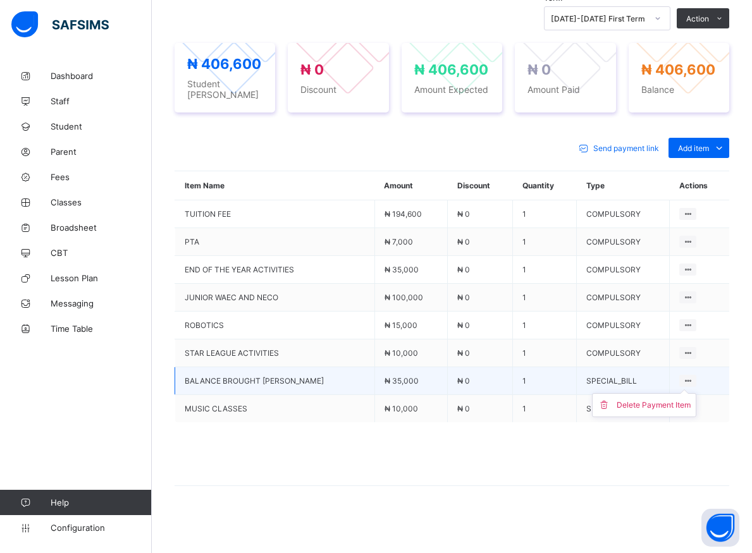
click at [693, 393] on ul "Delete Payment Item" at bounding box center [644, 405] width 104 height 24
click at [692, 393] on ul "Delete Payment Item" at bounding box center [644, 405] width 104 height 24
click at [656, 406] on div "Delete Payment Item" at bounding box center [653, 405] width 74 height 13
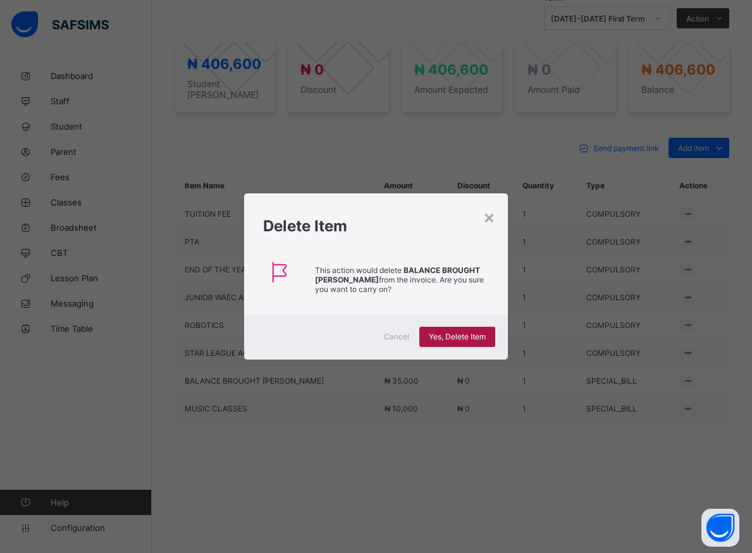
click at [466, 340] on span "Yes, Delete Item" at bounding box center [457, 336] width 57 height 9
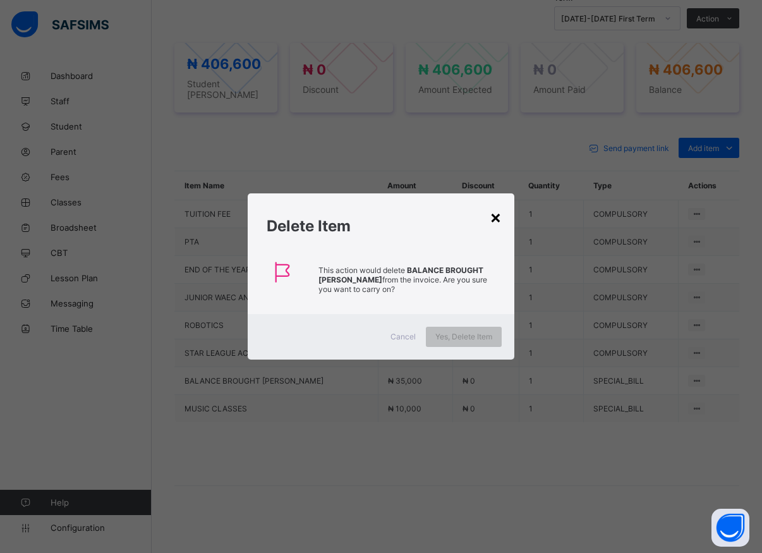
click at [496, 216] on div "×" at bounding box center [496, 216] width 12 height 21
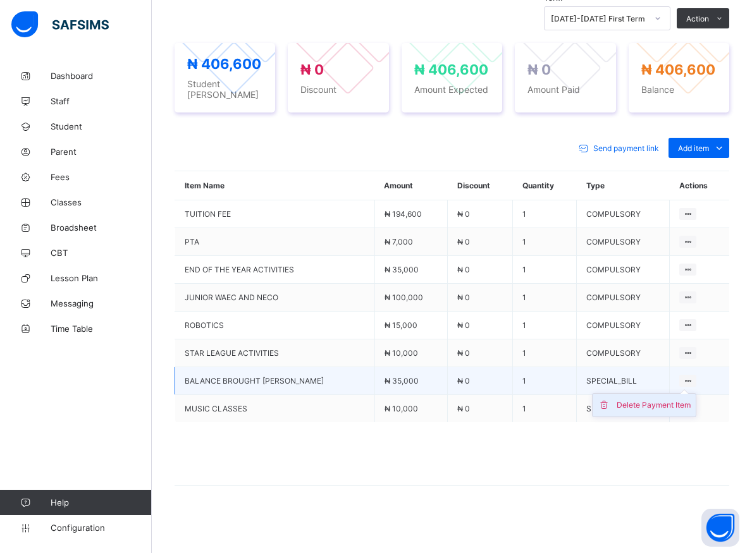
click at [662, 405] on div "Delete Payment Item" at bounding box center [653, 405] width 74 height 13
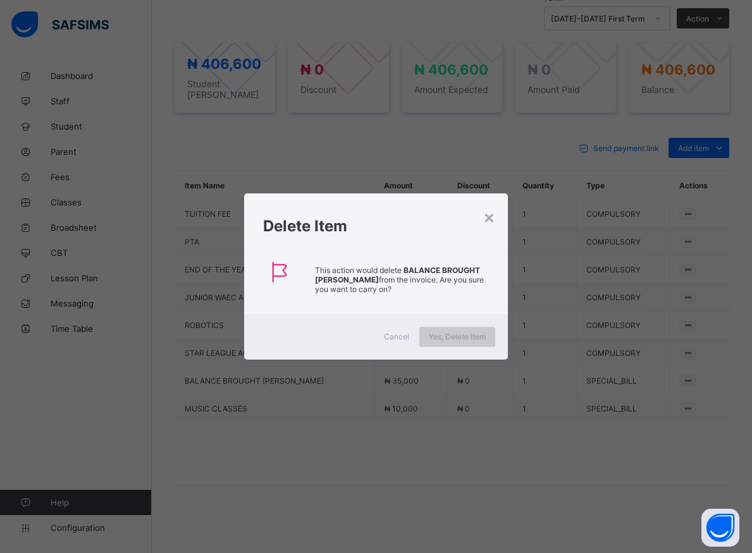
click at [451, 331] on div "Yes, Delete Item" at bounding box center [457, 337] width 76 height 20
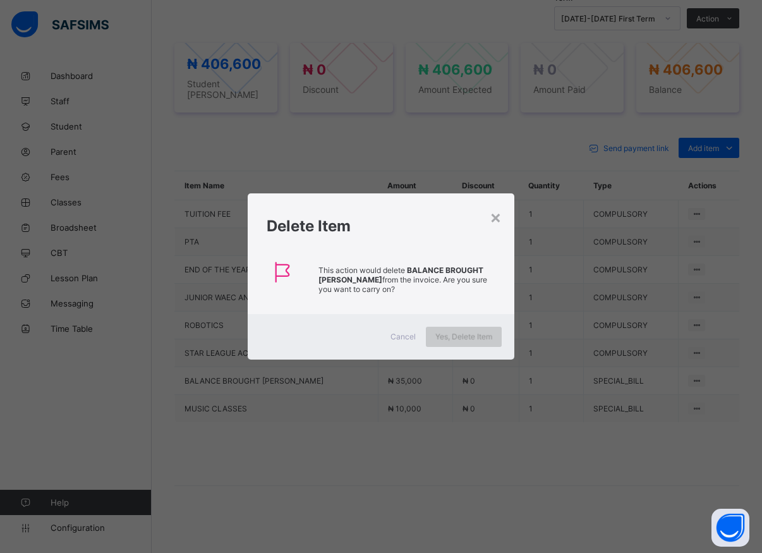
click at [466, 340] on span "Yes, Delete Item" at bounding box center [464, 336] width 57 height 9
click at [466, 339] on span "Yes, Delete Item" at bounding box center [464, 336] width 57 height 9
click at [466, 339] on div "Yes, Delete Item" at bounding box center [464, 337] width 76 height 20
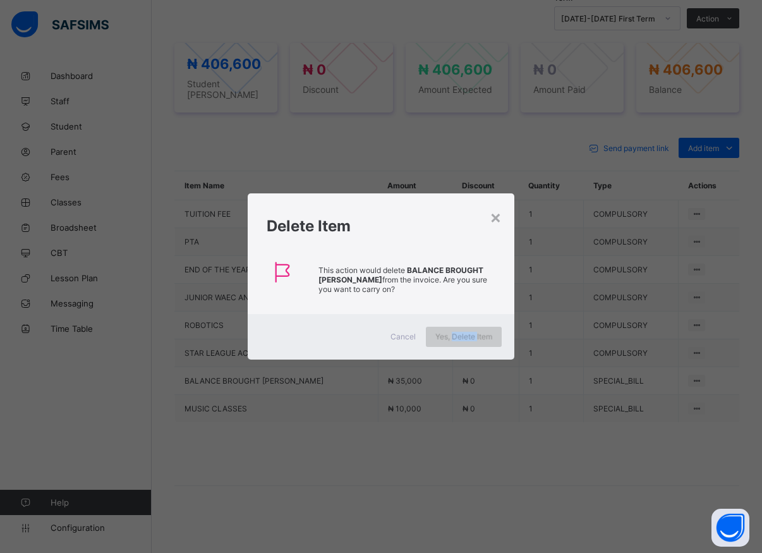
click at [466, 339] on div "Yes, Delete Item" at bounding box center [464, 337] width 76 height 20
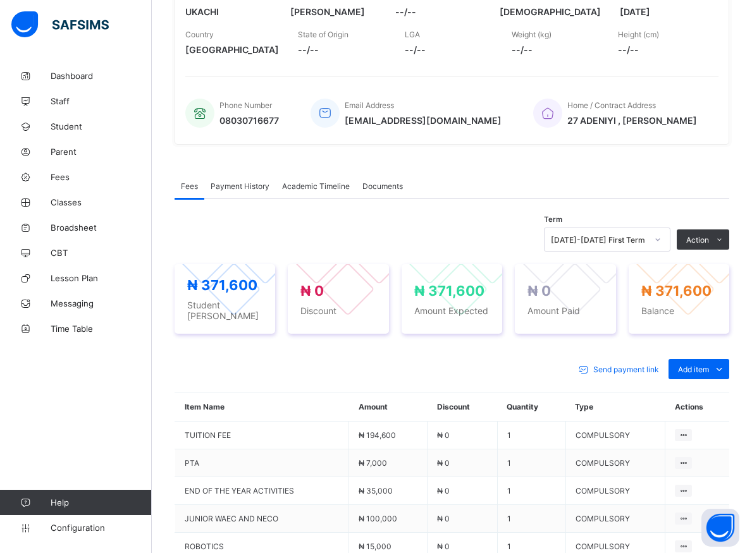
scroll to position [353, 0]
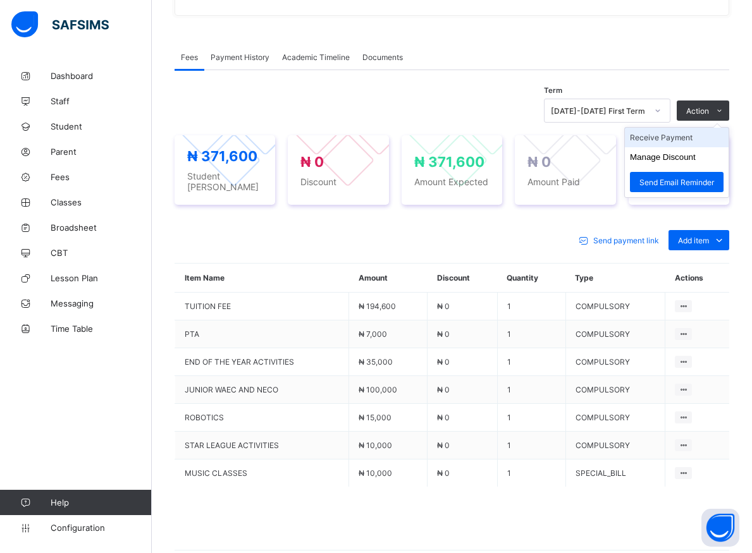
click at [684, 147] on li "Receive Payment" at bounding box center [677, 138] width 104 height 20
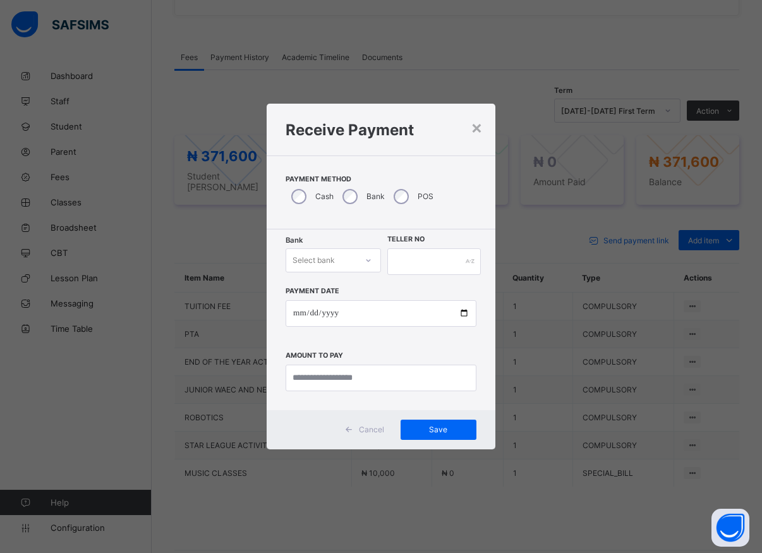
click at [365, 260] on icon at bounding box center [369, 260] width 8 height 13
click at [511, 217] on div "× Receive Payment Payment Method Cash Bank POS Bank Select bank Teller No Payme…" at bounding box center [381, 276] width 762 height 553
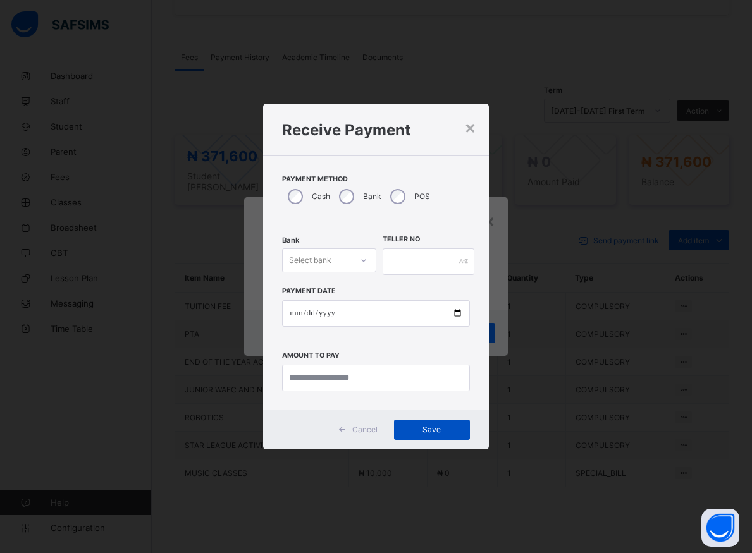
click at [430, 434] on span "Save" at bounding box center [431, 429] width 57 height 9
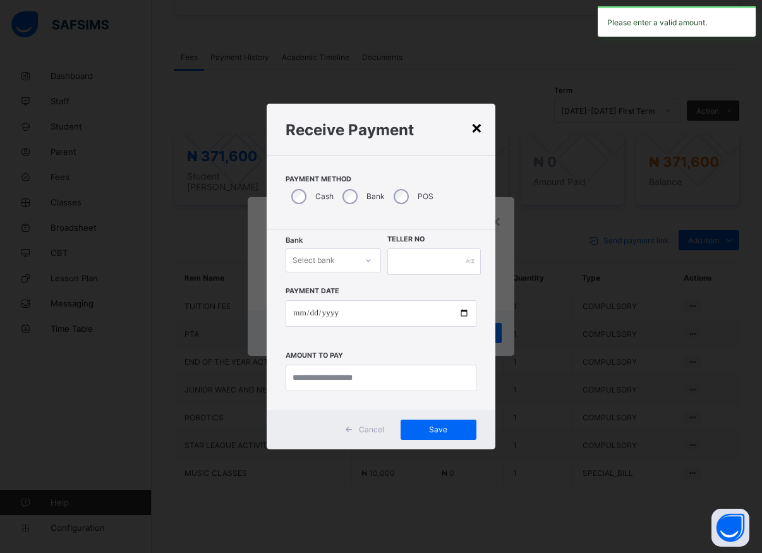
click at [477, 131] on div "×" at bounding box center [477, 126] width 12 height 21
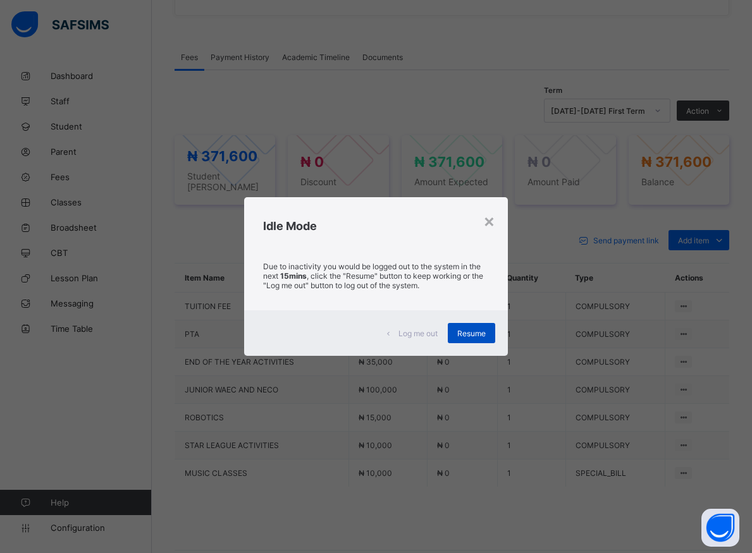
click at [480, 334] on span "Resume" at bounding box center [471, 333] width 28 height 9
click at [487, 340] on div "Resume" at bounding box center [471, 333] width 47 height 20
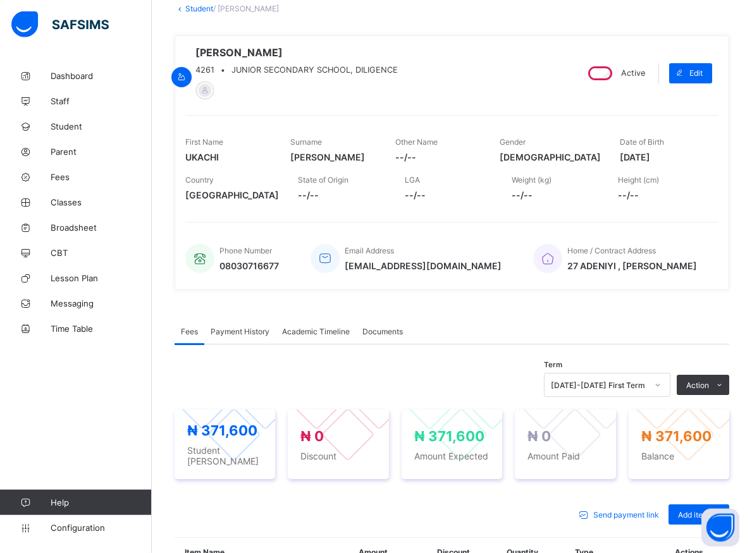
scroll to position [95, 0]
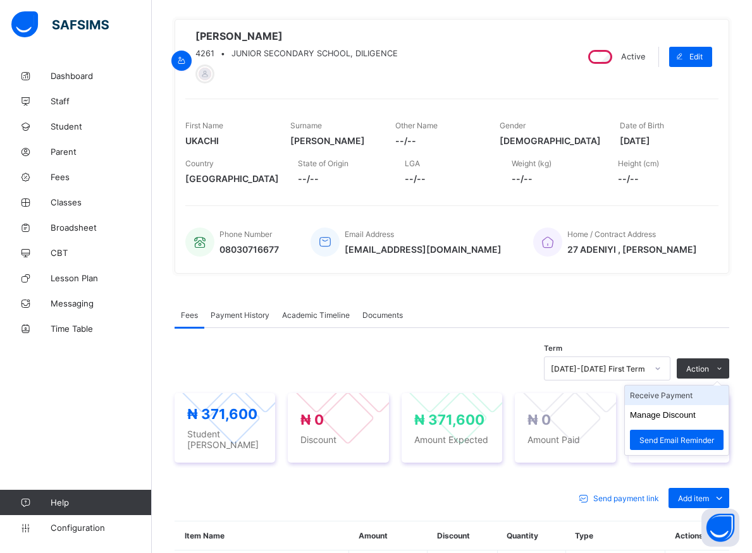
click at [673, 401] on li "Receive Payment" at bounding box center [677, 396] width 104 height 20
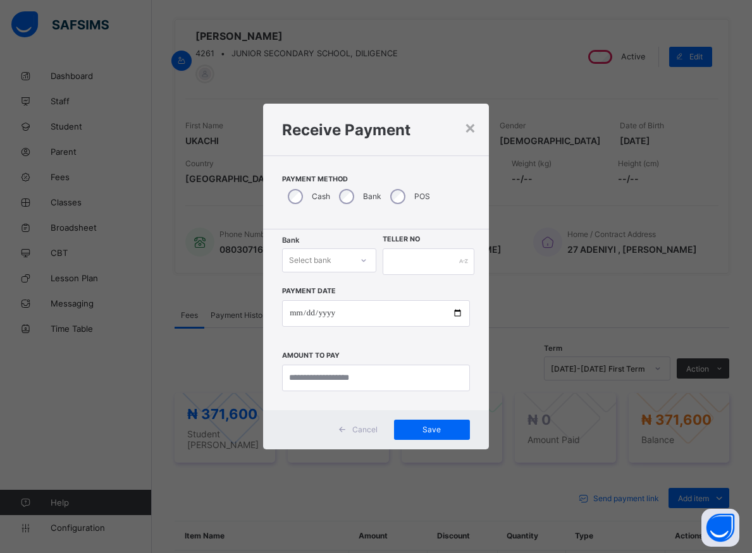
click at [359, 260] on div at bounding box center [363, 260] width 21 height 20
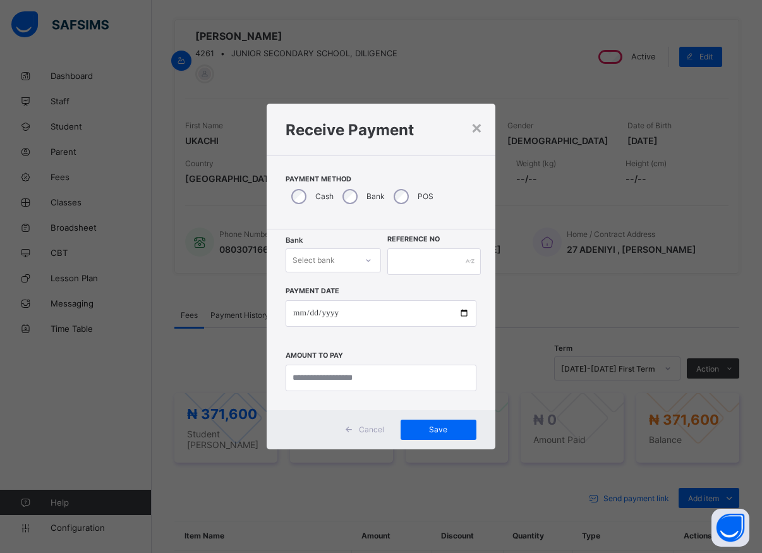
click at [367, 265] on icon at bounding box center [369, 260] width 8 height 13
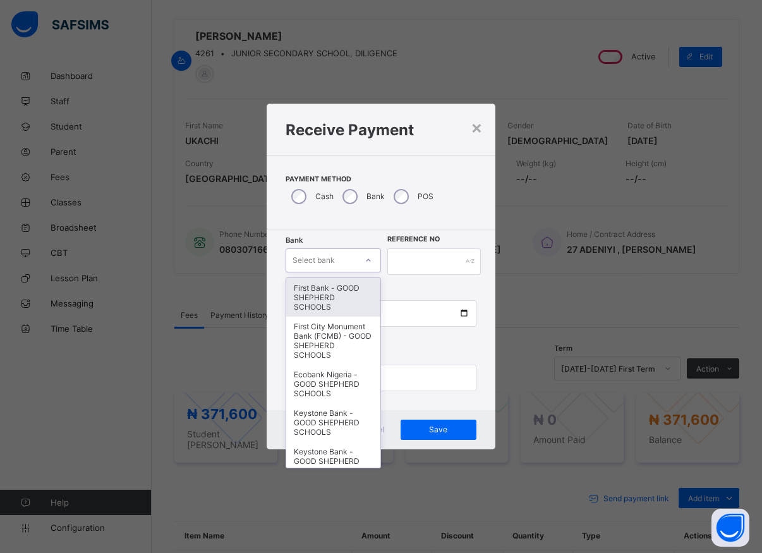
click at [322, 300] on div "First Bank - GOOD SHEPHERD SCHOOLS" at bounding box center [333, 297] width 94 height 39
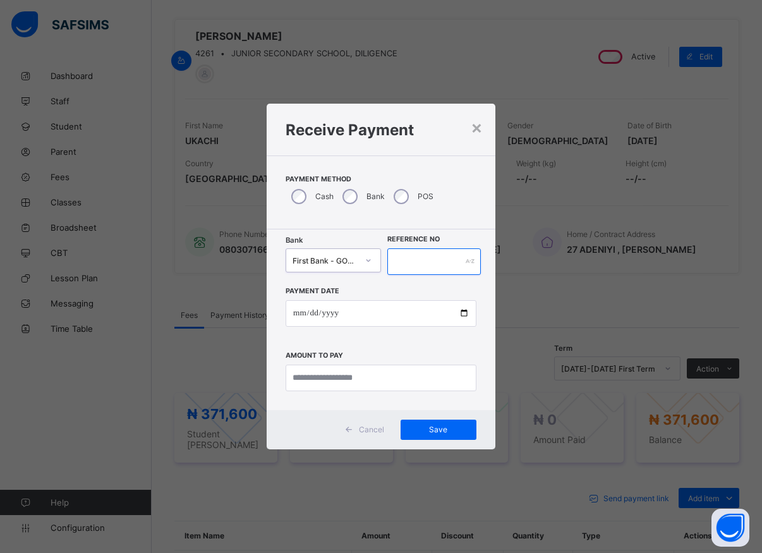
click at [419, 266] on input "text" at bounding box center [434, 261] width 94 height 27
type input "*****"
click at [460, 317] on input "date" at bounding box center [381, 313] width 191 height 27
type input "**********"
click at [331, 371] on input "currency" at bounding box center [381, 378] width 191 height 27
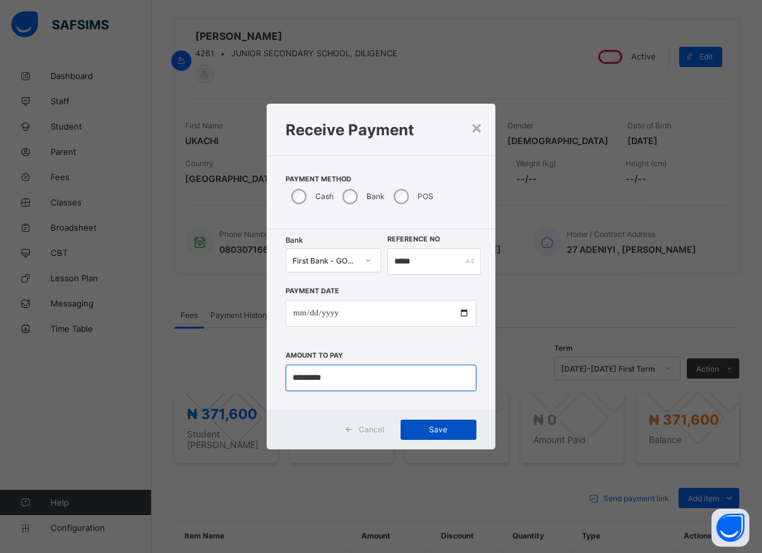
type input "*********"
click at [434, 431] on span "Save" at bounding box center [438, 429] width 57 height 9
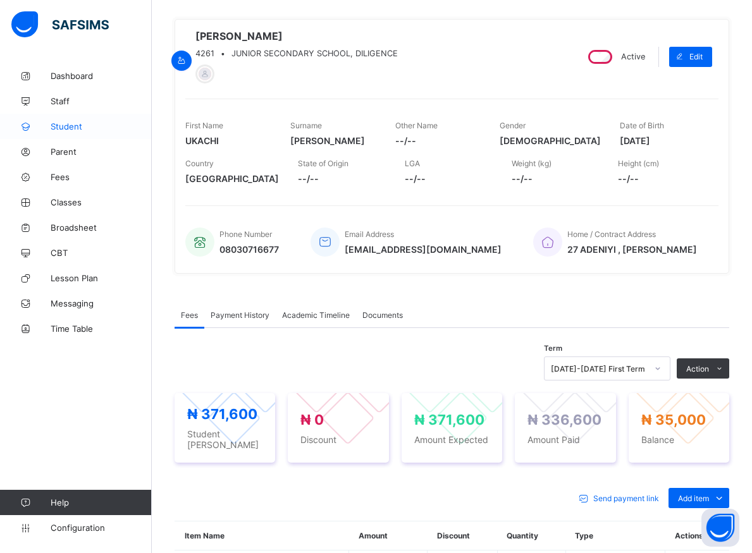
click at [68, 126] on span "Student" at bounding box center [101, 126] width 101 height 10
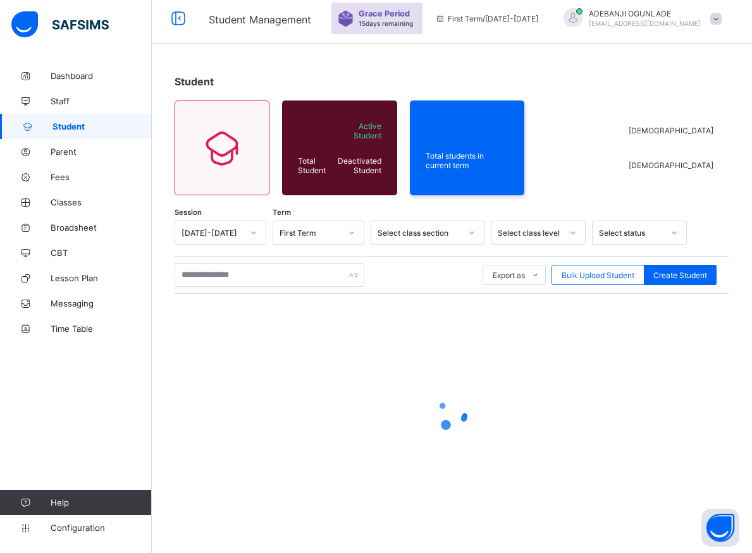
scroll to position [7, 0]
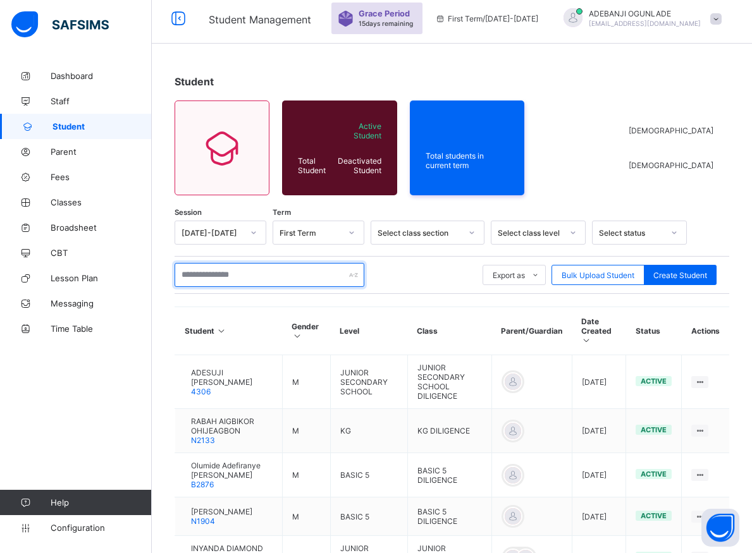
click at [225, 276] on input "text" at bounding box center [269, 275] width 190 height 24
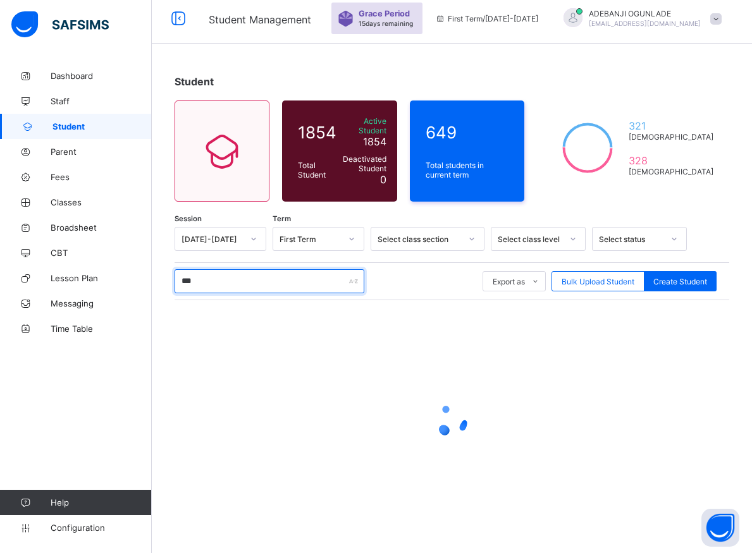
type input "****"
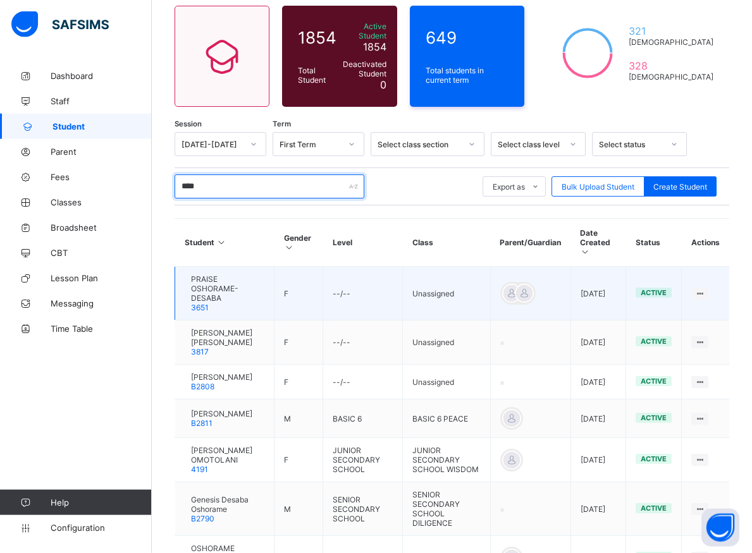
scroll to position [136, 0]
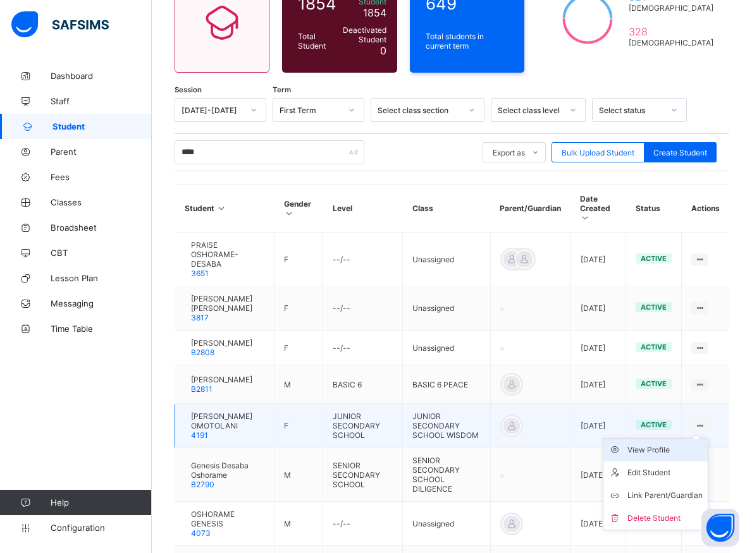
click at [678, 444] on div "View Profile" at bounding box center [664, 450] width 75 height 13
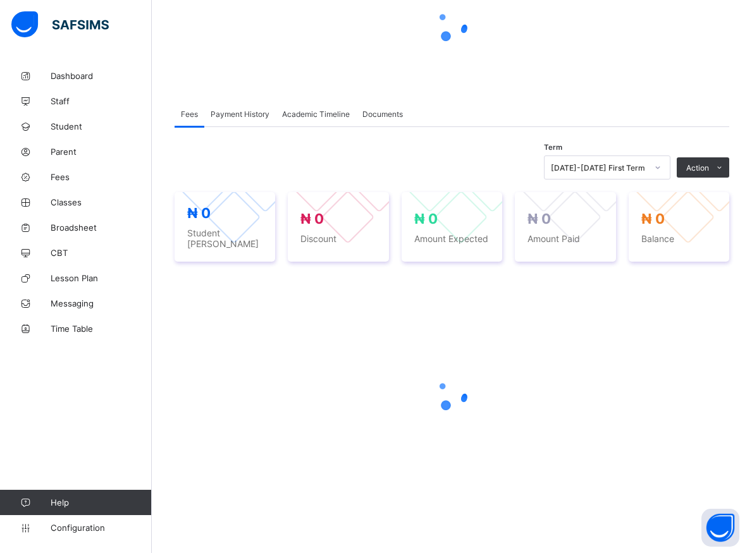
scroll to position [135, 0]
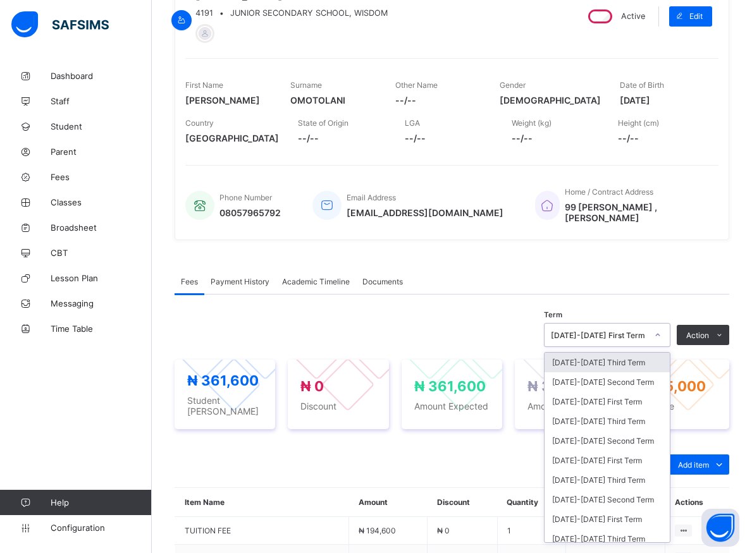
click at [661, 336] on icon at bounding box center [658, 335] width 8 height 13
click at [615, 420] on div "2024-2025 Third Term" at bounding box center [606, 421] width 125 height 20
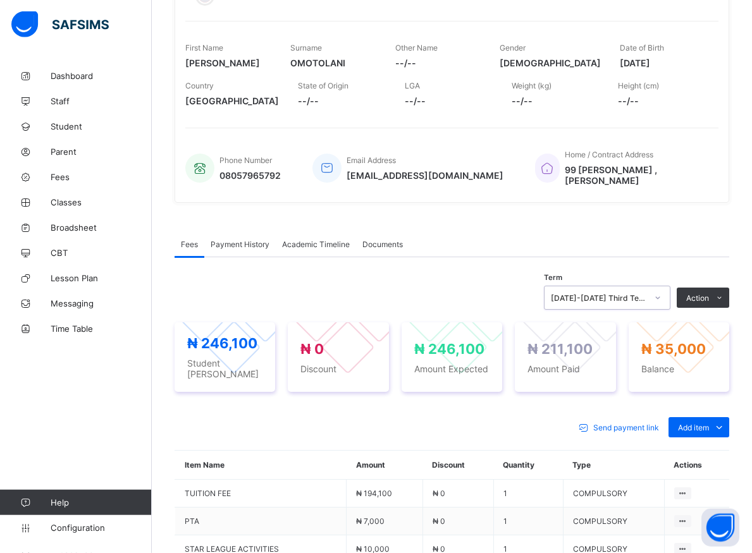
scroll to position [334, 0]
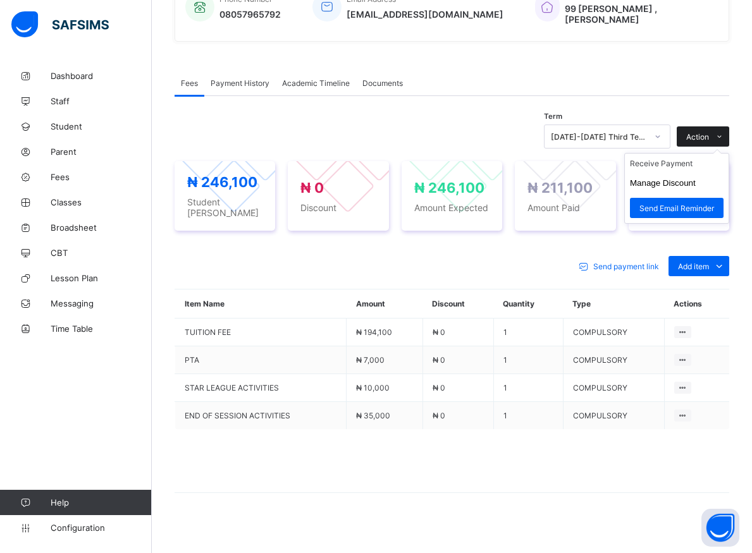
click at [709, 132] on span "Action" at bounding box center [697, 136] width 23 height 9
click at [671, 180] on button "Manage Discount" at bounding box center [663, 182] width 66 height 9
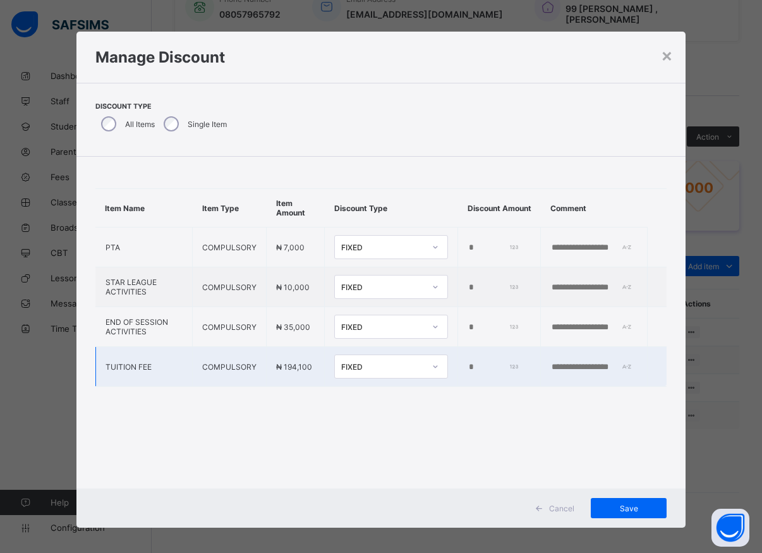
click at [468, 370] on input "*" at bounding box center [493, 367] width 51 height 10
type input "*"
type input "*****"
click at [633, 506] on span "Save" at bounding box center [628, 508] width 57 height 9
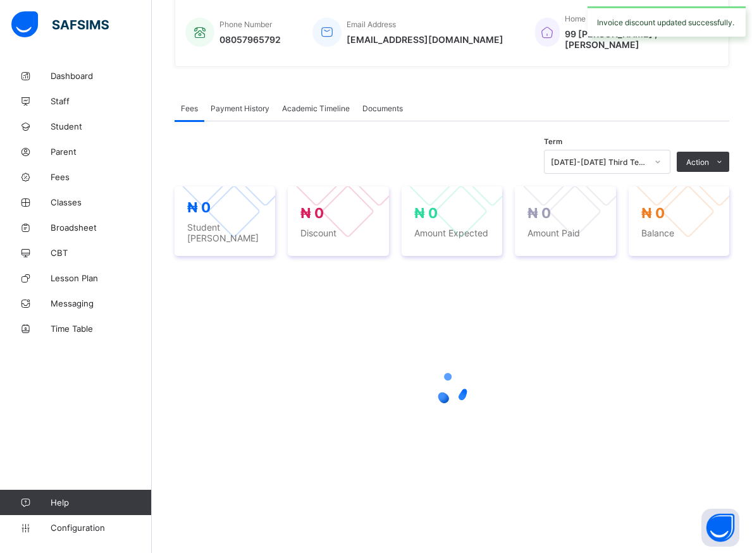
scroll to position [299, 0]
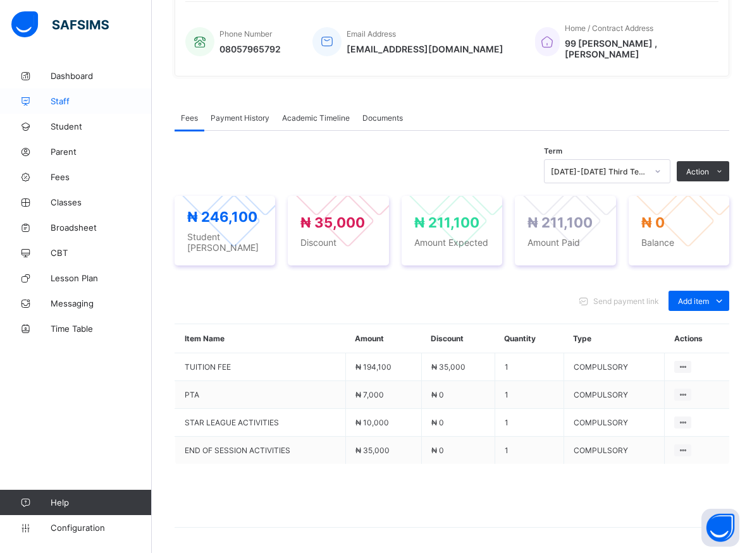
click at [69, 105] on span "Staff" at bounding box center [101, 101] width 101 height 10
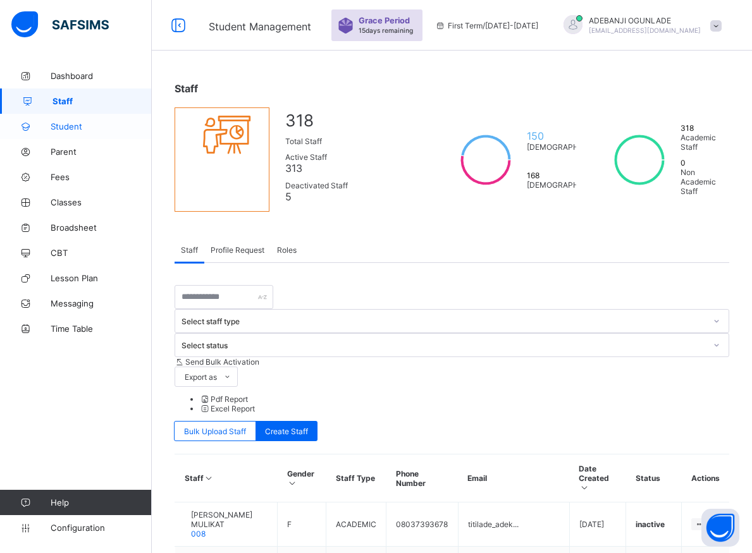
click at [75, 127] on span "Student" at bounding box center [101, 126] width 101 height 10
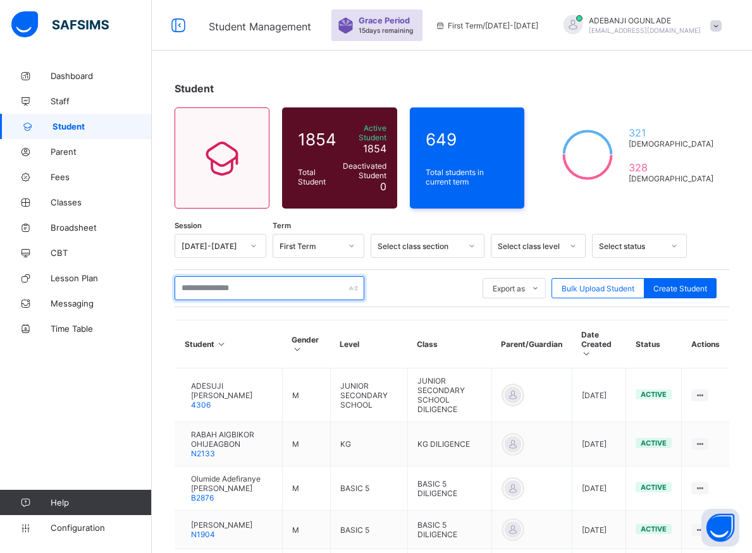
click at [214, 276] on input "text" at bounding box center [269, 288] width 190 height 24
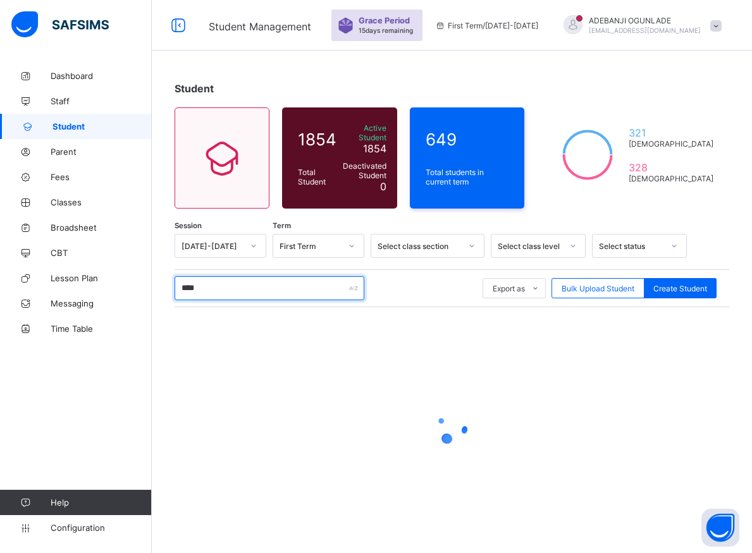
type input "*****"
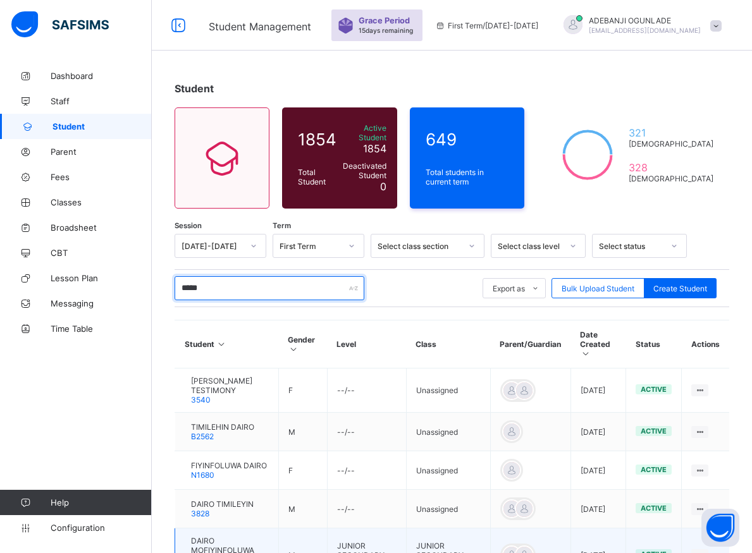
scroll to position [104, 0]
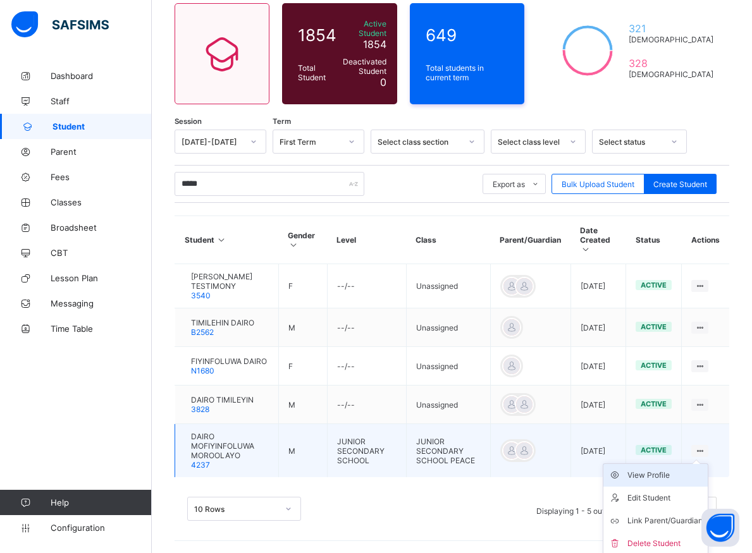
click at [663, 476] on div "View Profile" at bounding box center [664, 475] width 75 height 13
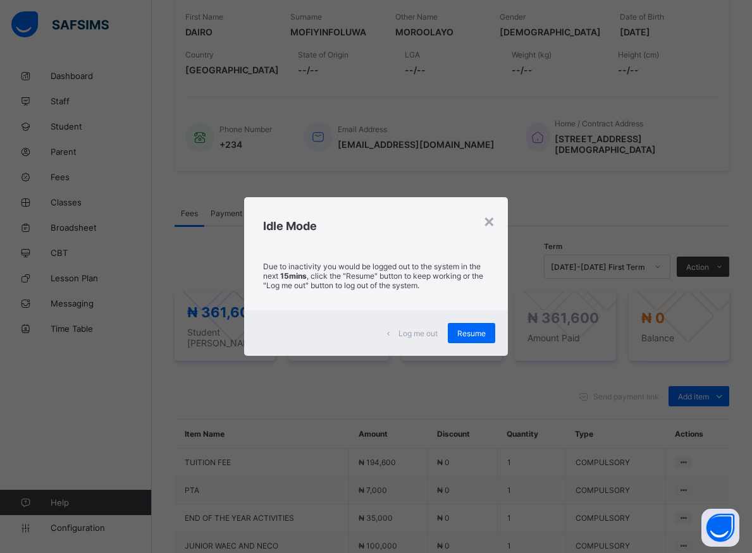
scroll to position [397, 0]
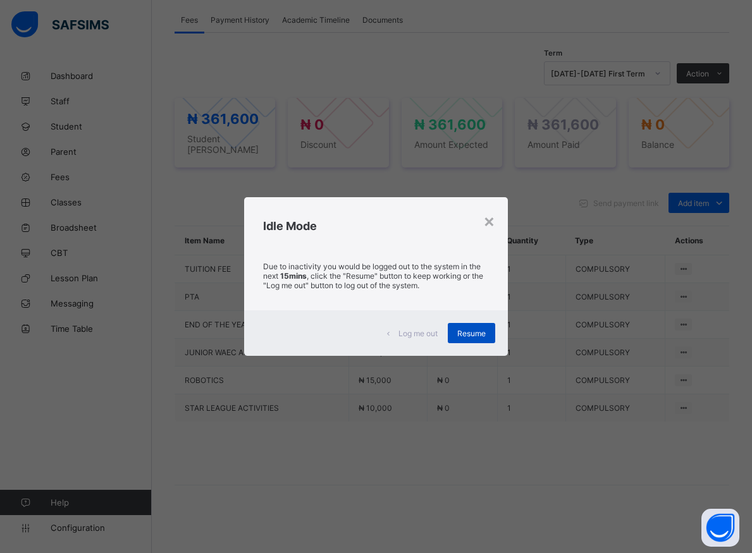
click at [470, 331] on span "Resume" at bounding box center [471, 333] width 28 height 9
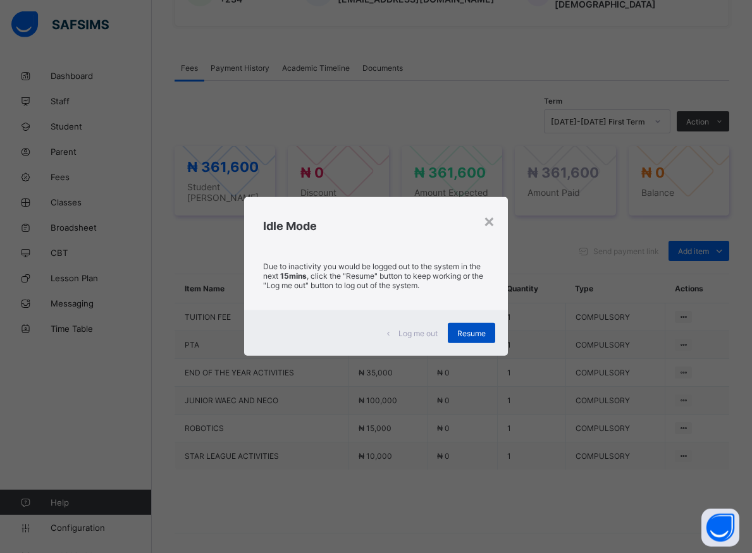
scroll to position [332, 0]
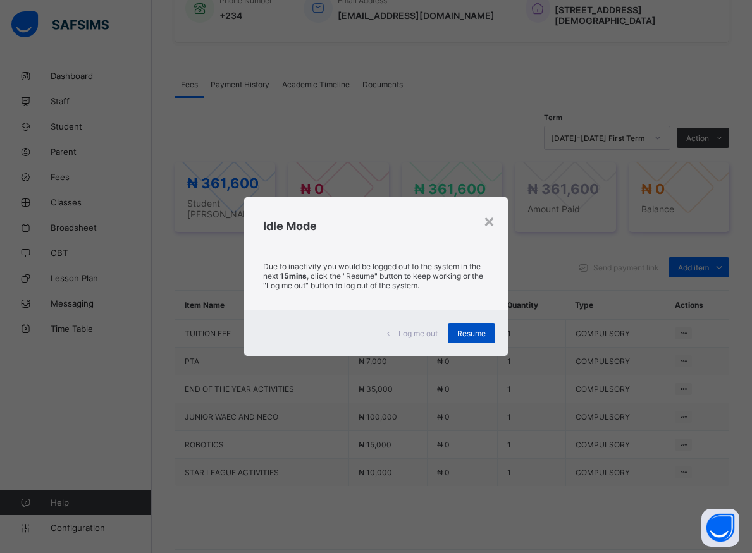
click at [473, 332] on span "Resume" at bounding box center [471, 333] width 28 height 9
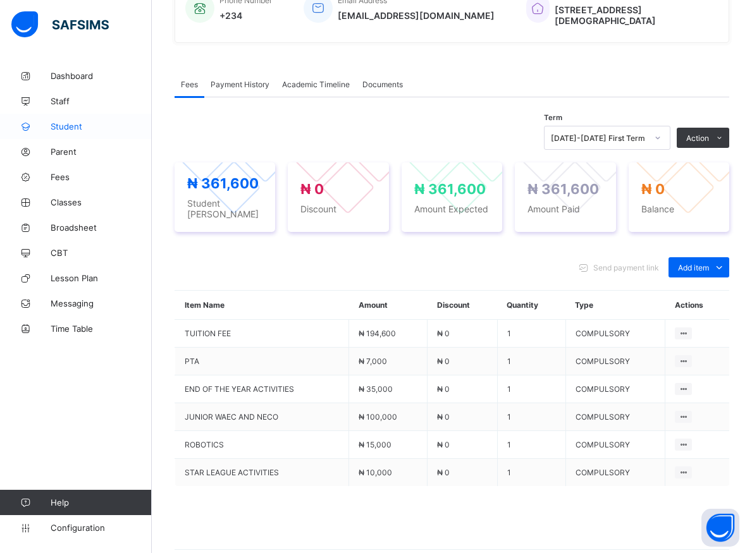
click at [59, 125] on span "Student" at bounding box center [101, 126] width 101 height 10
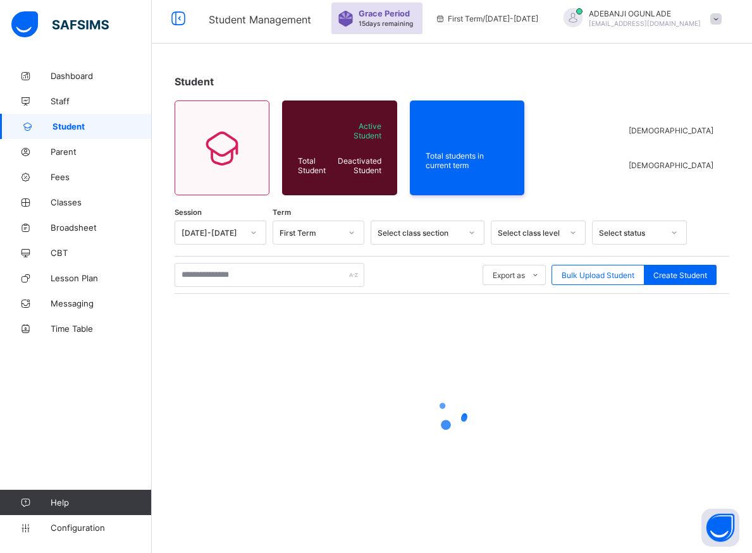
scroll to position [7, 0]
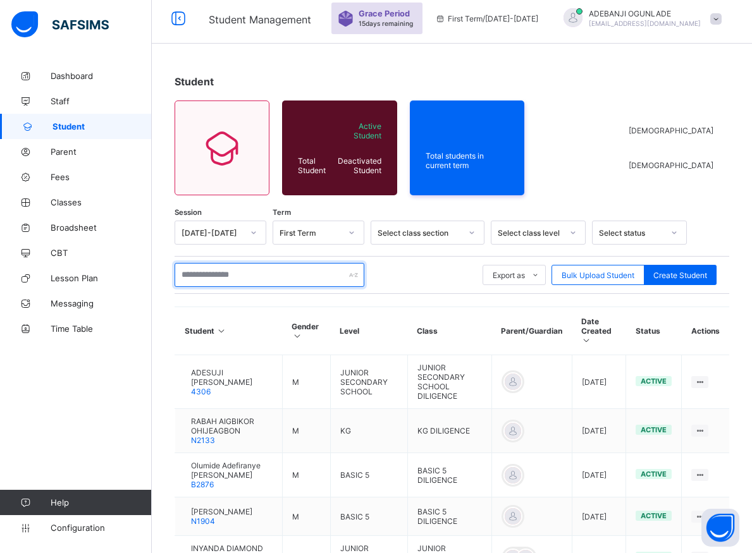
click at [221, 279] on input "text" at bounding box center [269, 275] width 190 height 24
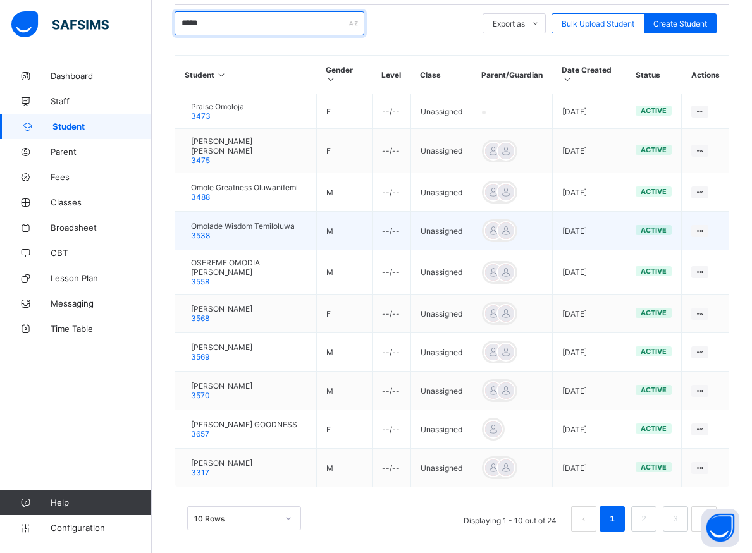
scroll to position [269, 0]
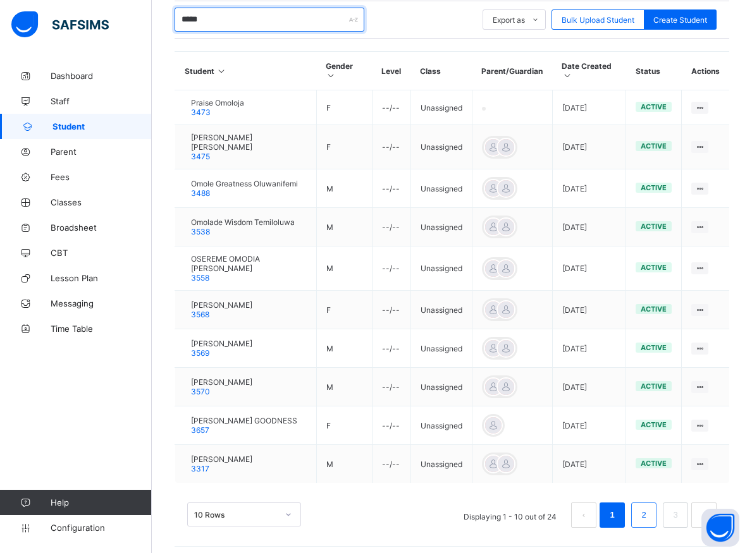
type input "*****"
click at [649, 509] on link "2" at bounding box center [643, 515] width 12 height 16
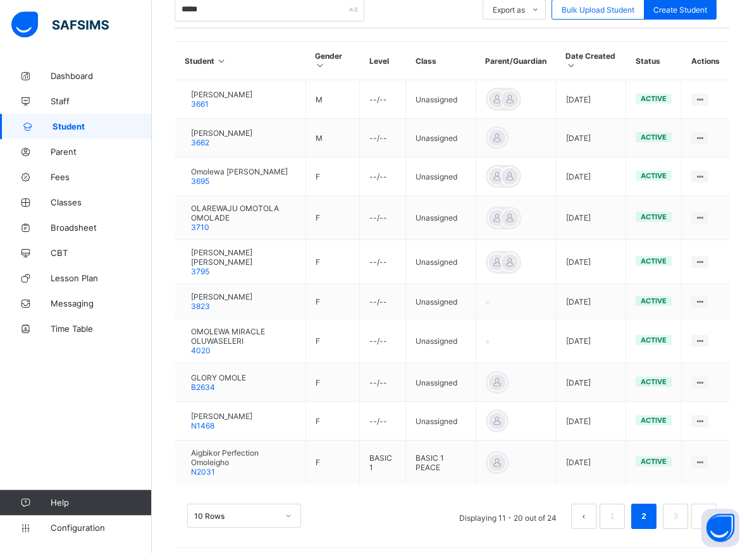
scroll to position [280, 0]
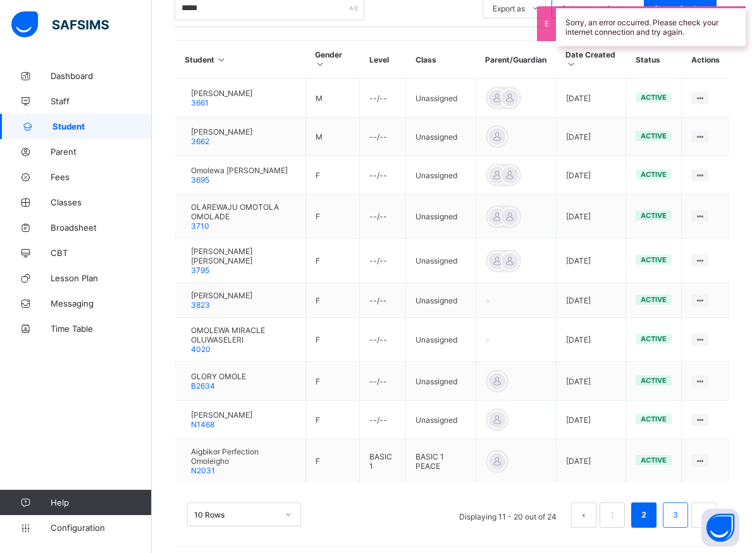
click at [680, 508] on link "3" at bounding box center [675, 515] width 12 height 16
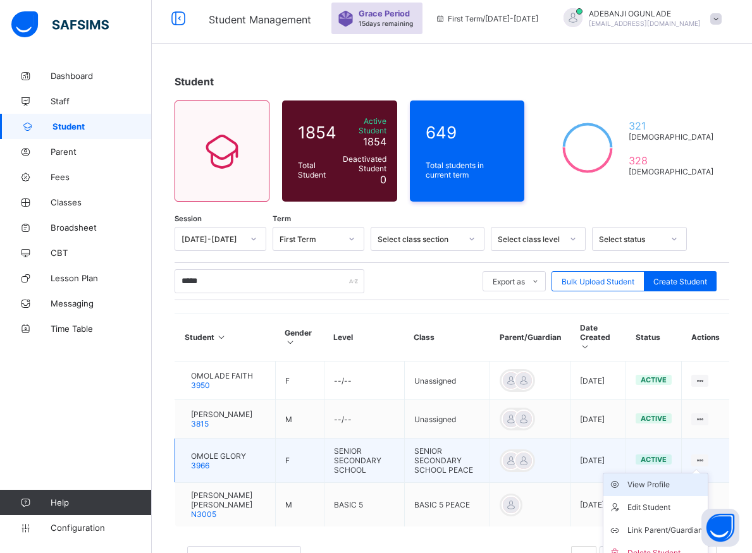
click at [669, 478] on div "View Profile" at bounding box center [664, 484] width 75 height 13
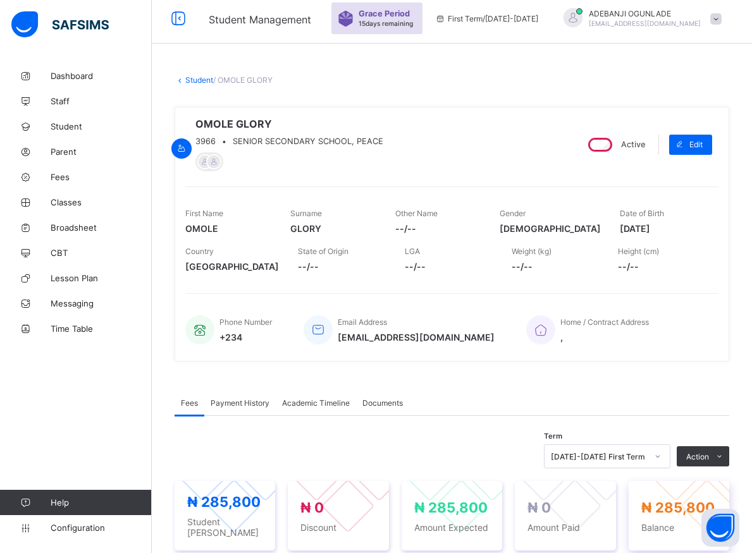
scroll to position [136, 0]
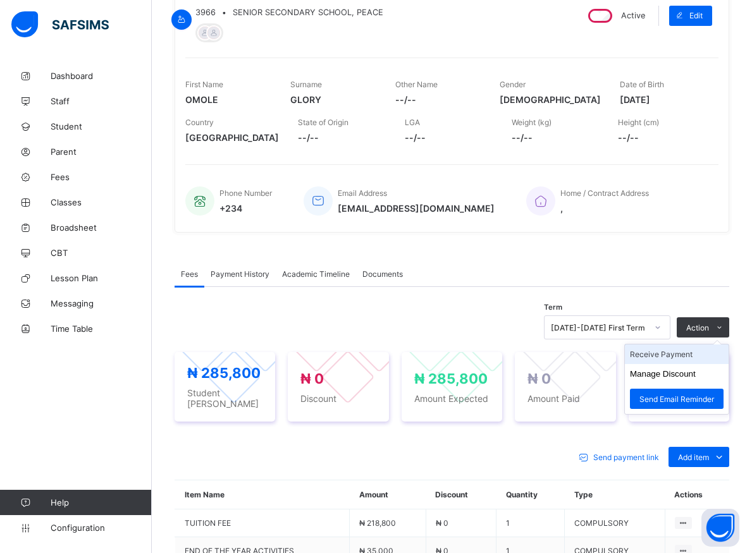
click at [683, 358] on li "Receive Payment" at bounding box center [677, 354] width 104 height 20
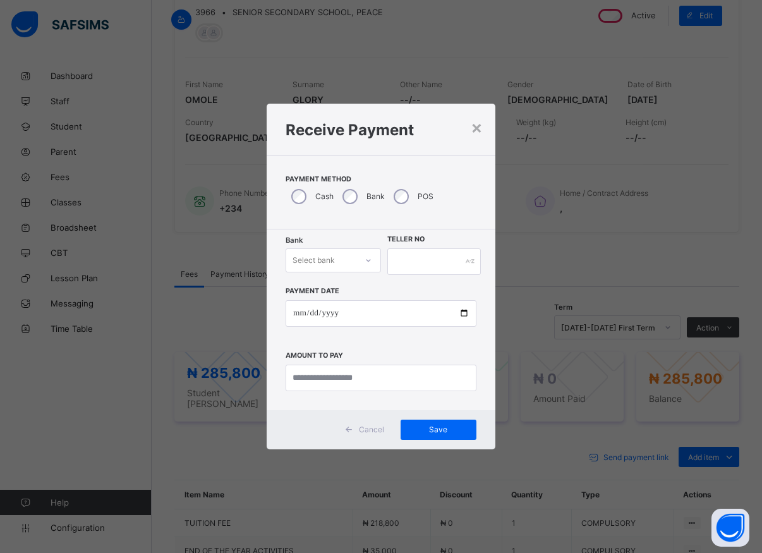
click at [369, 264] on icon at bounding box center [369, 260] width 8 height 13
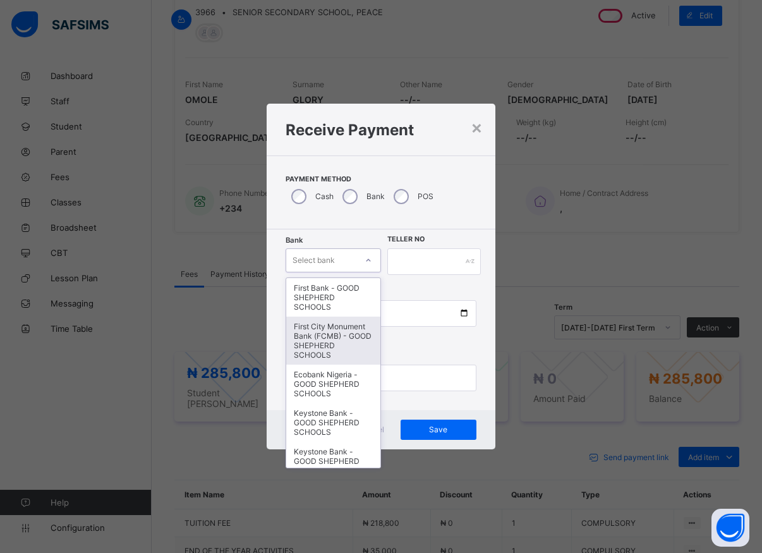
click at [332, 343] on div "First City Monument Bank (FCMB) - GOOD SHEPHERD SCHOOLS" at bounding box center [333, 341] width 94 height 48
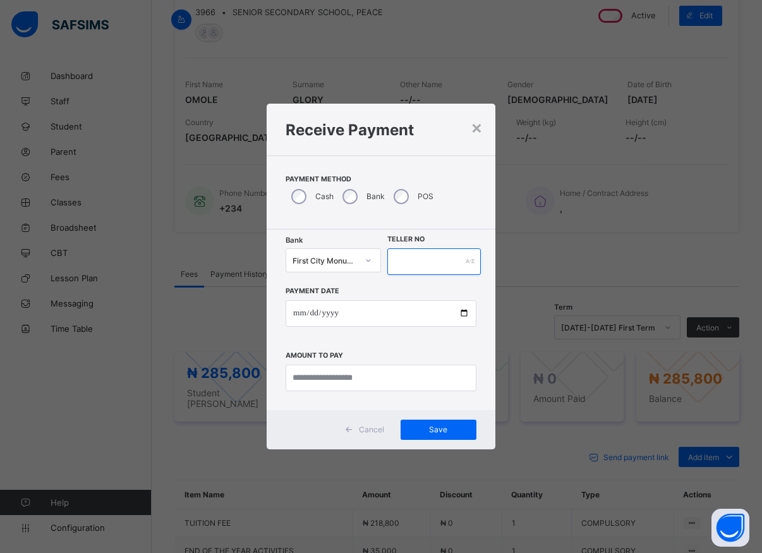
click at [415, 261] on input "text" at bounding box center [434, 261] width 94 height 27
type input "*****"
click at [464, 312] on input "date" at bounding box center [381, 313] width 191 height 27
type input "**********"
click at [331, 379] on input "currency" at bounding box center [381, 378] width 191 height 27
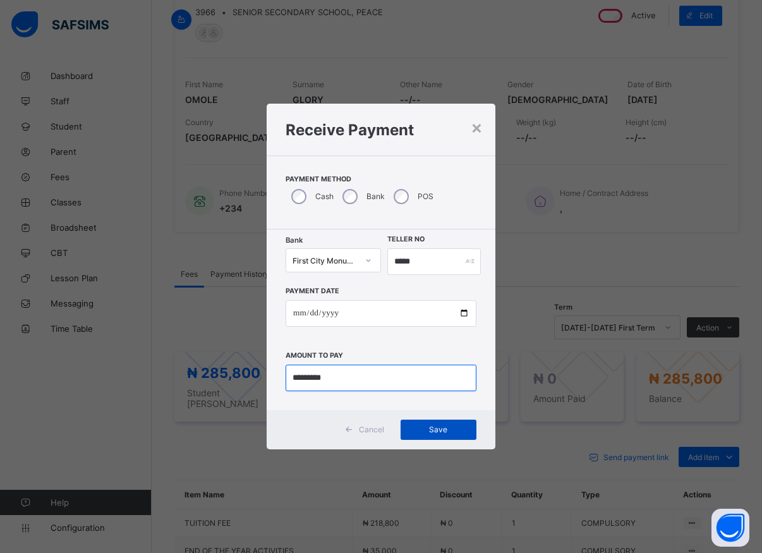
type input "*********"
click at [425, 429] on span "Save" at bounding box center [438, 429] width 57 height 9
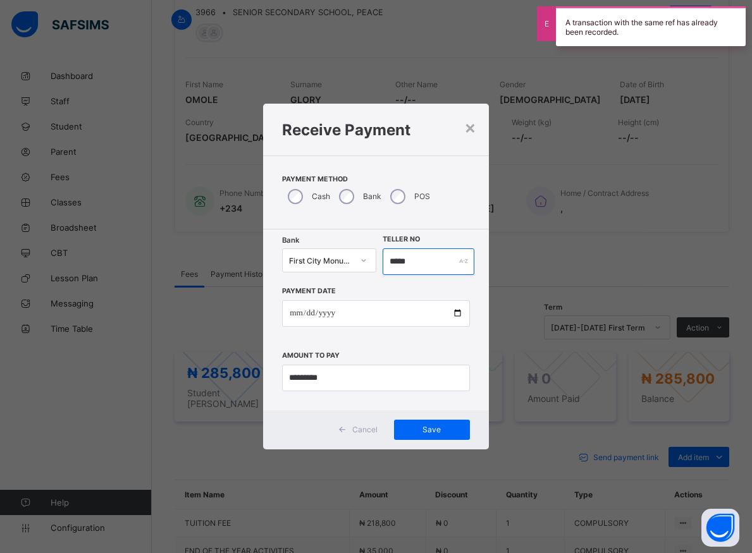
click at [411, 262] on input "*****" at bounding box center [428, 261] width 92 height 27
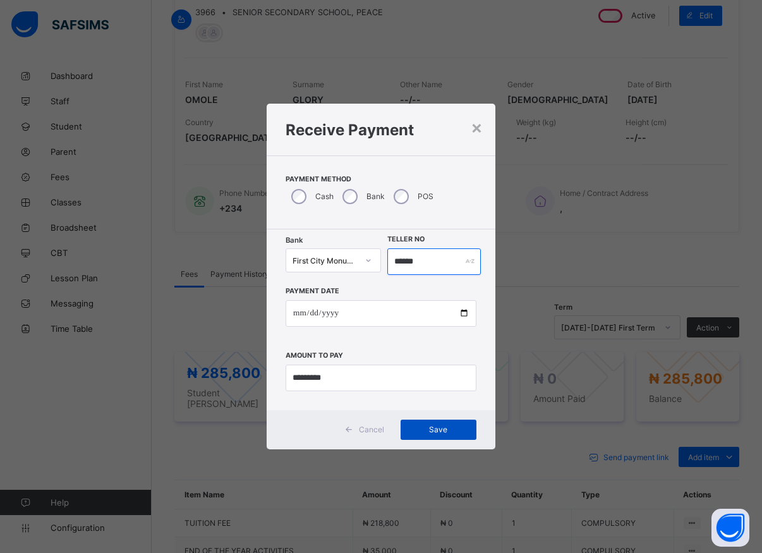
type input "******"
click at [435, 428] on span "Save" at bounding box center [438, 429] width 57 height 9
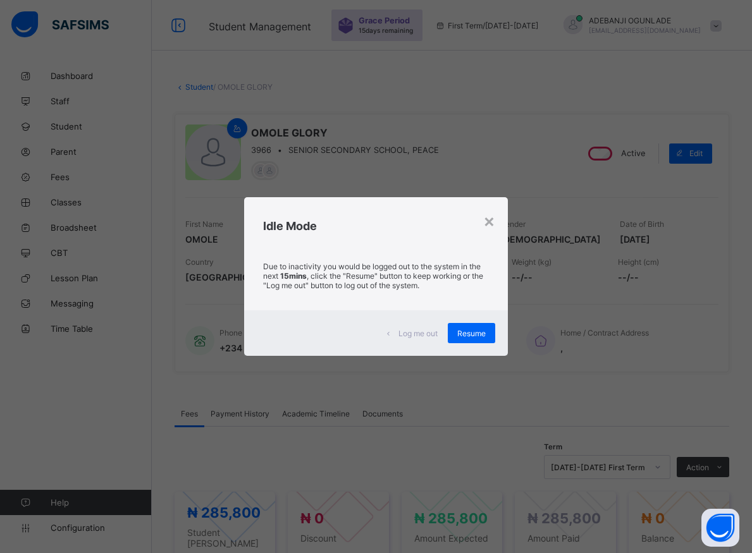
click at [404, 445] on div "× Idle Mode Due to inactivity you would be logged out to the system in the next…" at bounding box center [376, 276] width 752 height 553
click at [489, 218] on div "×" at bounding box center [489, 220] width 12 height 21
click at [474, 341] on div "Resume" at bounding box center [471, 333] width 47 height 20
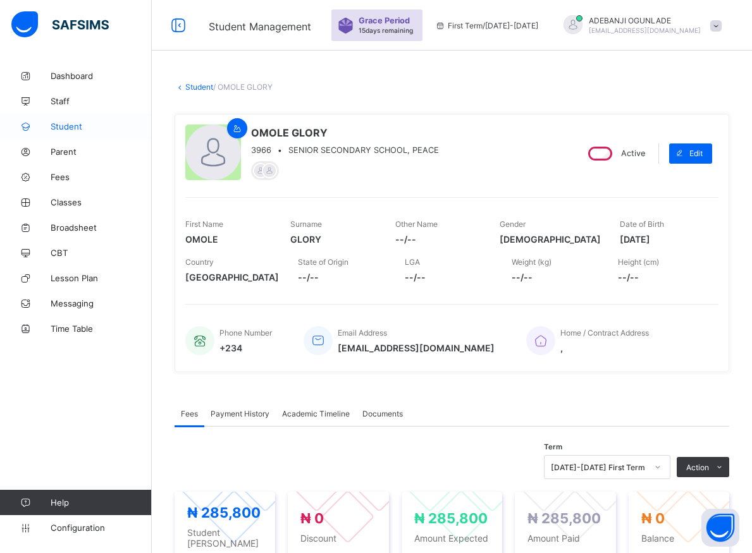
click at [66, 128] on span "Student" at bounding box center [101, 126] width 101 height 10
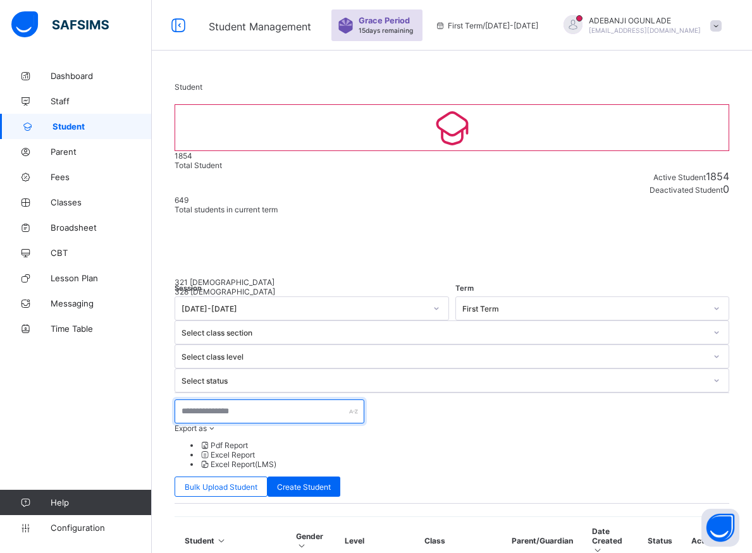
click at [235, 399] on input "text" at bounding box center [269, 411] width 190 height 24
type input "****"
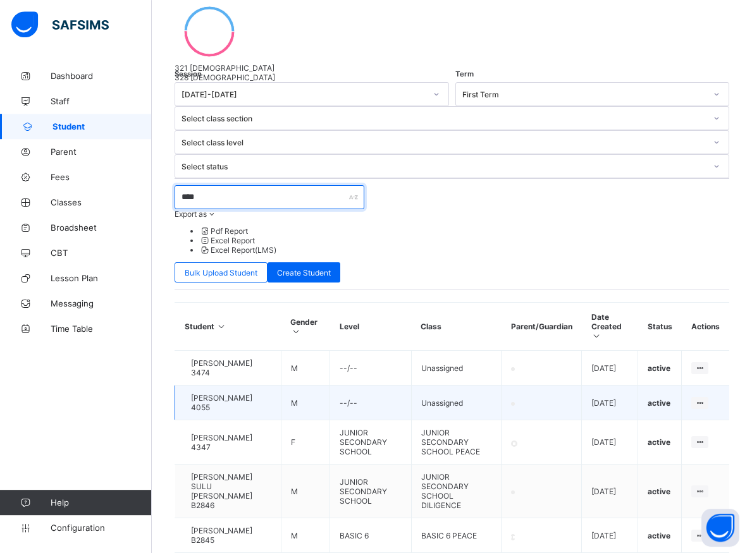
scroll to position [248, 0]
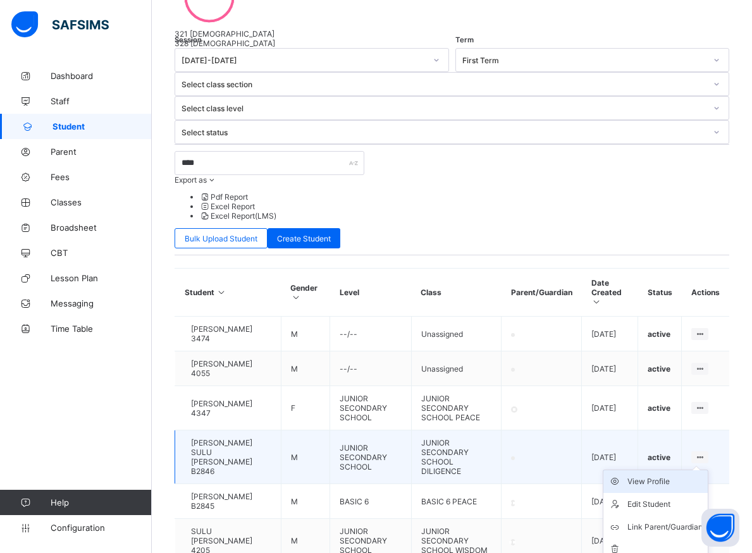
click at [651, 475] on div "View Profile" at bounding box center [664, 481] width 75 height 13
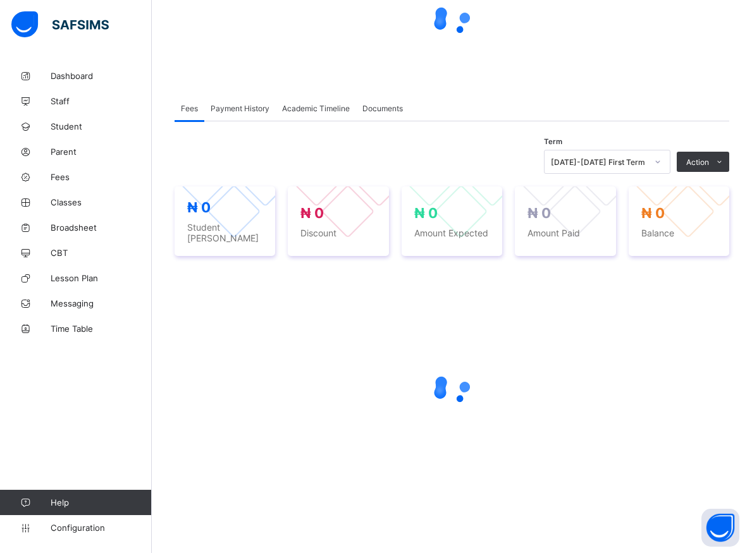
scroll to position [135, 0]
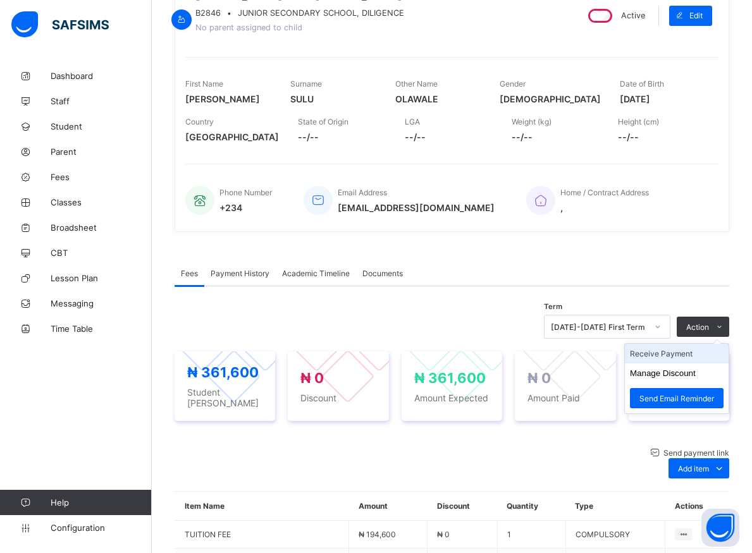
click at [667, 360] on li "Receive Payment" at bounding box center [677, 354] width 104 height 20
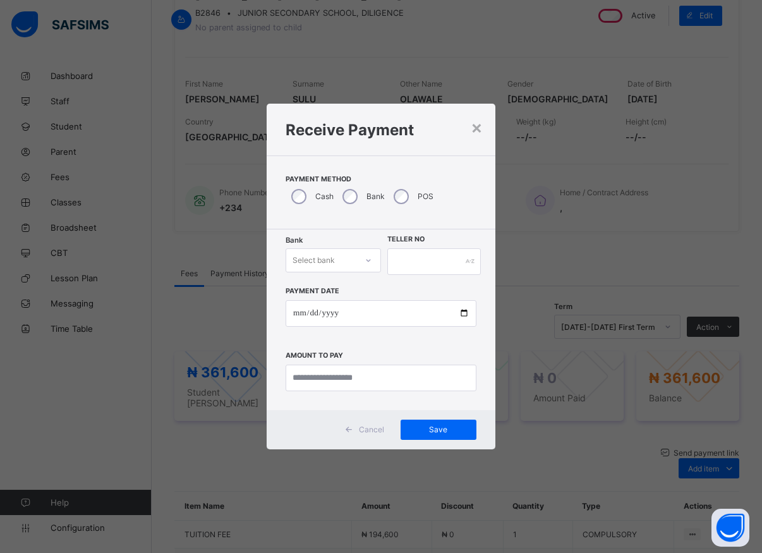
click at [368, 263] on icon at bounding box center [369, 260] width 8 height 13
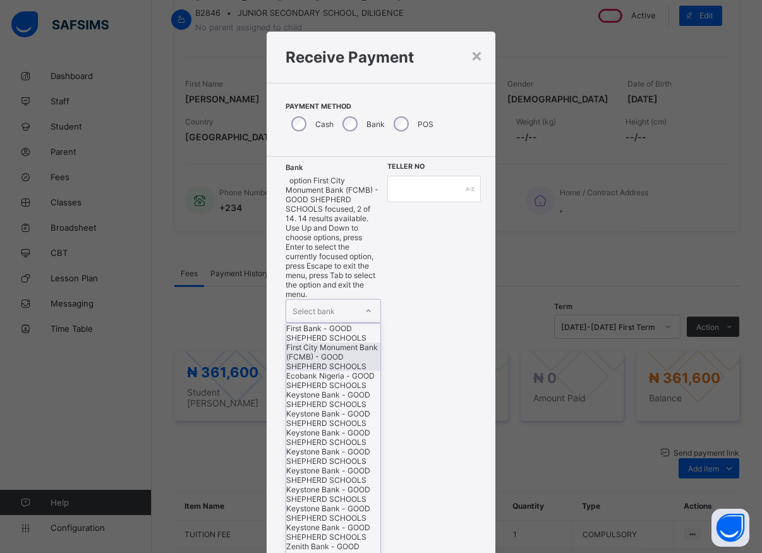
click at [329, 344] on div "First City Monument Bank (FCMB) - GOOD SHEPHERD SCHOOLS" at bounding box center [333, 357] width 94 height 28
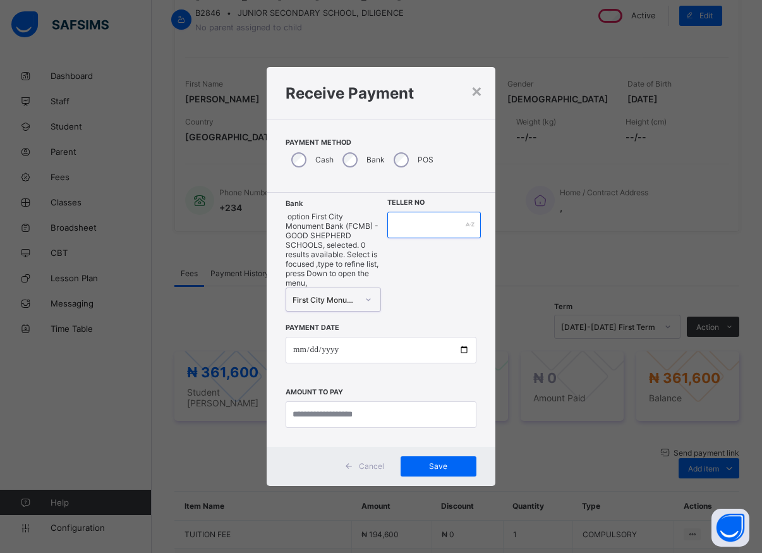
click at [403, 238] on input "text" at bounding box center [434, 225] width 94 height 27
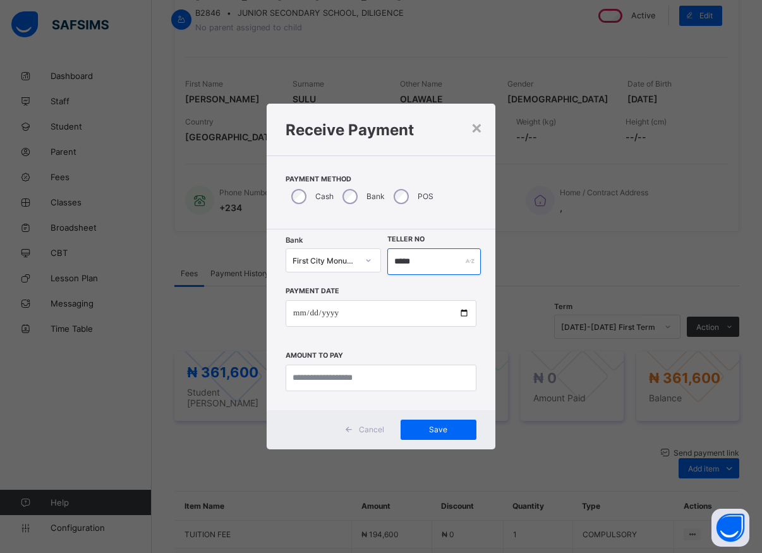
type input "*****"
click at [463, 315] on input "date" at bounding box center [381, 313] width 191 height 27
type input "**********"
click at [331, 380] on input "currency" at bounding box center [381, 378] width 191 height 27
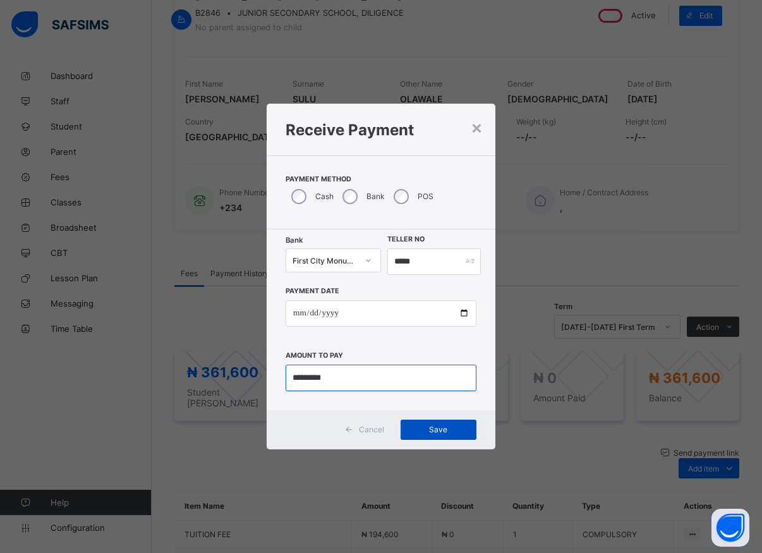
type input "*********"
click at [439, 428] on span "Save" at bounding box center [438, 429] width 57 height 9
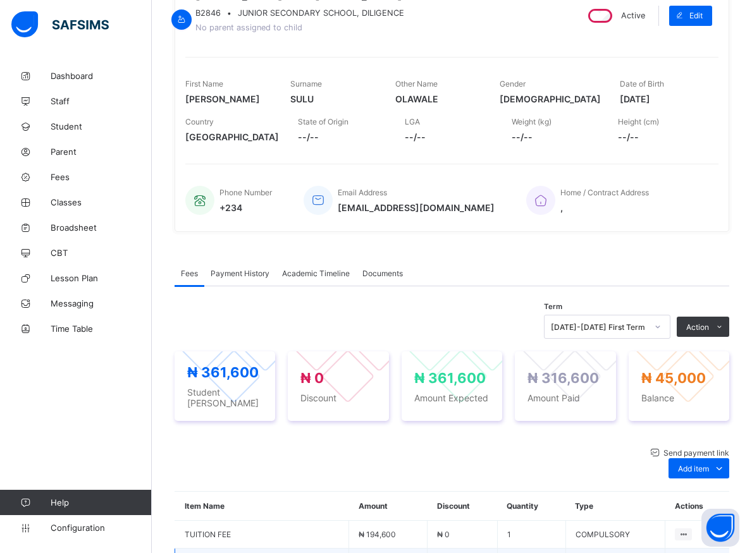
scroll to position [329, 0]
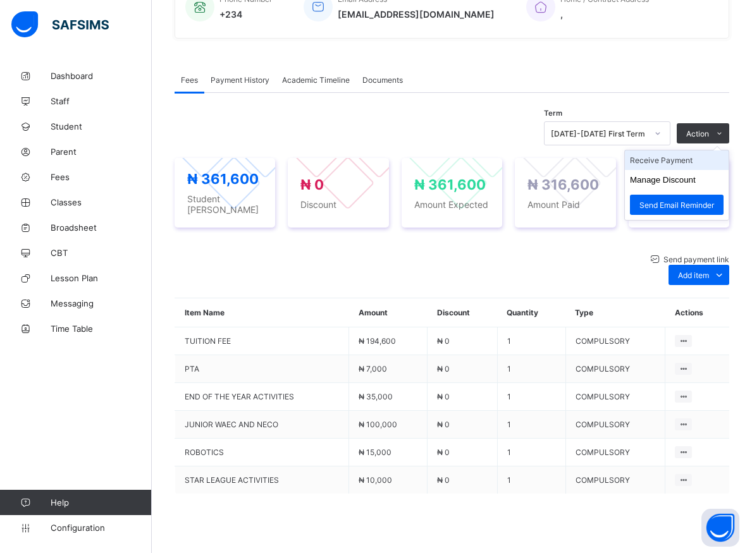
click at [674, 163] on li "Receive Payment" at bounding box center [677, 160] width 104 height 20
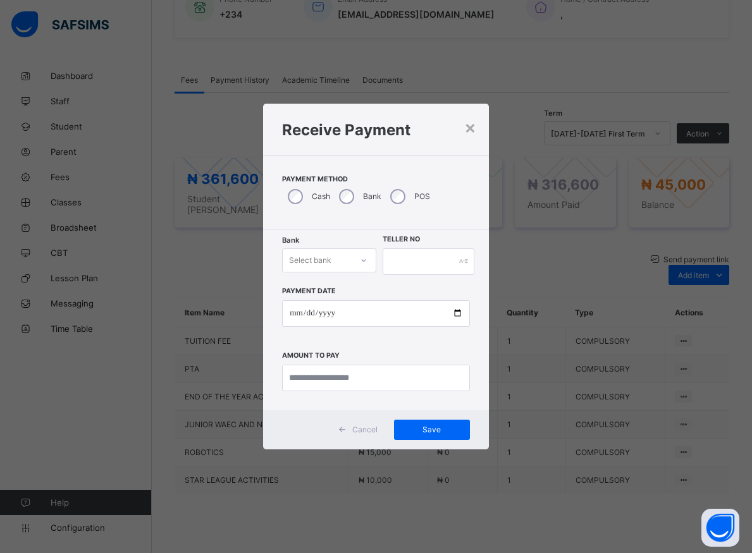
click at [353, 259] on div at bounding box center [363, 260] width 21 height 20
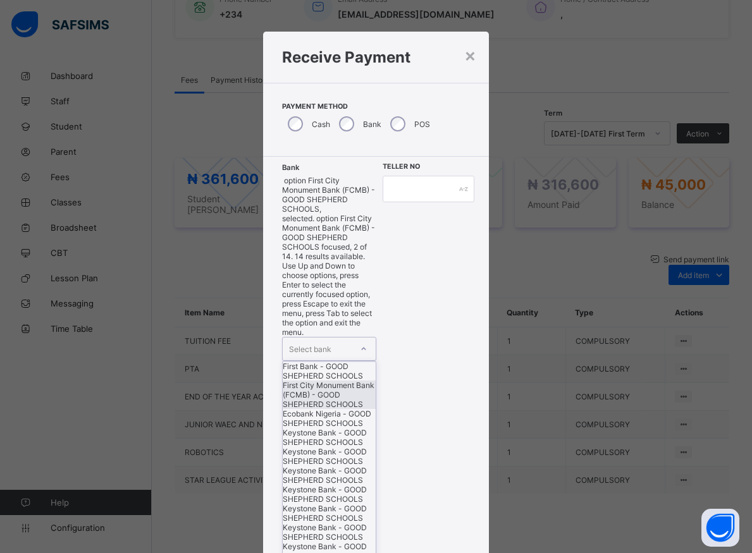
click at [324, 381] on div "First City Monument Bank (FCMB) - GOOD SHEPHERD SCHOOLS" at bounding box center [329, 395] width 92 height 28
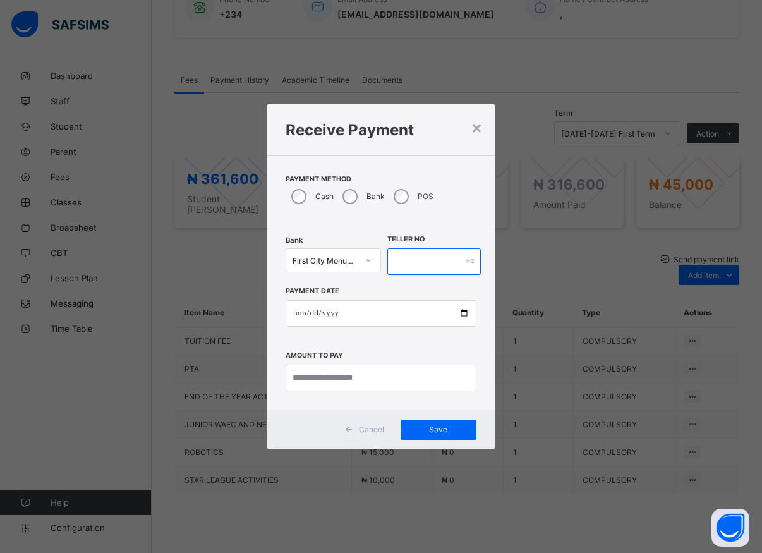
click at [393, 269] on input "text" at bounding box center [434, 261] width 94 height 27
type input "*****"
click at [464, 316] on input "date" at bounding box center [381, 313] width 191 height 27
type input "**********"
click at [331, 379] on input "currency" at bounding box center [381, 378] width 191 height 27
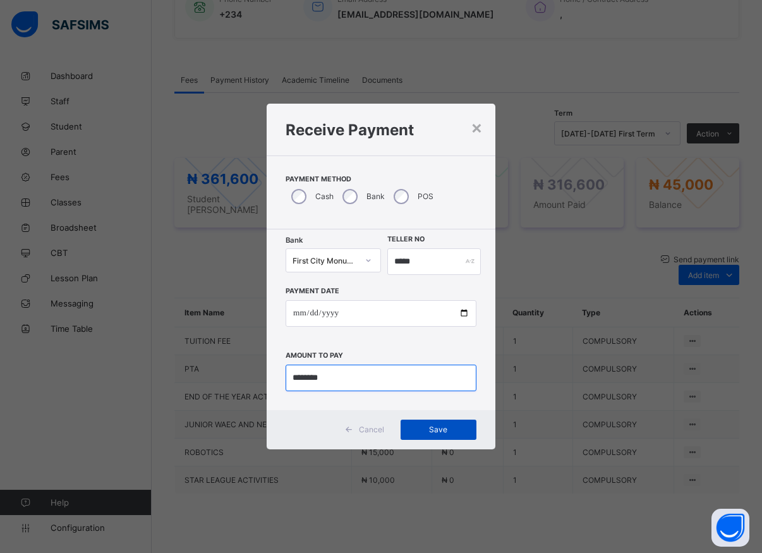
type input "********"
click at [445, 426] on span "Save" at bounding box center [438, 429] width 57 height 9
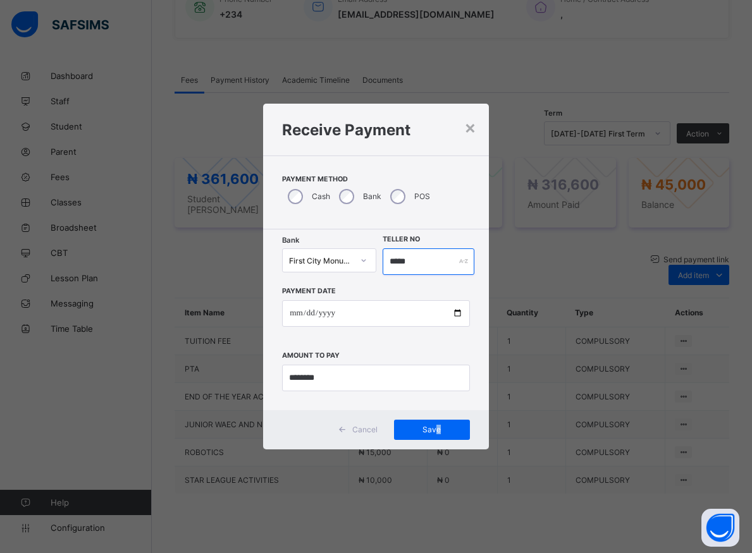
click at [416, 260] on input "*****" at bounding box center [428, 261] width 92 height 27
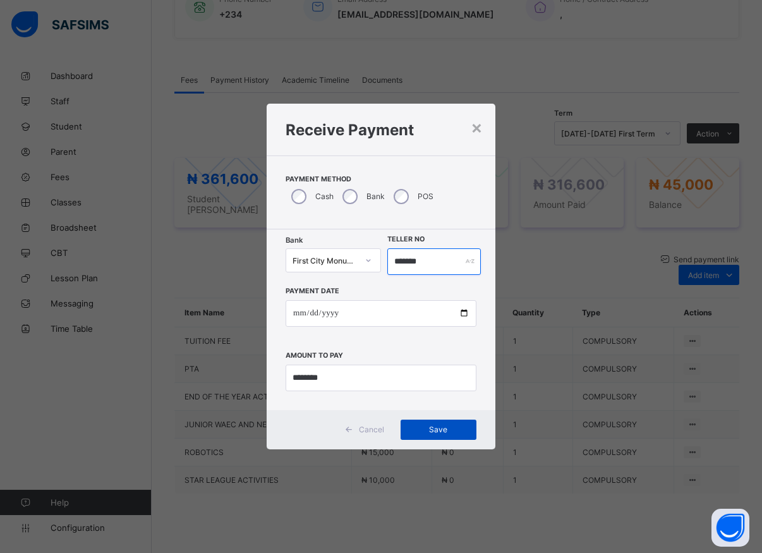
type input "*******"
click at [431, 429] on span "Save" at bounding box center [438, 429] width 57 height 9
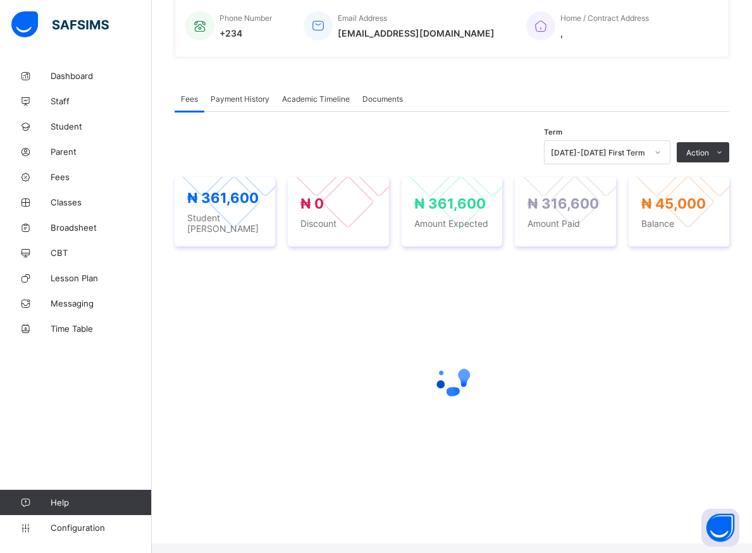
scroll to position [299, 0]
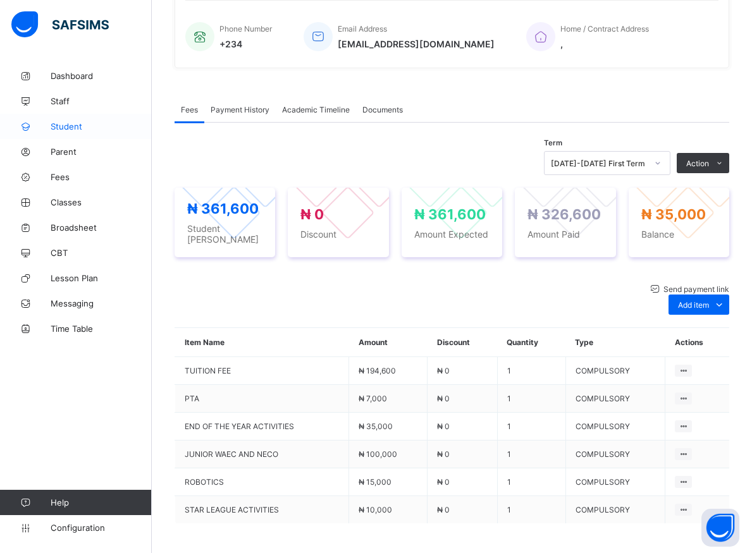
click at [56, 125] on span "Student" at bounding box center [101, 126] width 101 height 10
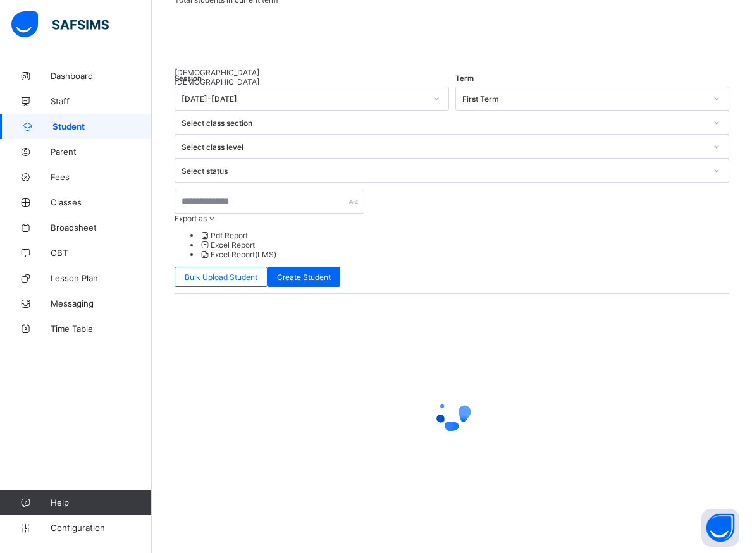
scroll to position [7, 0]
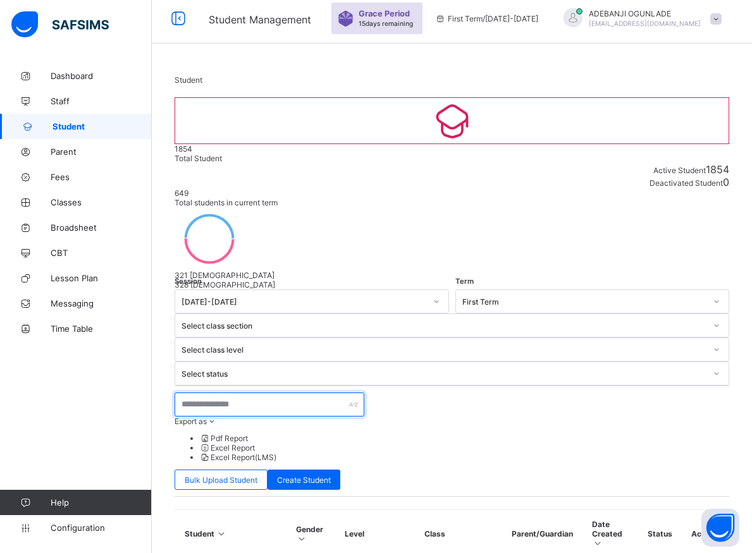
click at [253, 393] on input "text" at bounding box center [269, 405] width 190 height 24
type input "**********"
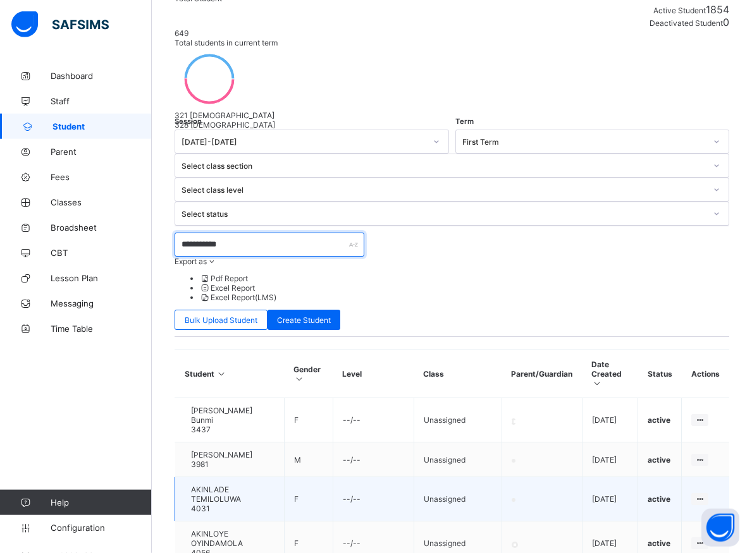
scroll to position [204, 0]
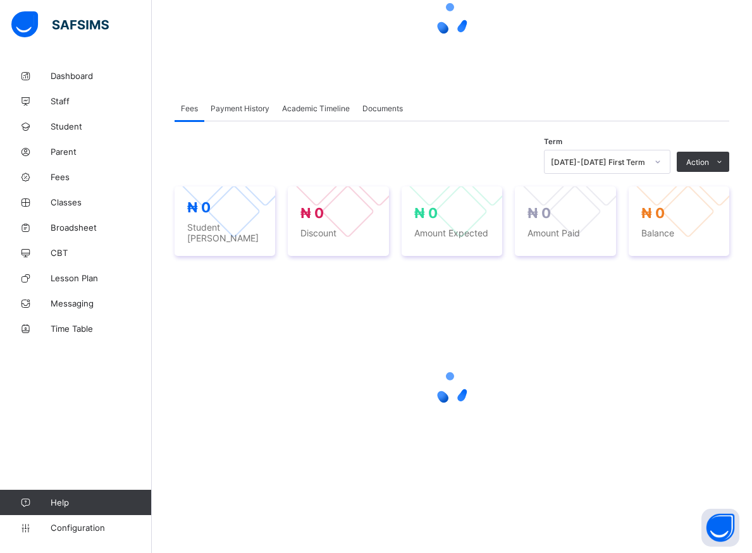
scroll to position [135, 0]
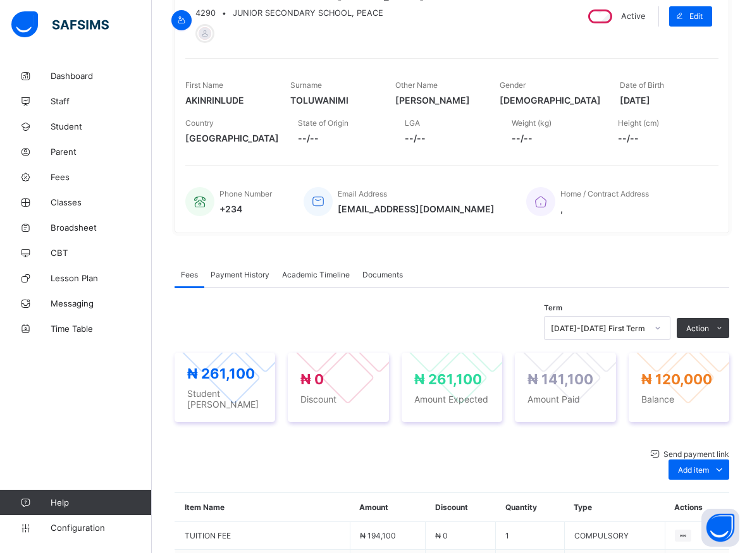
click at [0, 0] on li "Receive Payment" at bounding box center [0, 0] width 0 height 0
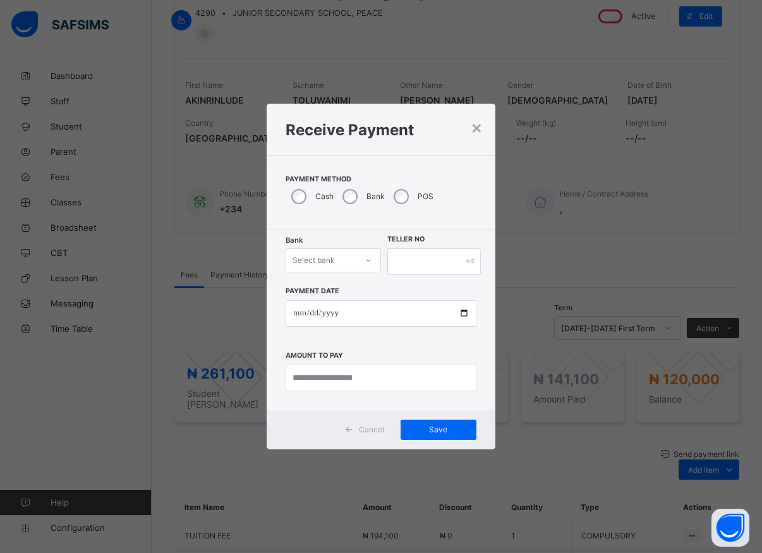
click at [364, 260] on div at bounding box center [368, 260] width 21 height 20
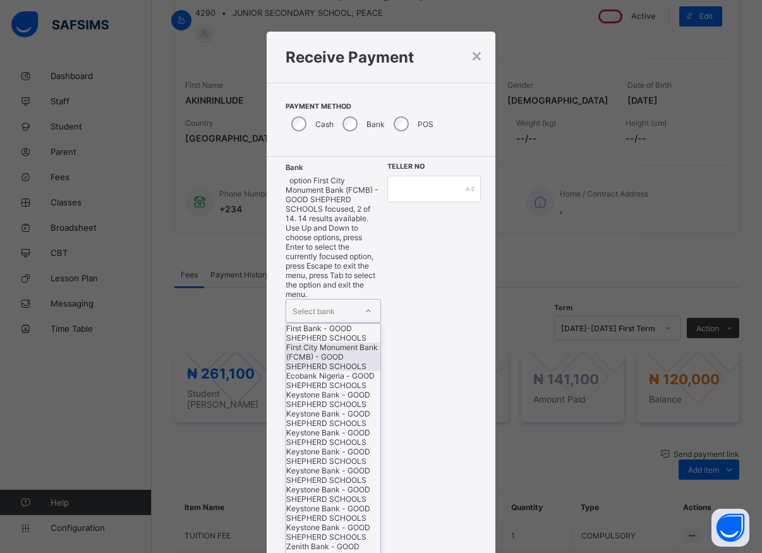
click at [332, 344] on div "First City Monument Bank (FCMB) - GOOD SHEPHERD SCHOOLS" at bounding box center [333, 357] width 94 height 28
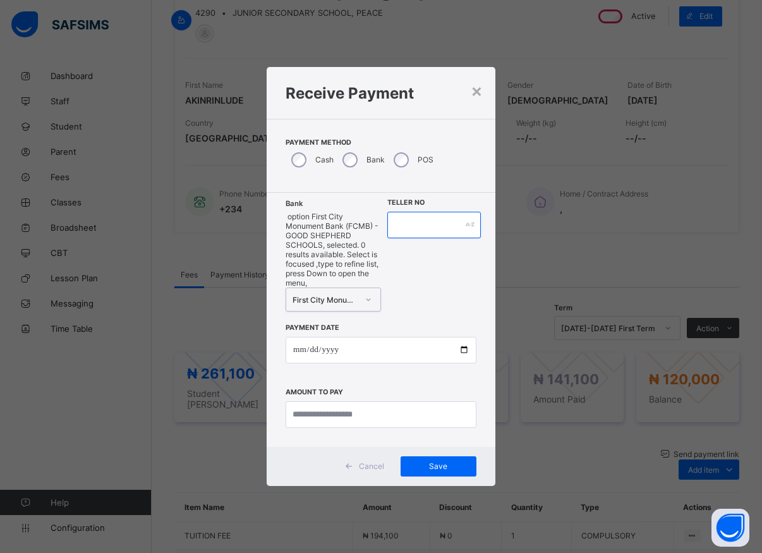
click at [425, 238] on input "text" at bounding box center [434, 225] width 94 height 27
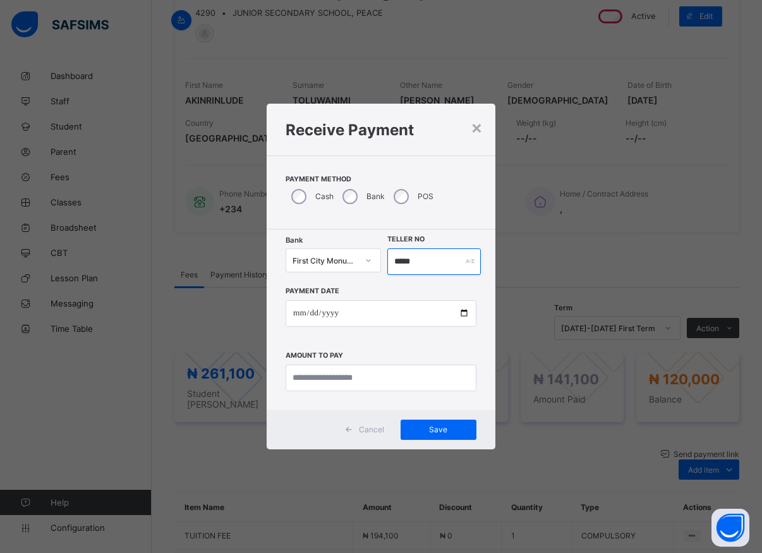
type input "*****"
click at [456, 317] on input "date" at bounding box center [381, 313] width 191 height 27
click at [464, 314] on input "date" at bounding box center [381, 313] width 191 height 27
type input "**********"
click at [321, 382] on input "currency" at bounding box center [381, 378] width 191 height 27
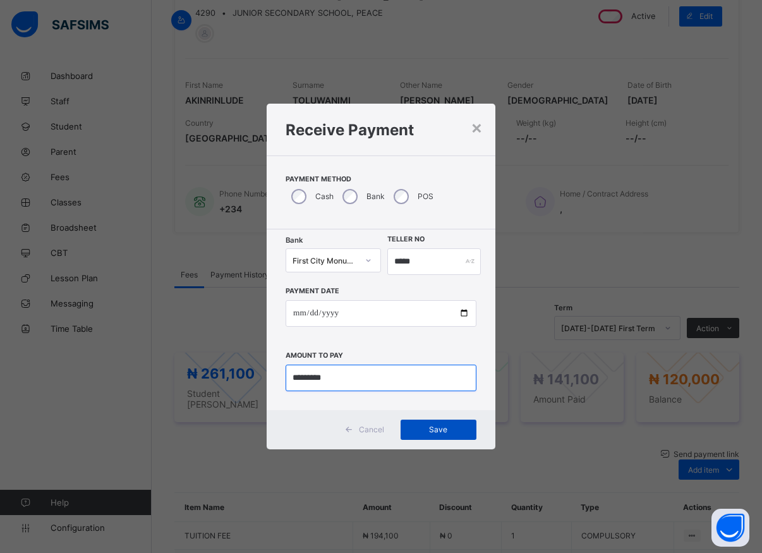
type input "*********"
click at [437, 432] on span "Save" at bounding box center [438, 429] width 57 height 9
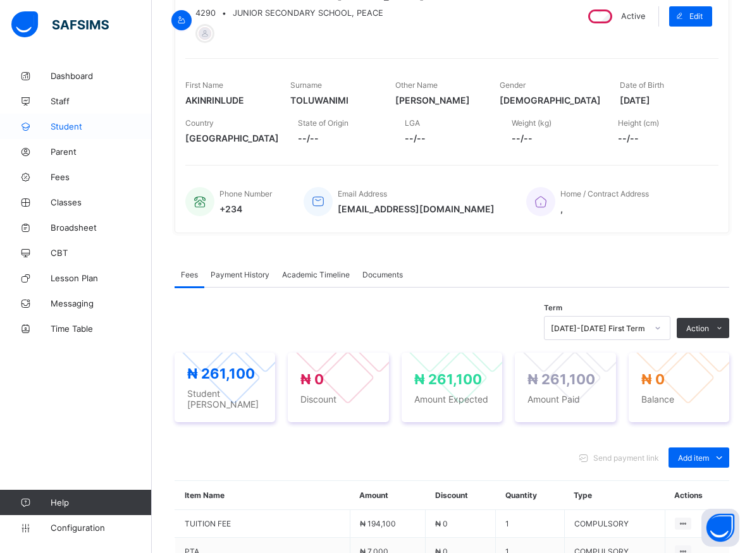
click at [69, 125] on span "Student" at bounding box center [101, 126] width 101 height 10
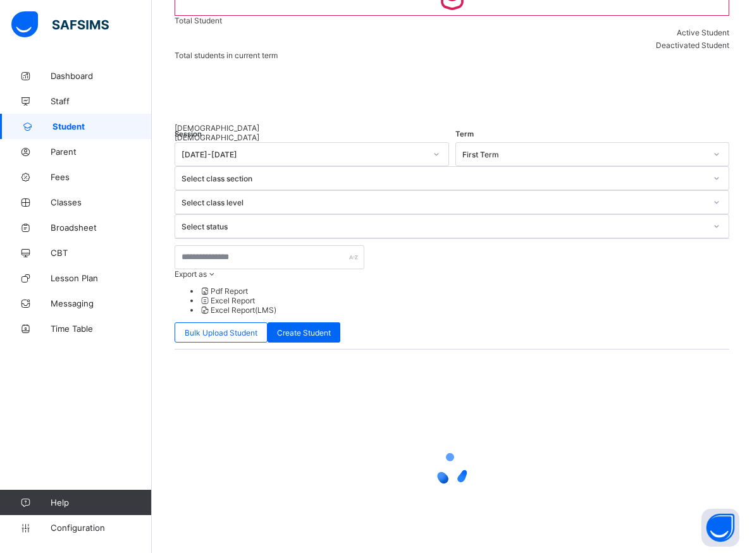
scroll to position [7, 0]
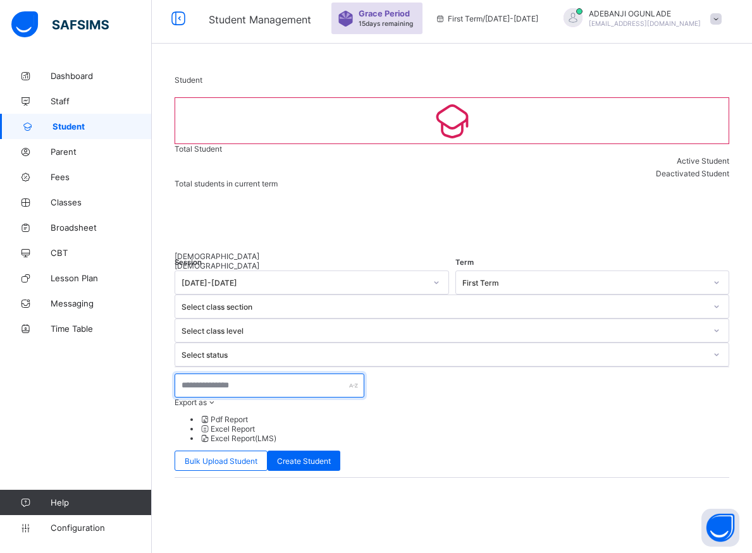
click at [200, 374] on input "text" at bounding box center [269, 386] width 190 height 24
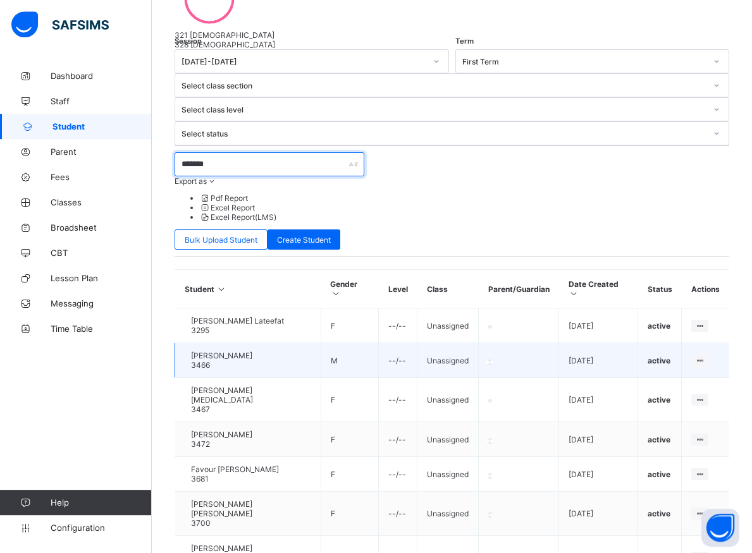
scroll to position [263, 0]
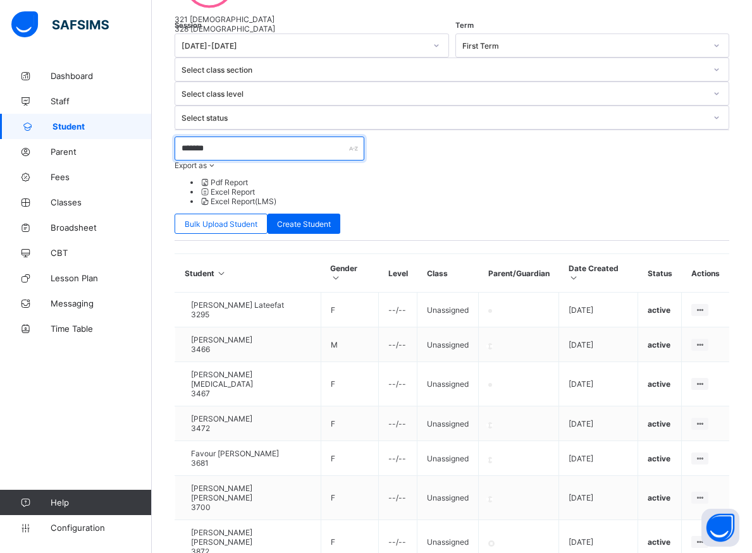
type input "*******"
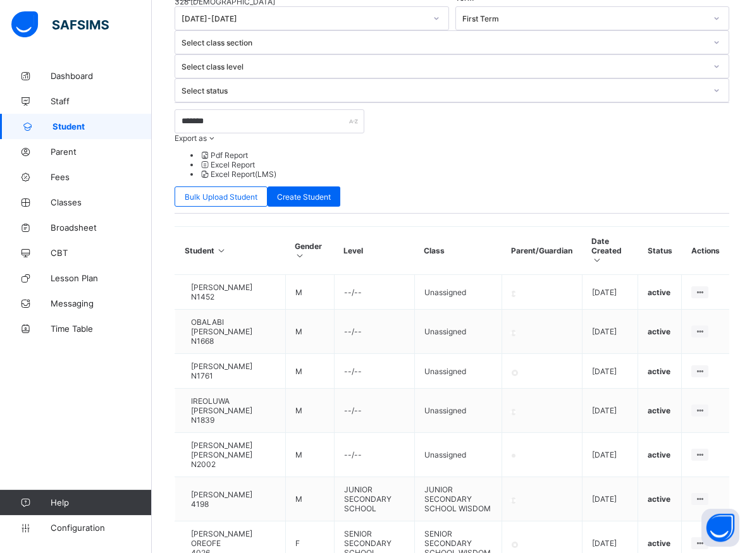
scroll to position [320, 0]
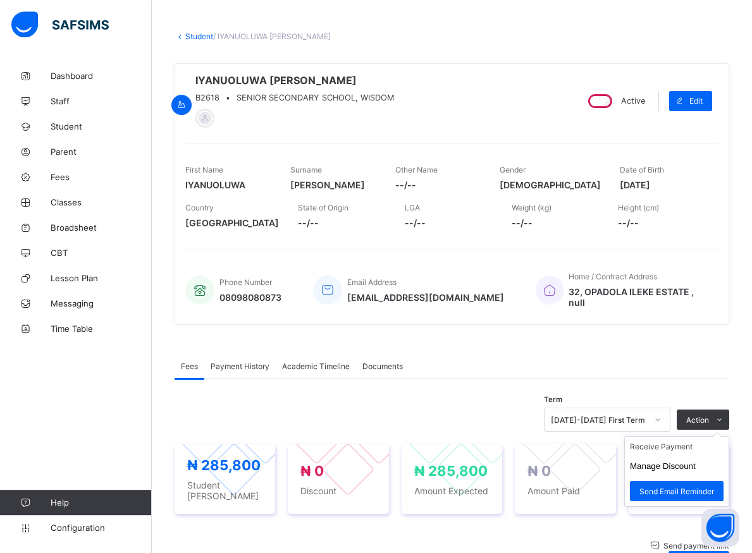
scroll to position [136, 0]
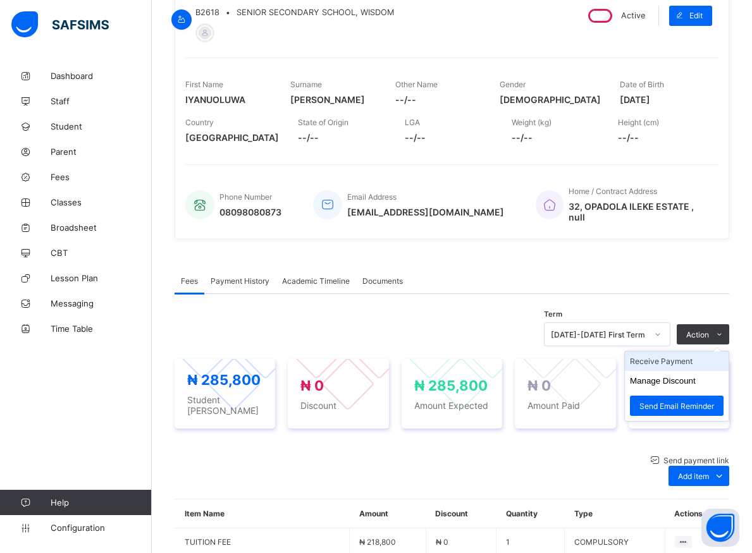
click at [678, 365] on li "Receive Payment" at bounding box center [677, 361] width 104 height 20
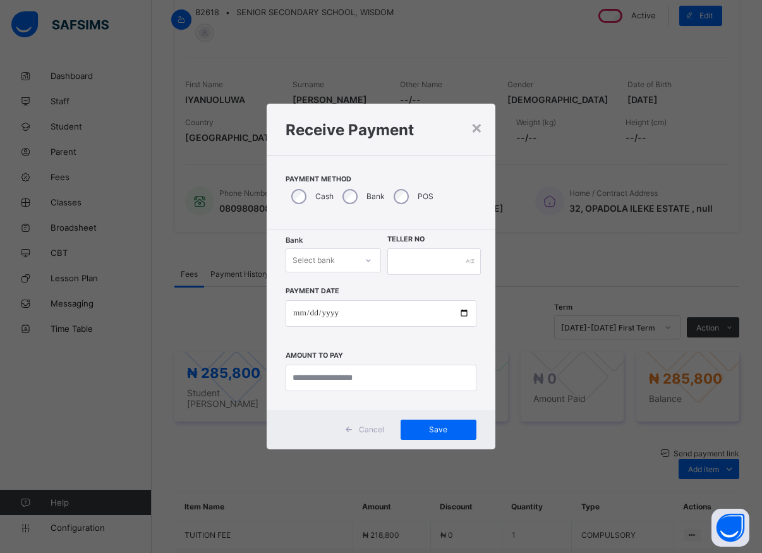
click at [370, 262] on icon at bounding box center [369, 260] width 8 height 13
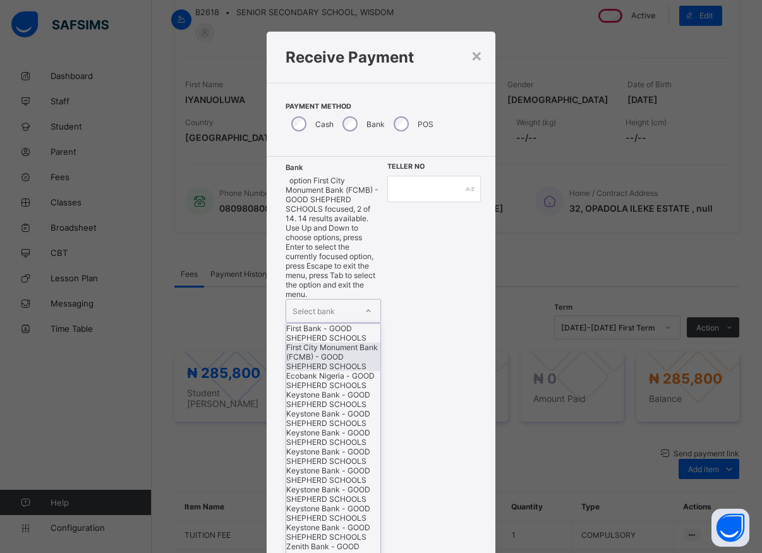
click at [329, 350] on div "First City Monument Bank (FCMB) - GOOD SHEPHERD SCHOOLS" at bounding box center [333, 357] width 94 height 28
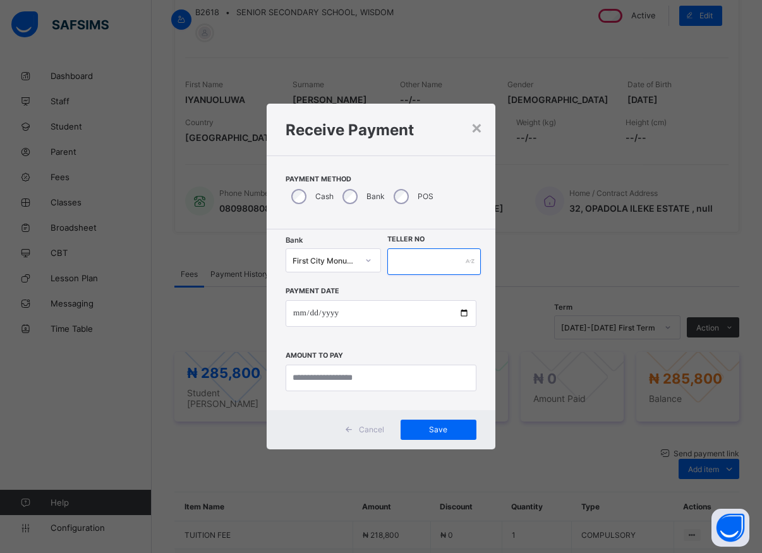
click at [393, 262] on input "text" at bounding box center [434, 261] width 94 height 27
type input "*****"
click at [462, 319] on input "date" at bounding box center [381, 313] width 191 height 27
click at [459, 315] on input "date" at bounding box center [381, 313] width 191 height 27
type input "**********"
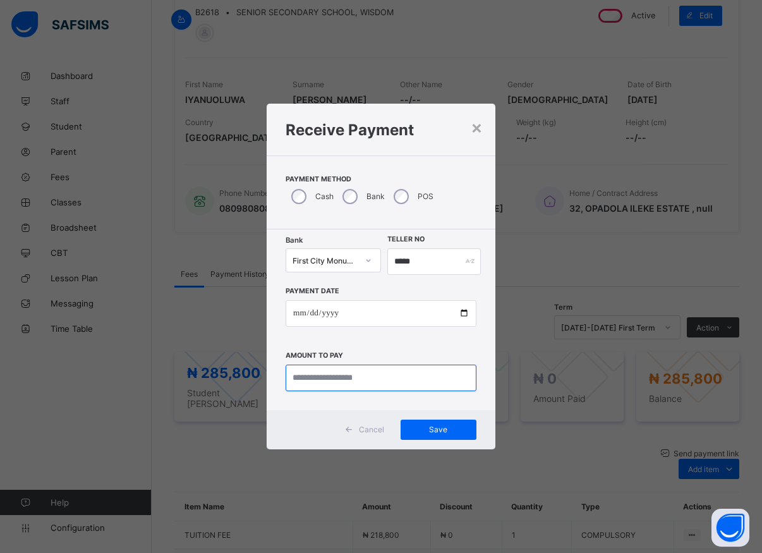
click at [312, 377] on input "currency" at bounding box center [381, 378] width 191 height 27
type input "*********"
click at [419, 431] on span "Save" at bounding box center [438, 429] width 57 height 9
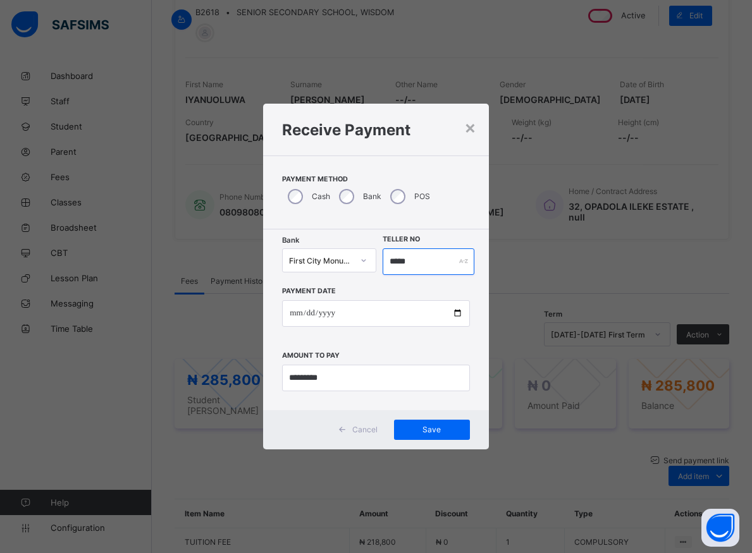
click at [418, 264] on input "*****" at bounding box center [428, 261] width 92 height 27
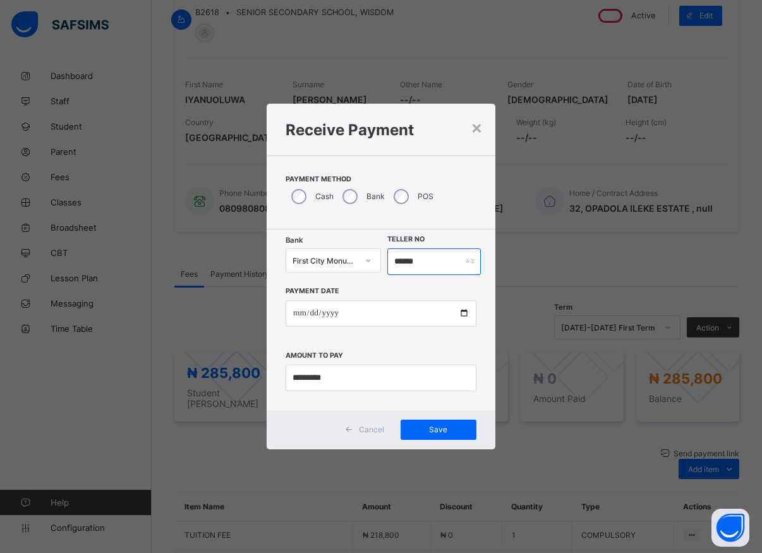
type input "******"
click at [426, 429] on span "Save" at bounding box center [438, 429] width 57 height 9
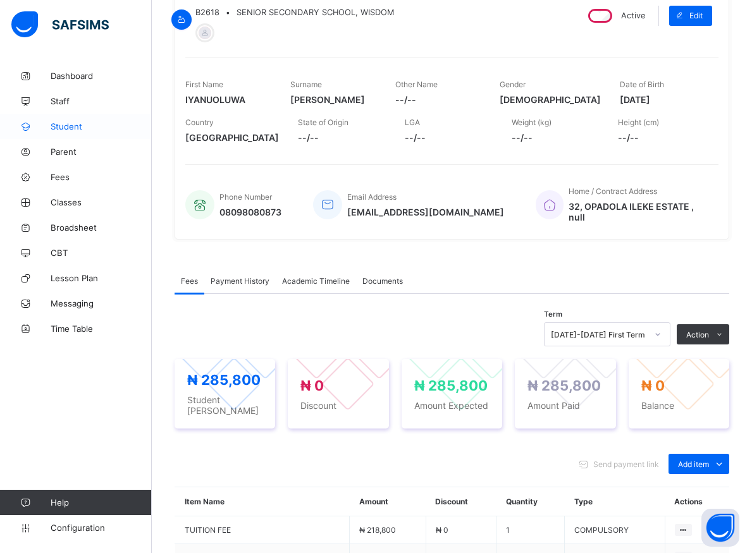
click at [78, 126] on span "Student" at bounding box center [101, 126] width 101 height 10
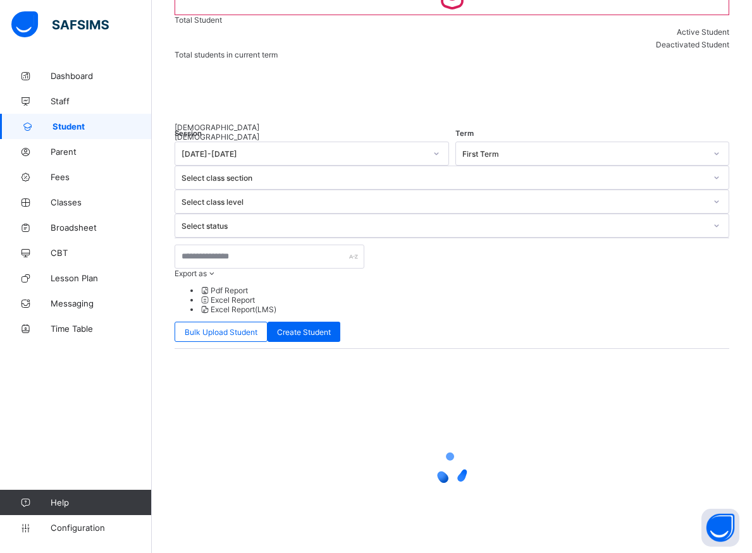
scroll to position [7, 0]
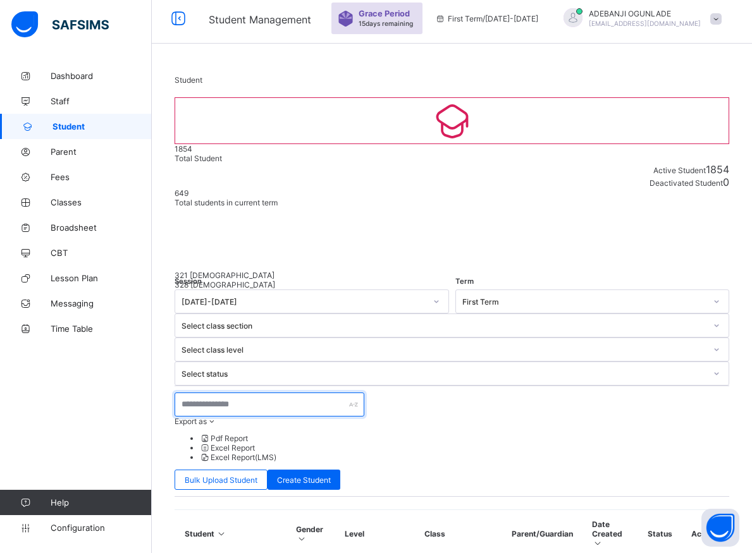
click at [226, 393] on input "text" at bounding box center [269, 405] width 190 height 24
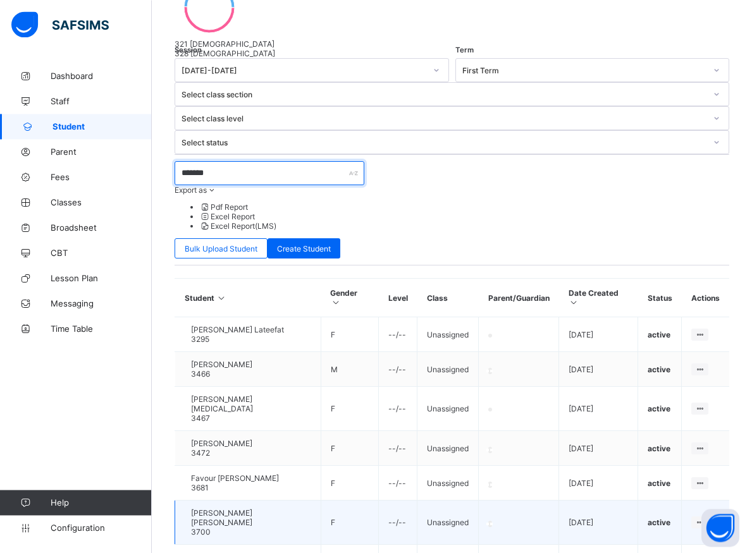
scroll to position [263, 0]
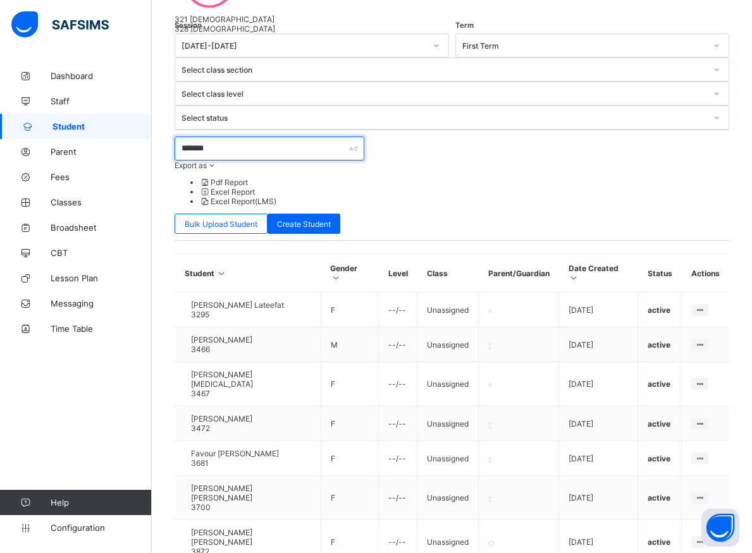
type input "*******"
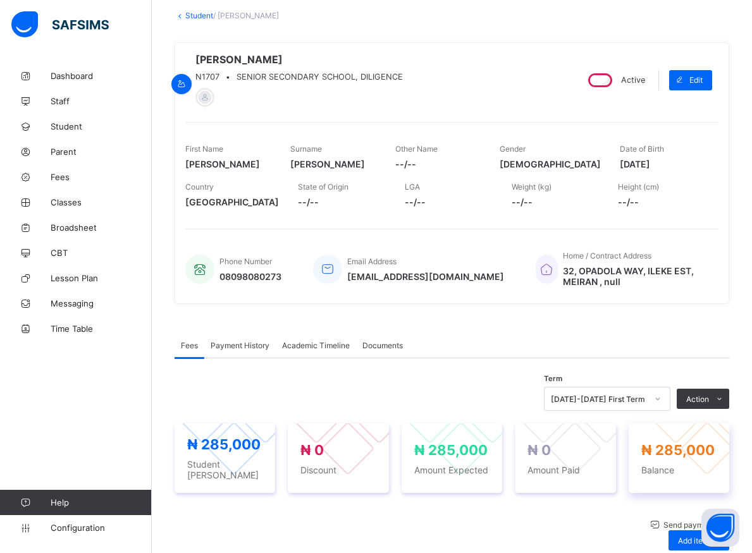
scroll to position [136, 0]
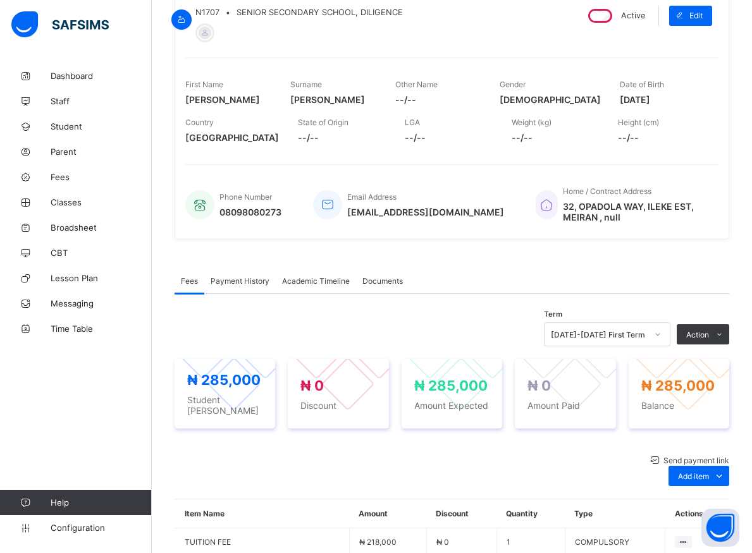
click at [0, 0] on li "Receive Payment" at bounding box center [0, 0] width 0 height 0
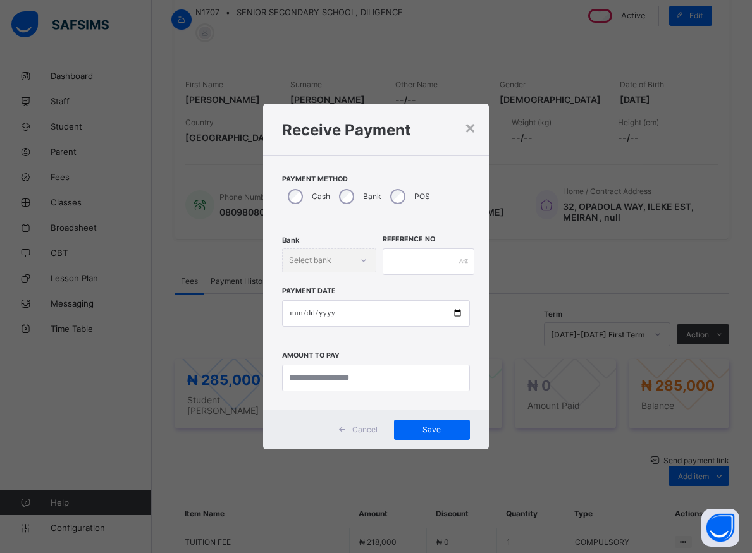
click at [363, 260] on div "Bank Select bank" at bounding box center [329, 260] width 94 height 24
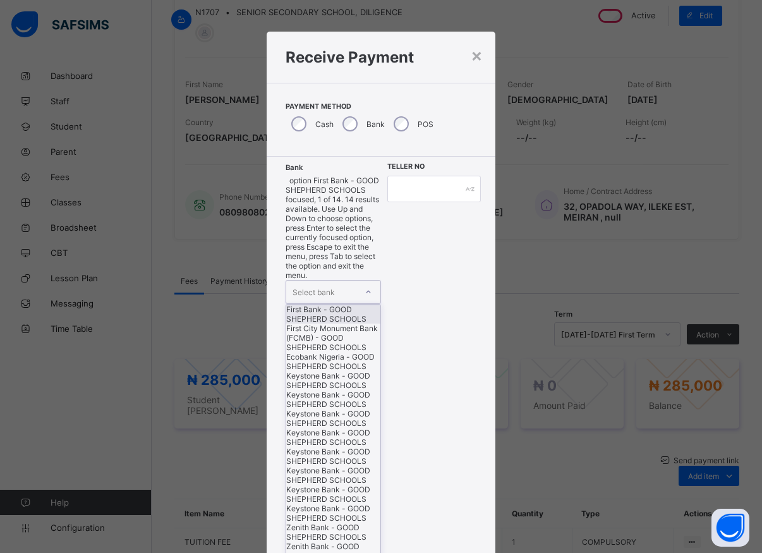
click at [369, 286] on icon at bounding box center [369, 292] width 8 height 13
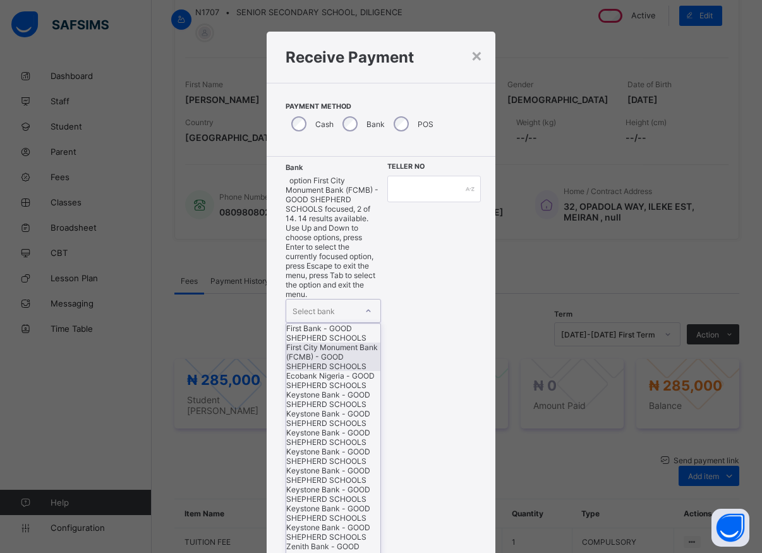
click at [330, 360] on div "First City Monument Bank (FCMB) - GOOD SHEPHERD SCHOOLS" at bounding box center [333, 357] width 94 height 28
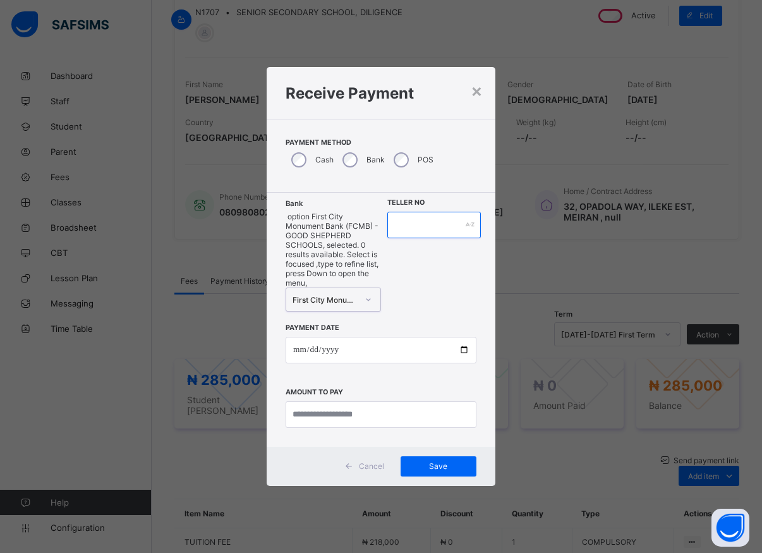
click at [389, 238] on input "text" at bounding box center [434, 225] width 94 height 27
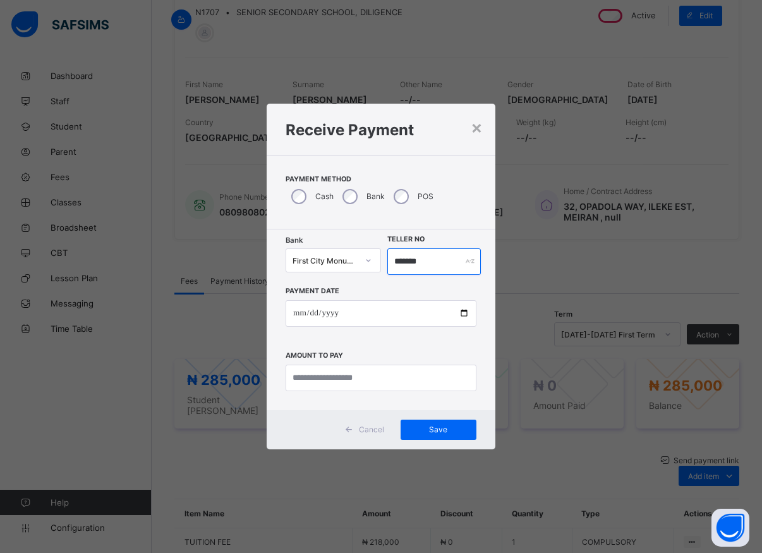
type input "*******"
click at [461, 315] on input "date" at bounding box center [381, 313] width 191 height 27
type input "**********"
click at [324, 382] on input "currency" at bounding box center [381, 378] width 191 height 27
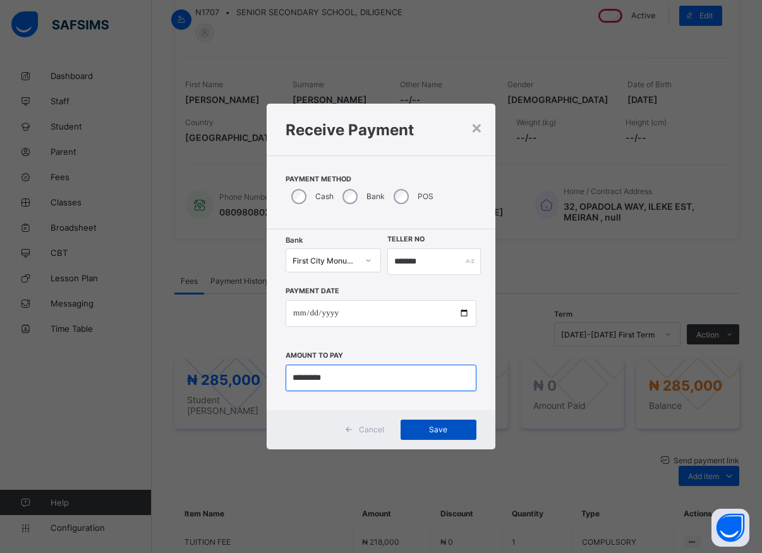
type input "*********"
click at [434, 430] on span "Save" at bounding box center [438, 429] width 57 height 9
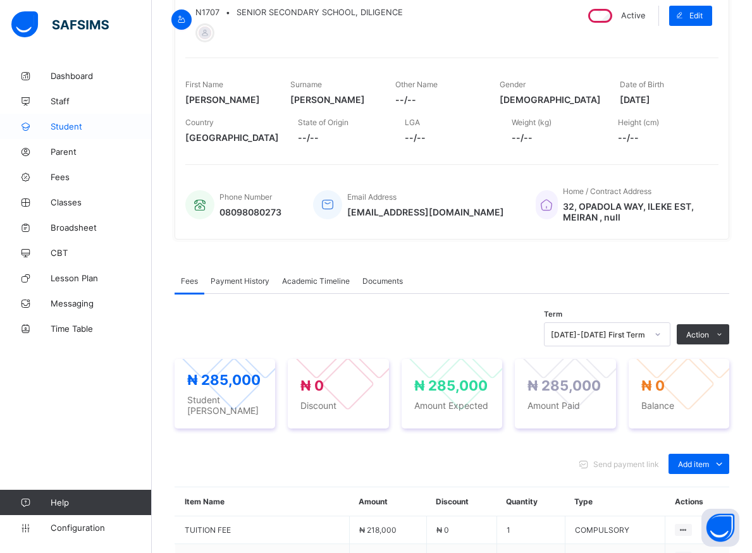
click at [59, 126] on span "Student" at bounding box center [101, 126] width 101 height 10
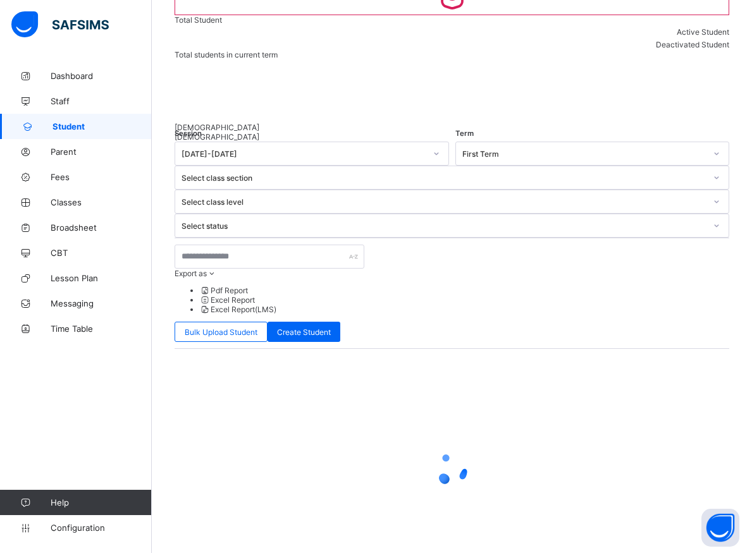
scroll to position [7, 0]
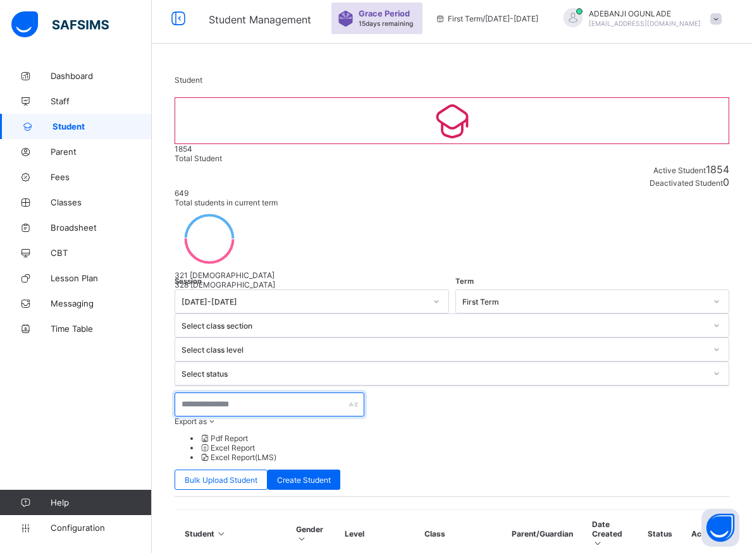
click at [233, 393] on input "text" at bounding box center [269, 405] width 190 height 24
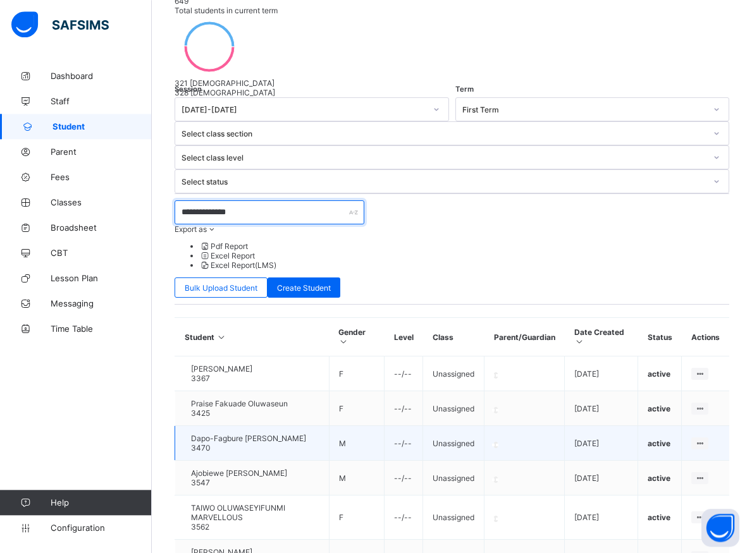
scroll to position [265, 0]
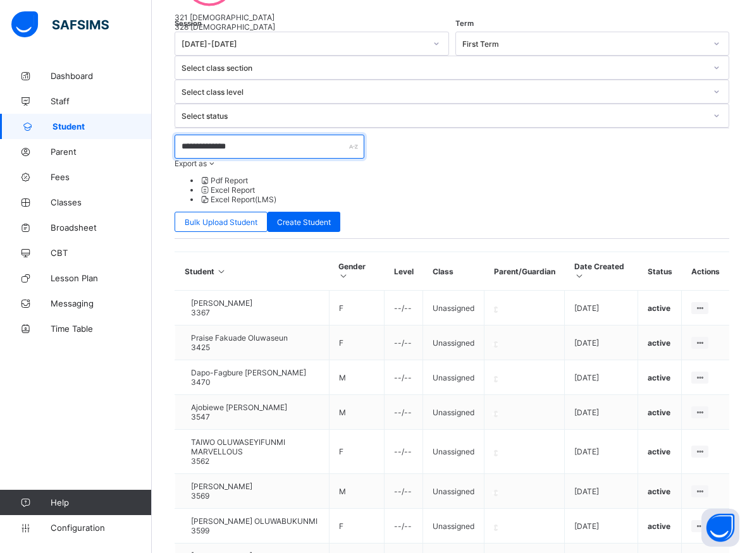
type input "**********"
